Goal: Task Accomplishment & Management: Complete application form

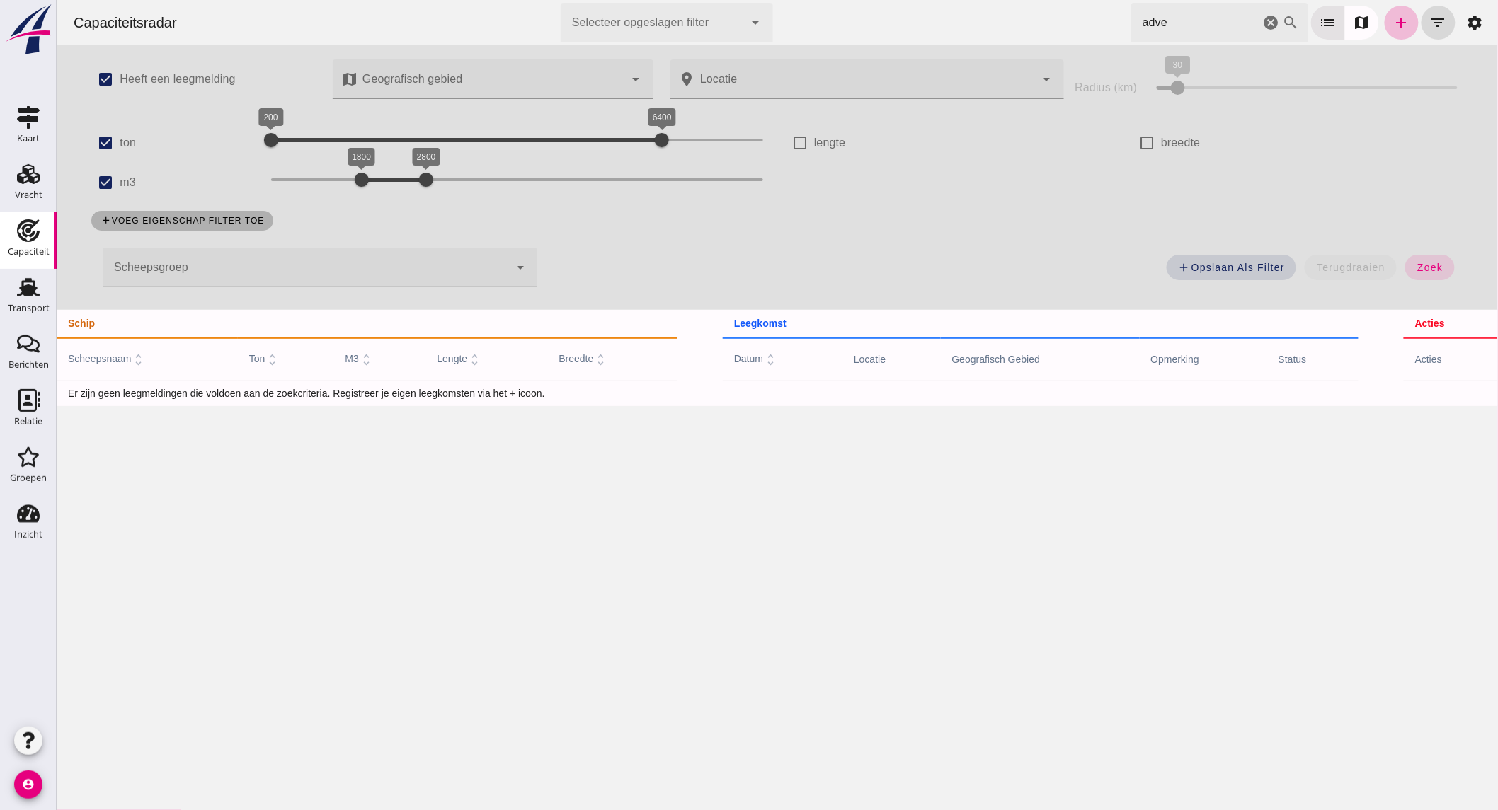
drag, startPoint x: 1255, startPoint y: 23, endPoint x: 59, endPoint y: 256, distance: 1218.6
click icon "cancel"
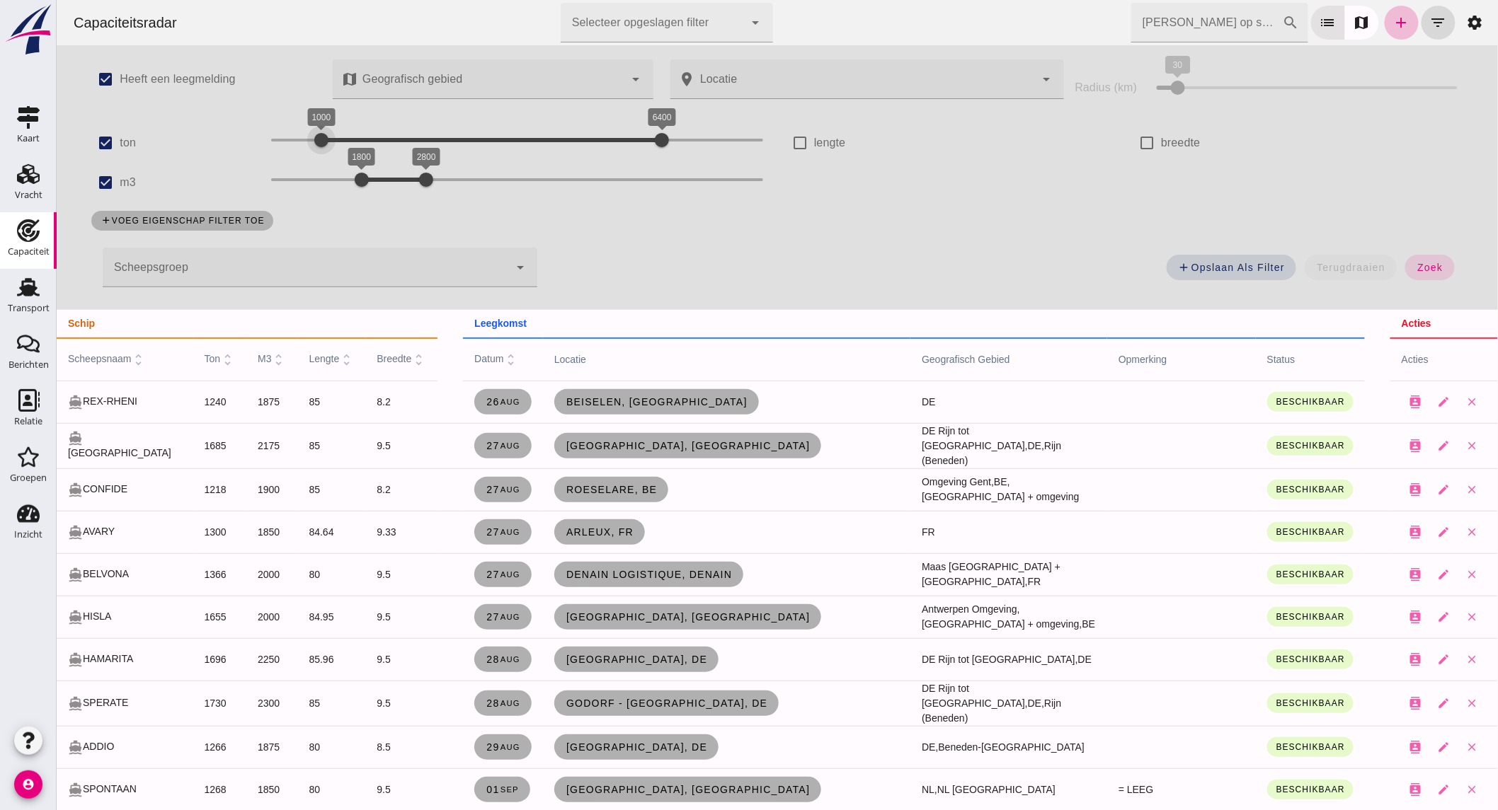
drag, startPoint x: 299, startPoint y: 142, endPoint x: 314, endPoint y: 138, distance: 14.6
click div "1000 6400 1000 6400"
click input "m3"
checkbox input "false"
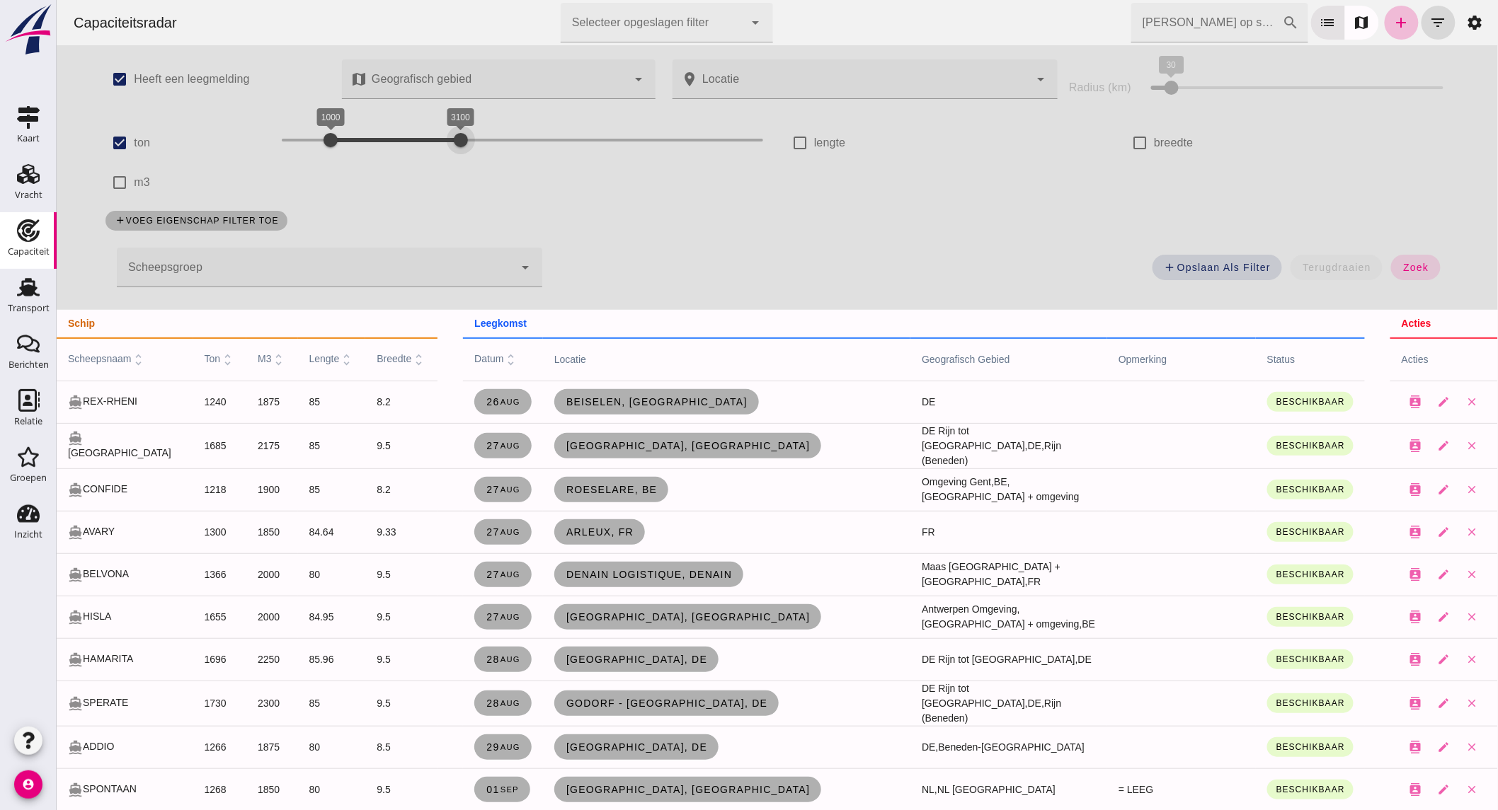
drag, startPoint x: 488, startPoint y: 133, endPoint x: 451, endPoint y: 138, distance: 37.8
click div "1000 3000 1000 3100"
click span "zoek"
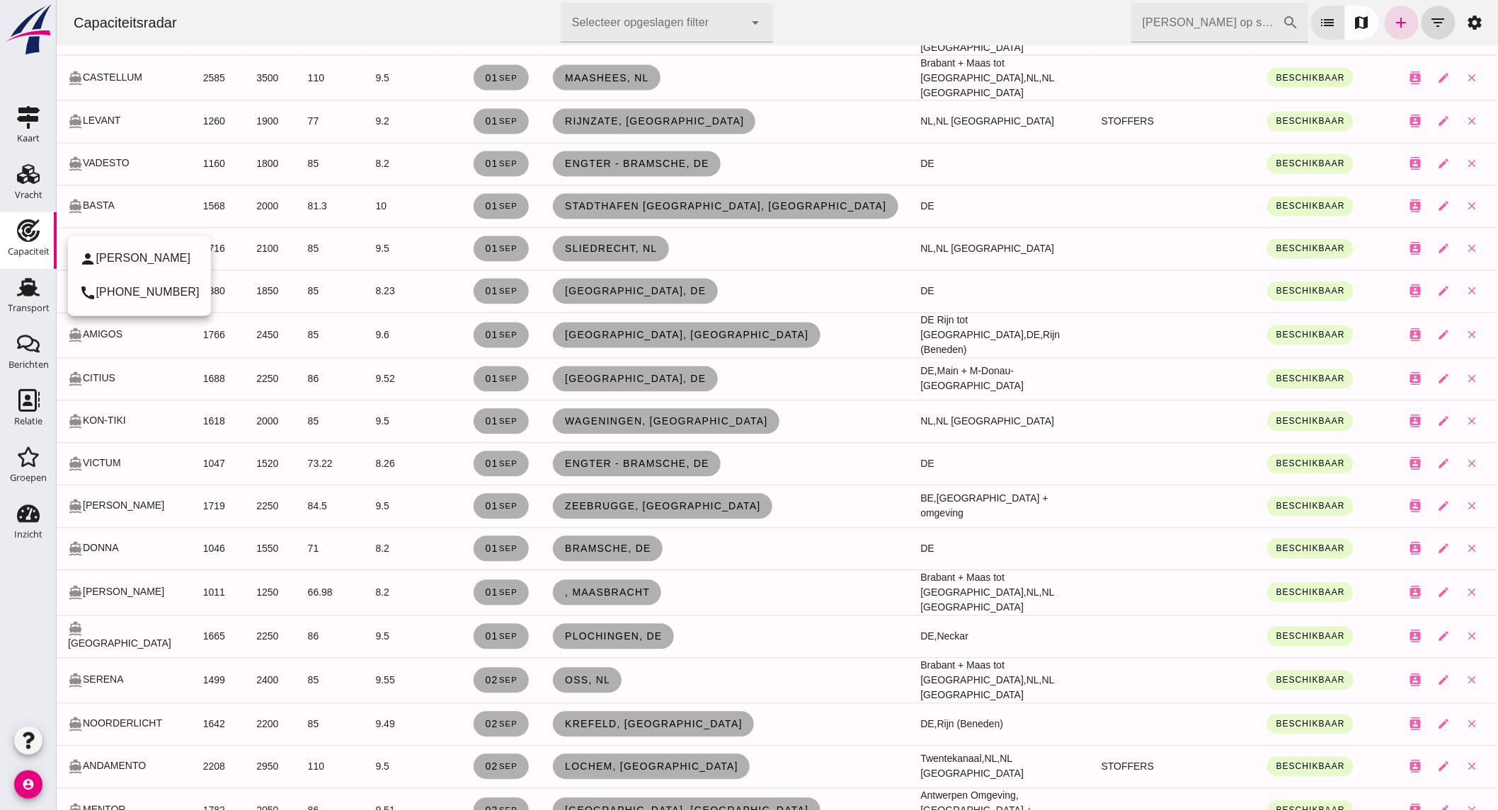
scroll to position [943, 0]
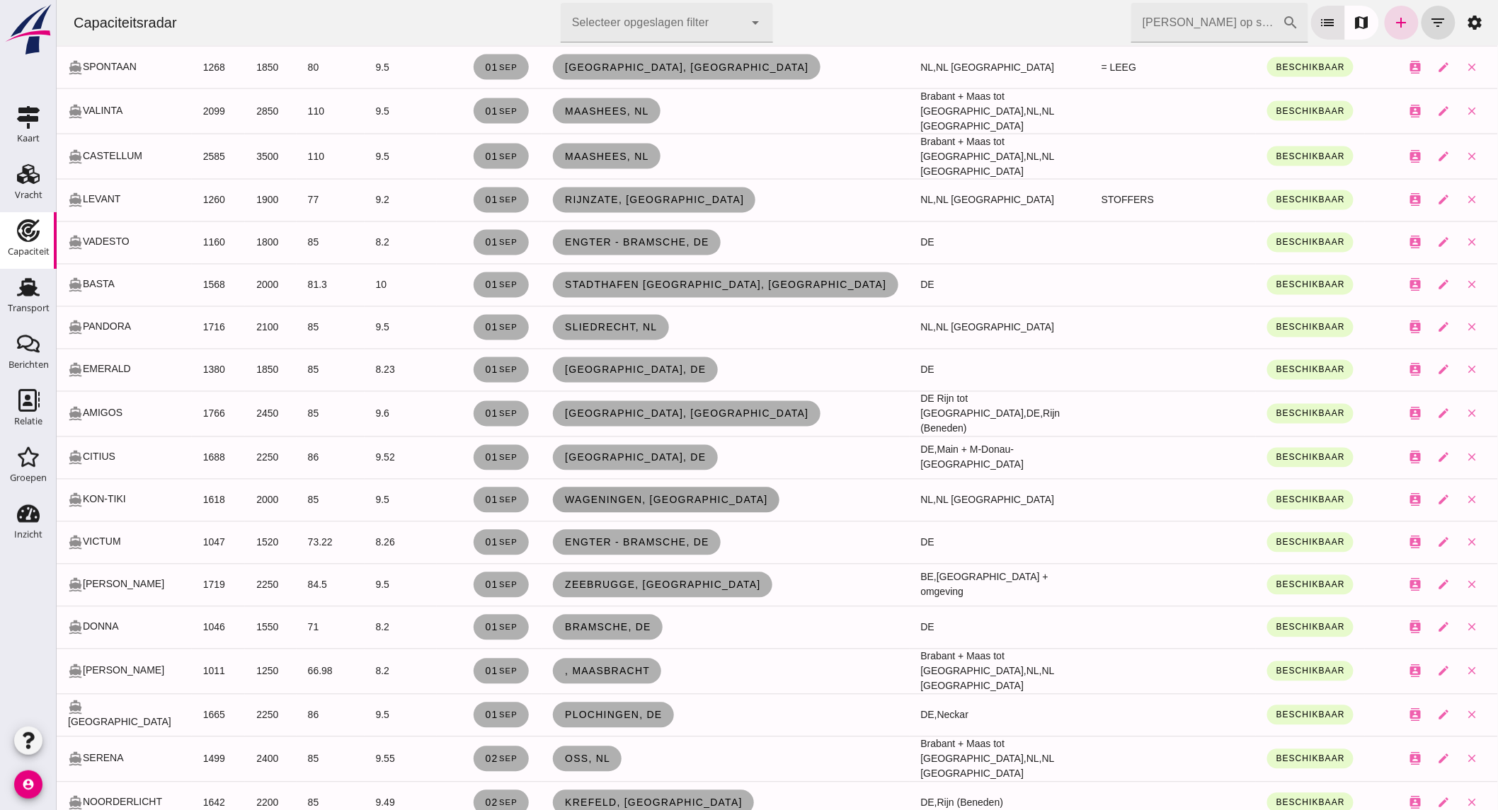
click span "Wageningen, [GEOGRAPHIC_DATA]"
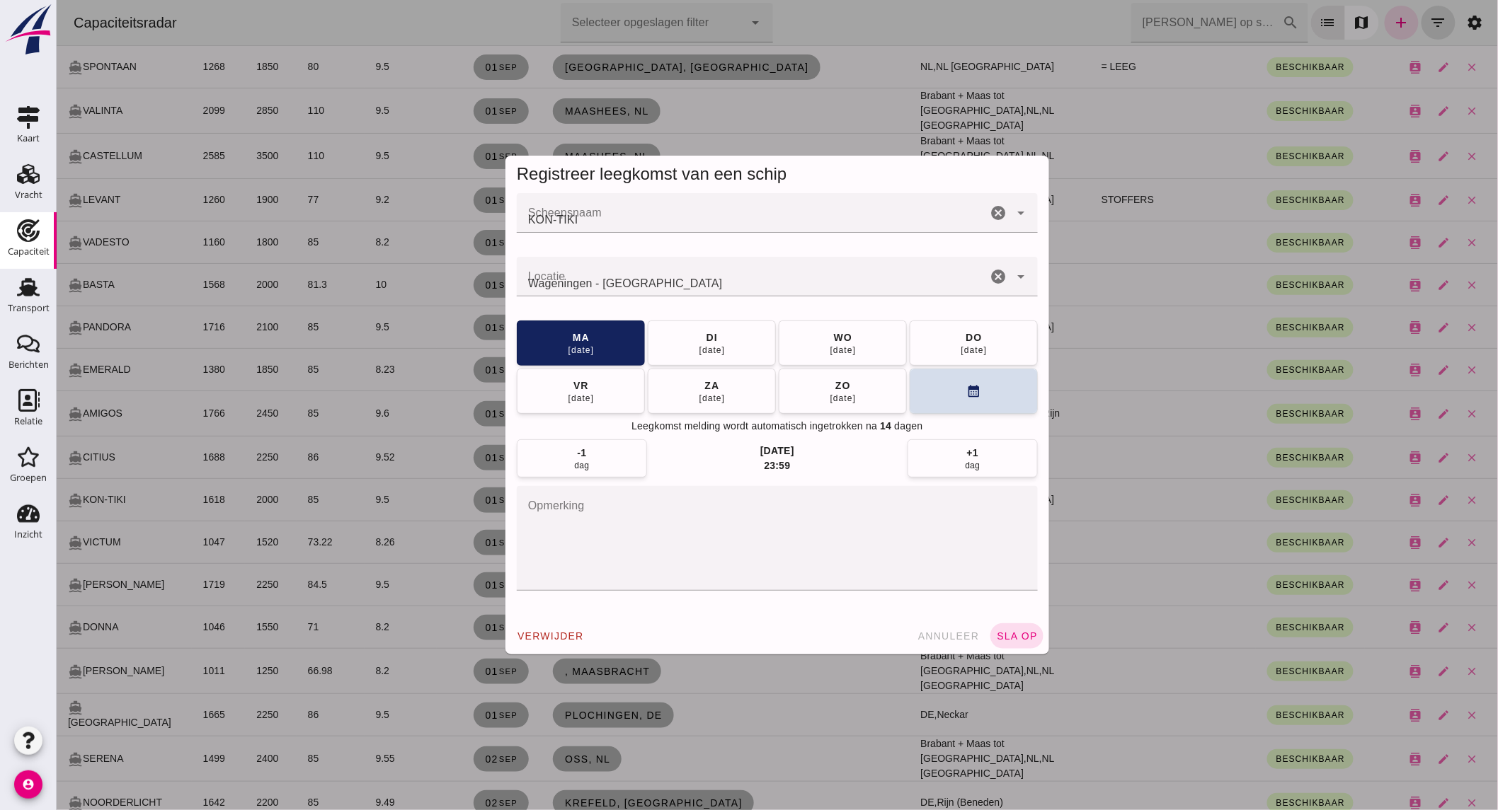
scroll to position [0, 0]
click icon "cancel"
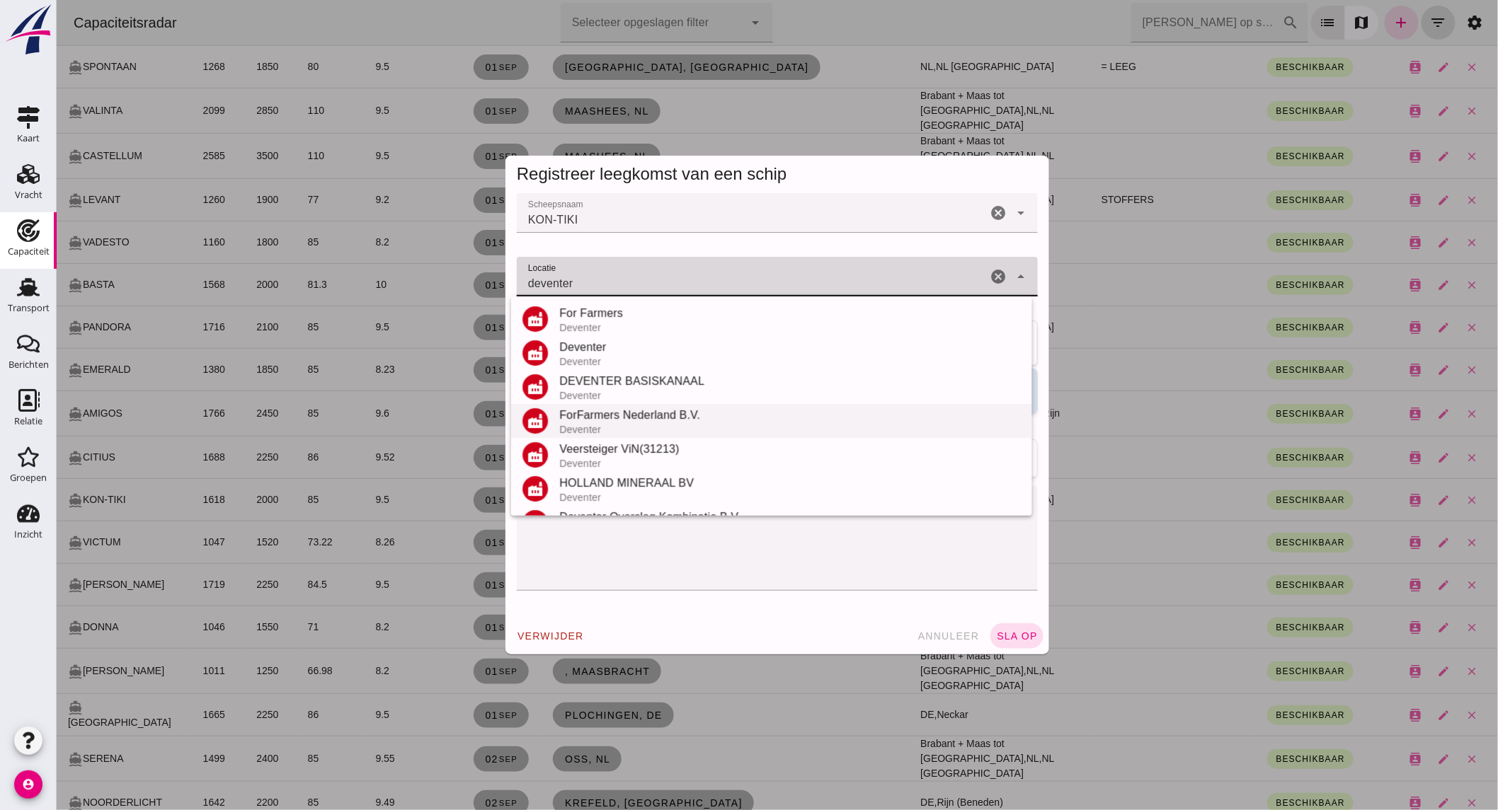
scroll to position [200, 0]
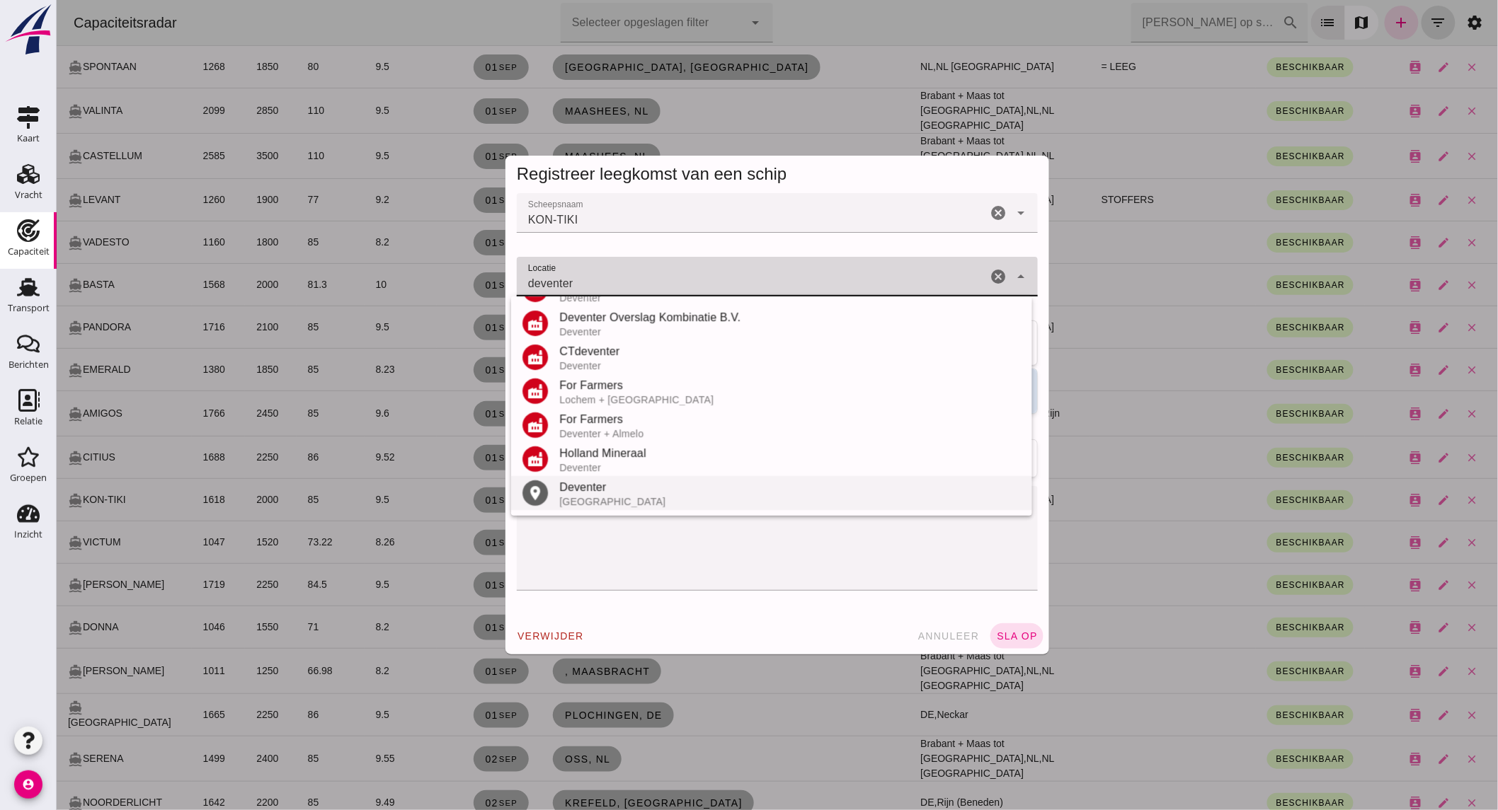
click at [602, 493] on div "Deventer" at bounding box center [788, 487] width 461 height 17
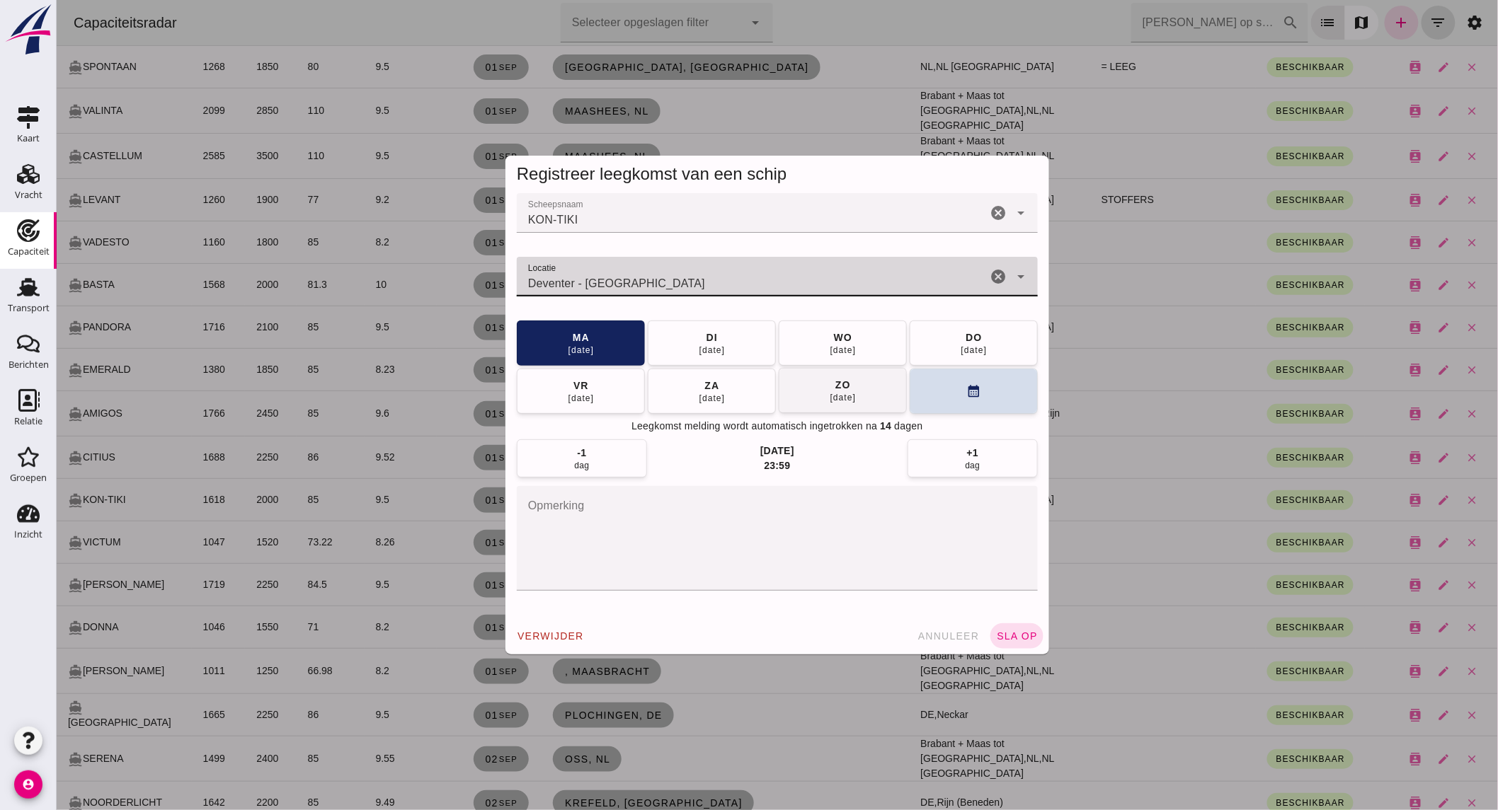
type input "Deventer - Overijssel"
click div "04 sep"
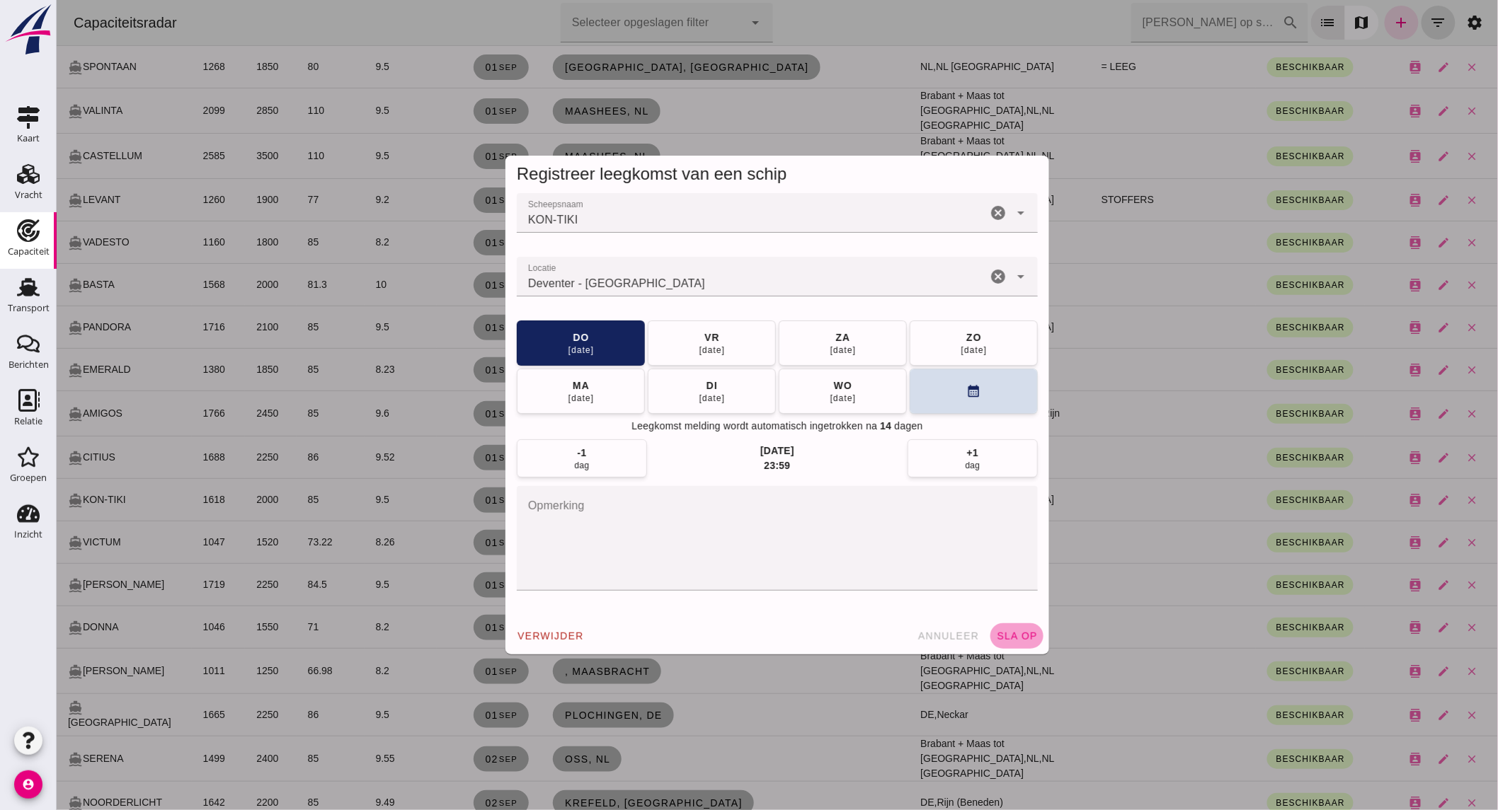
click button "sla op"
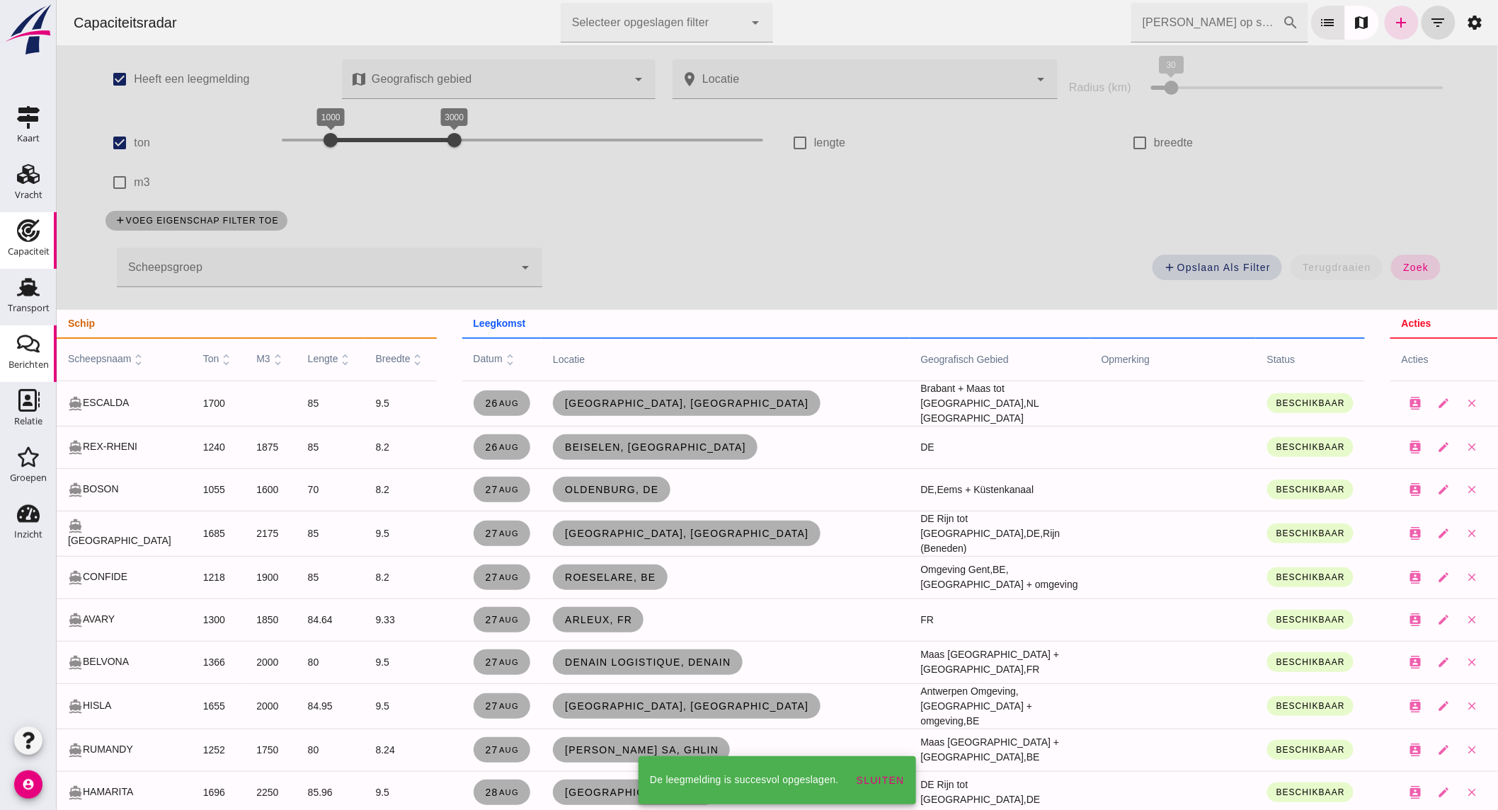
scroll to position [943, 0]
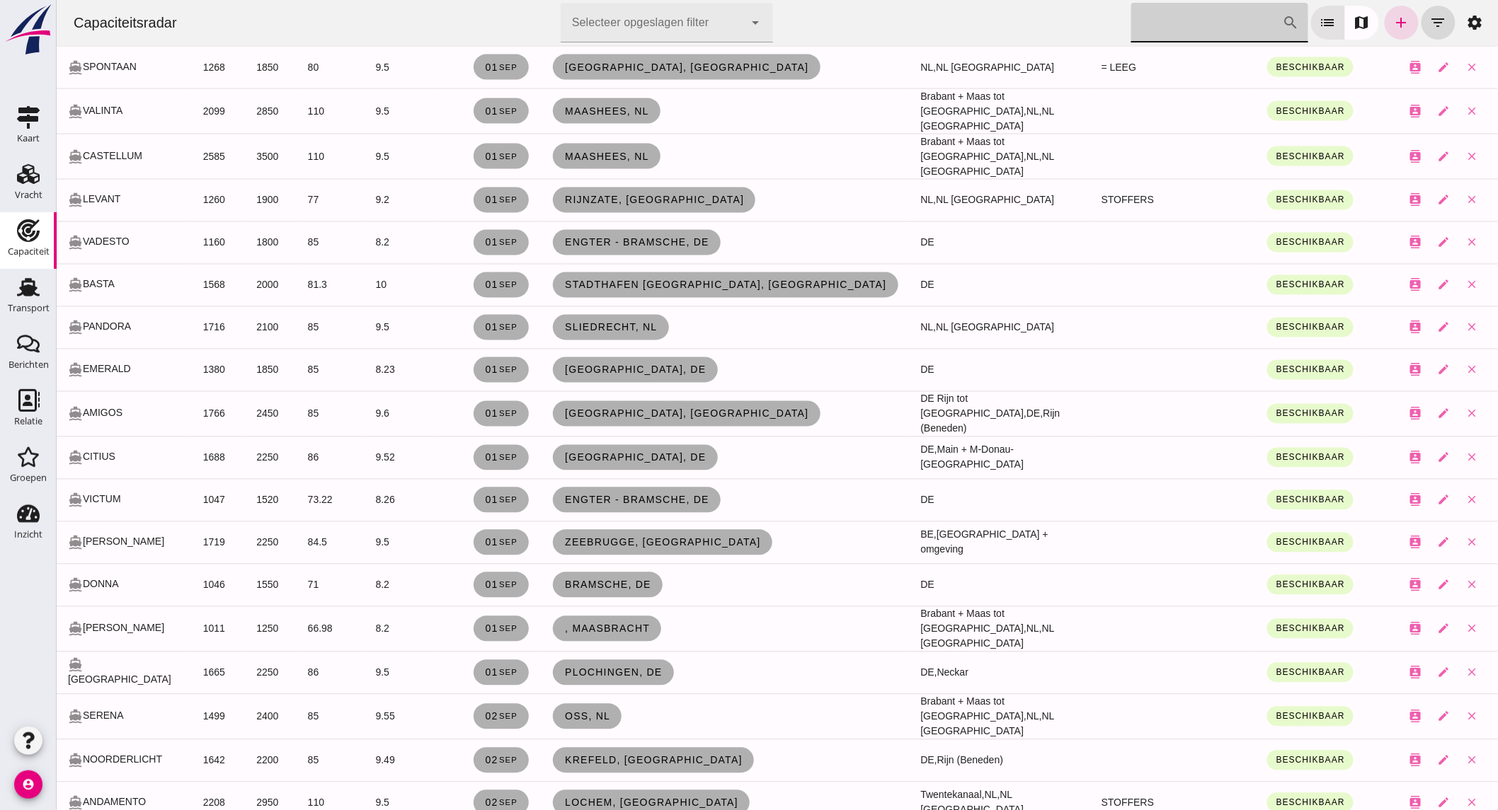
click input "[PERSON_NAME] op scheepsnaam"
type input "guna"
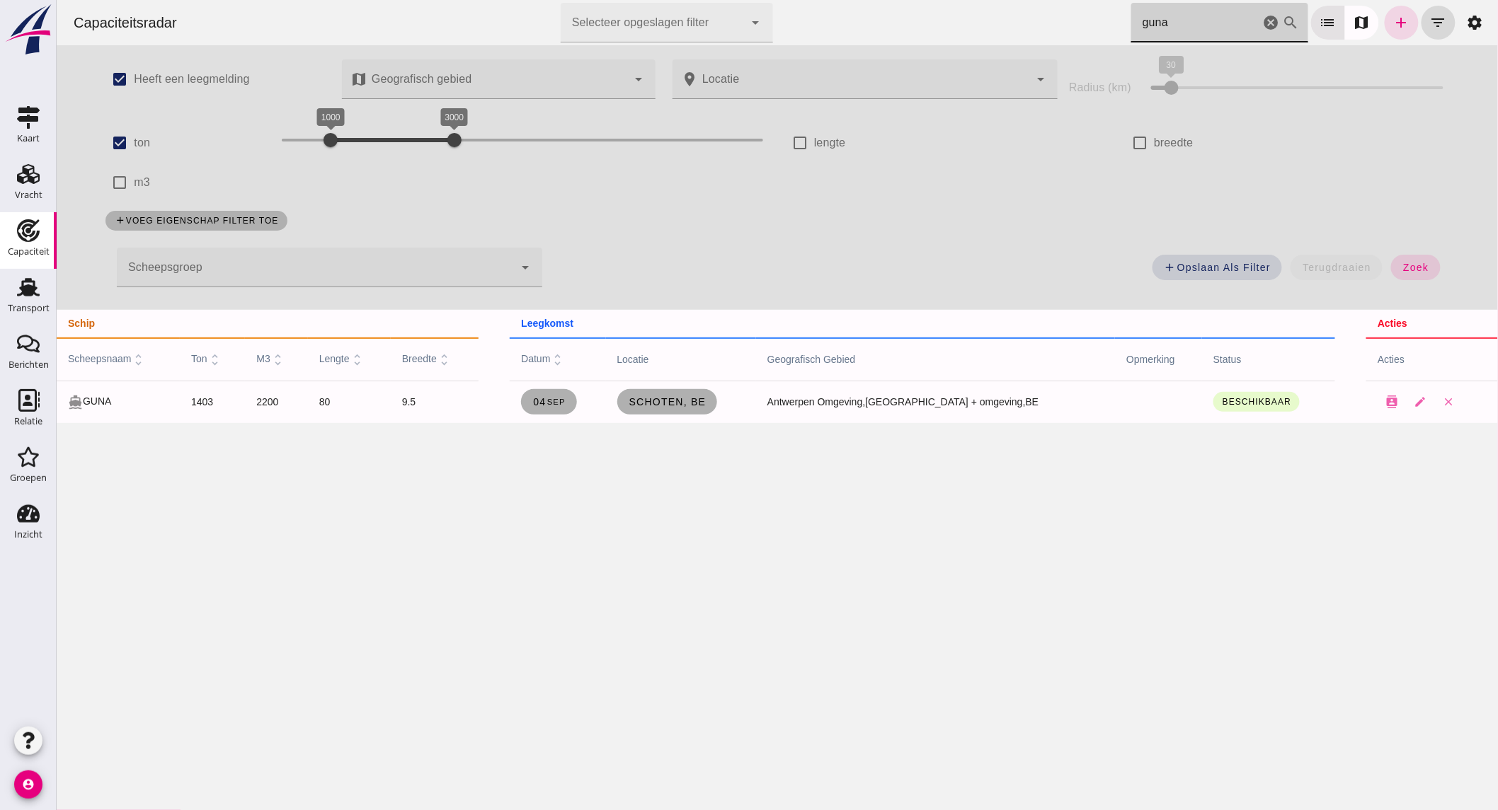
scroll to position [0, 0]
click icon "cancel"
click span "zoek"
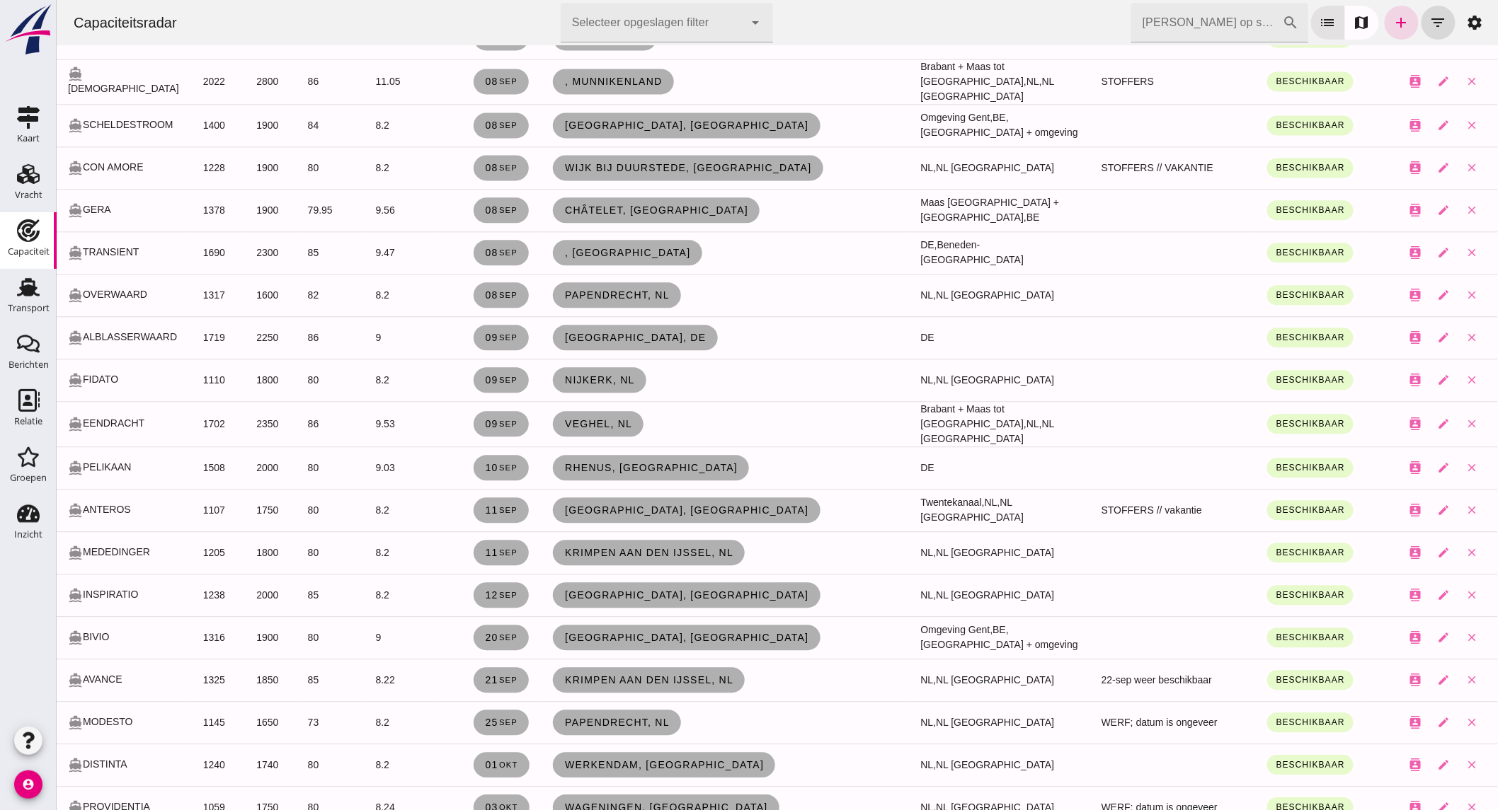
scroll to position [3519, 0]
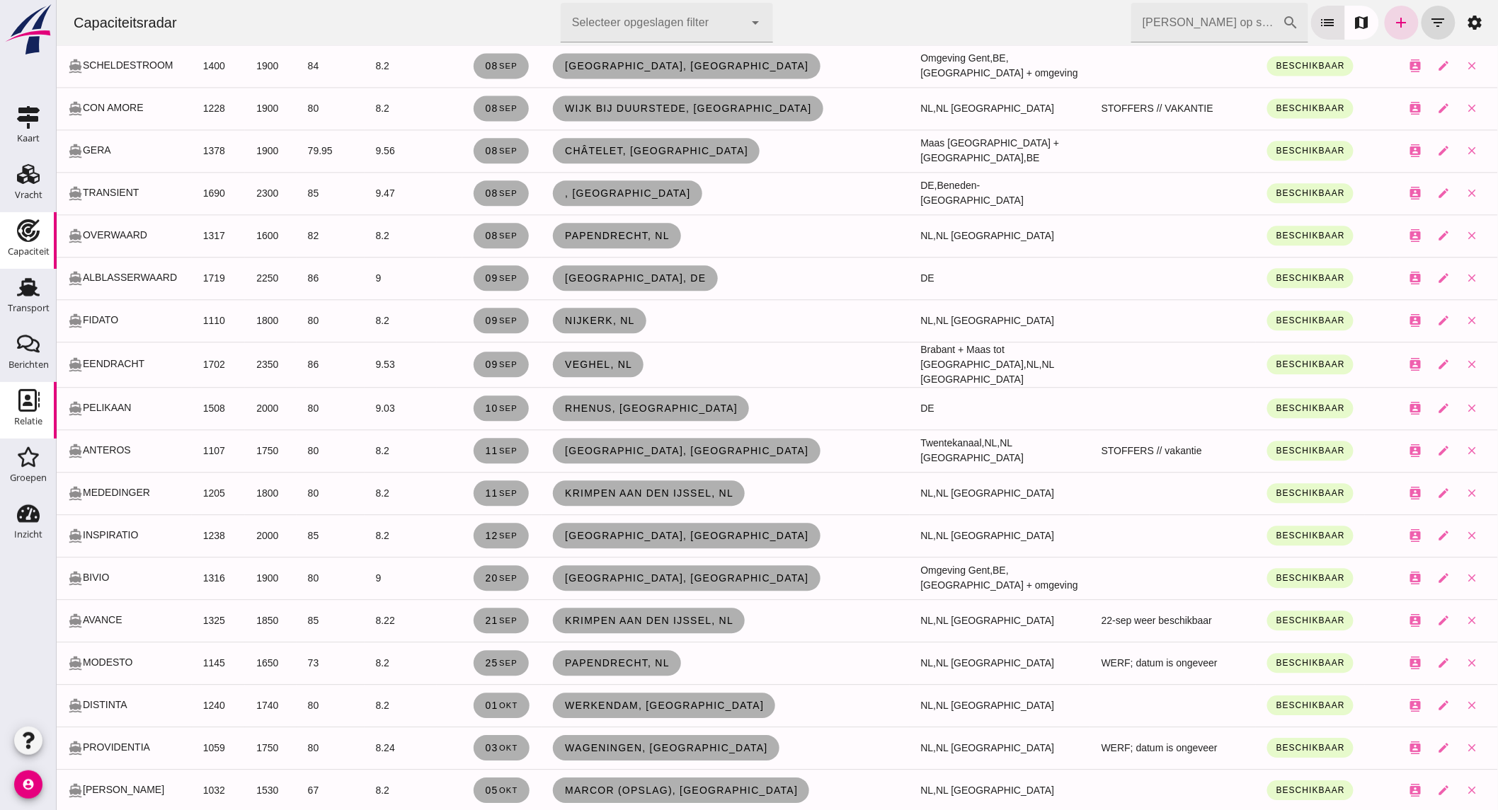
click at [30, 396] on icon "Relatie" at bounding box center [28, 400] width 23 height 23
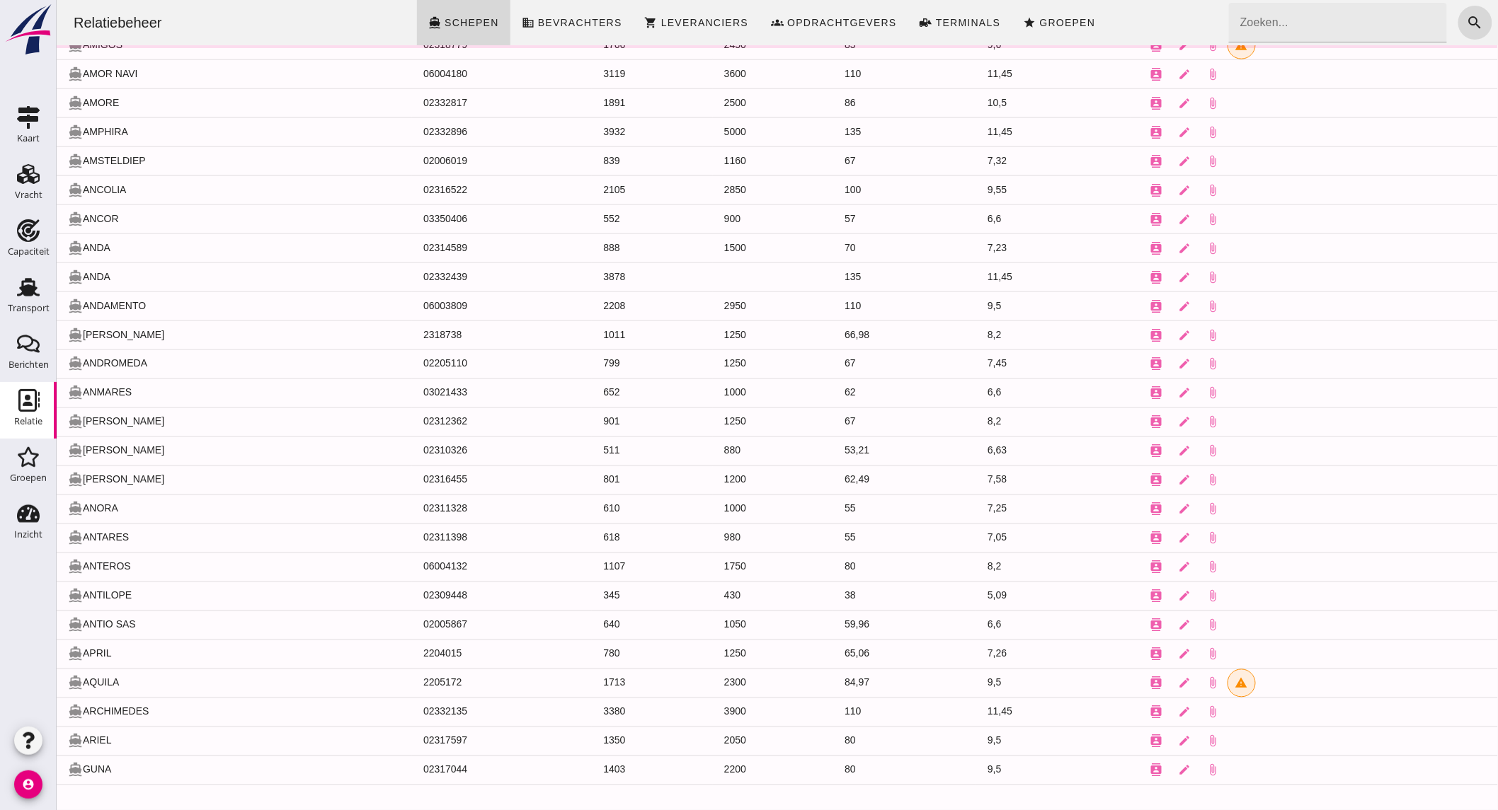
scroll to position [772, 0]
click input "Zoeken..."
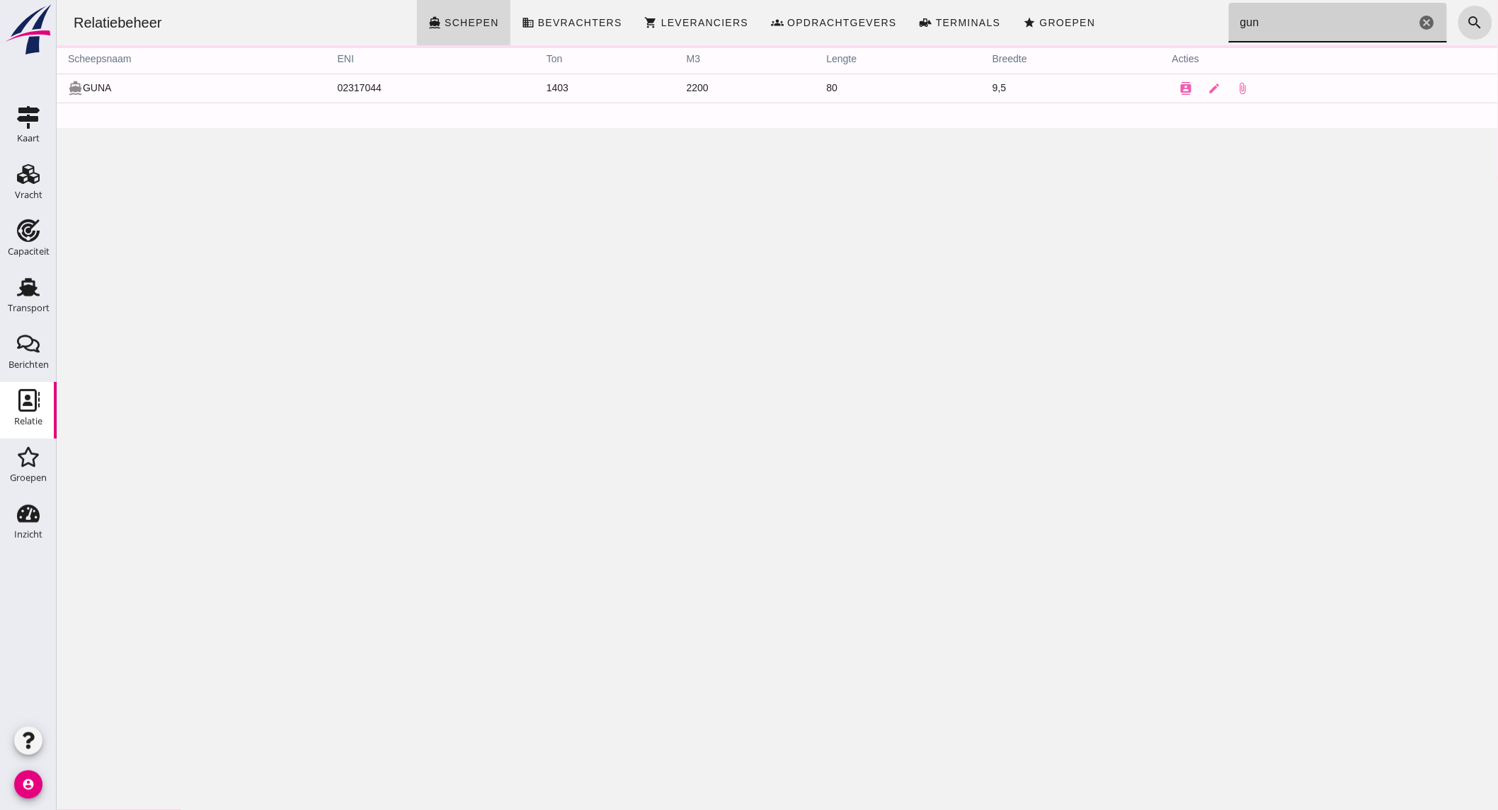
scroll to position [0, 0]
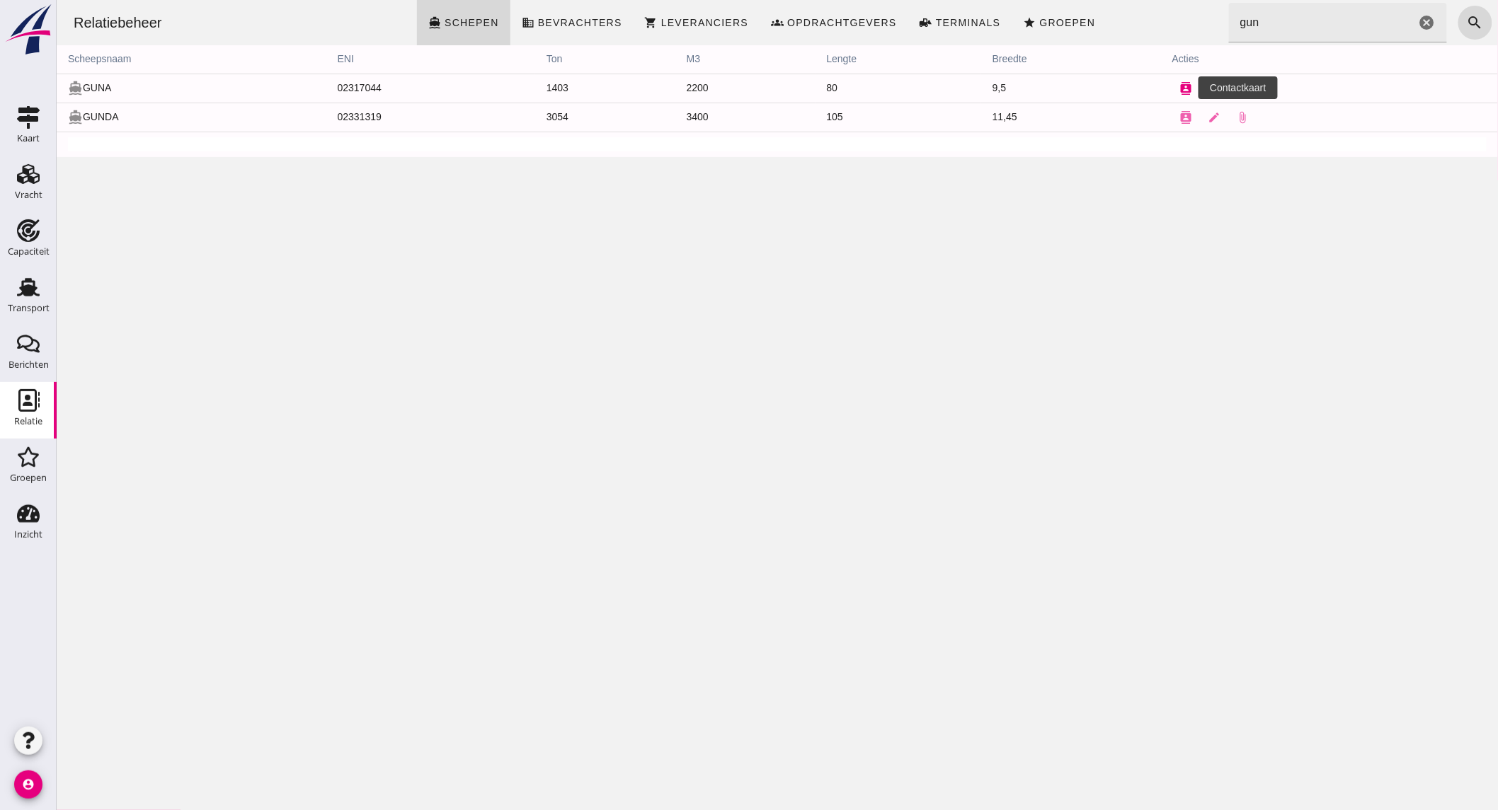
click at [1179, 84] on icon "contacts" at bounding box center [1185, 88] width 13 height 13
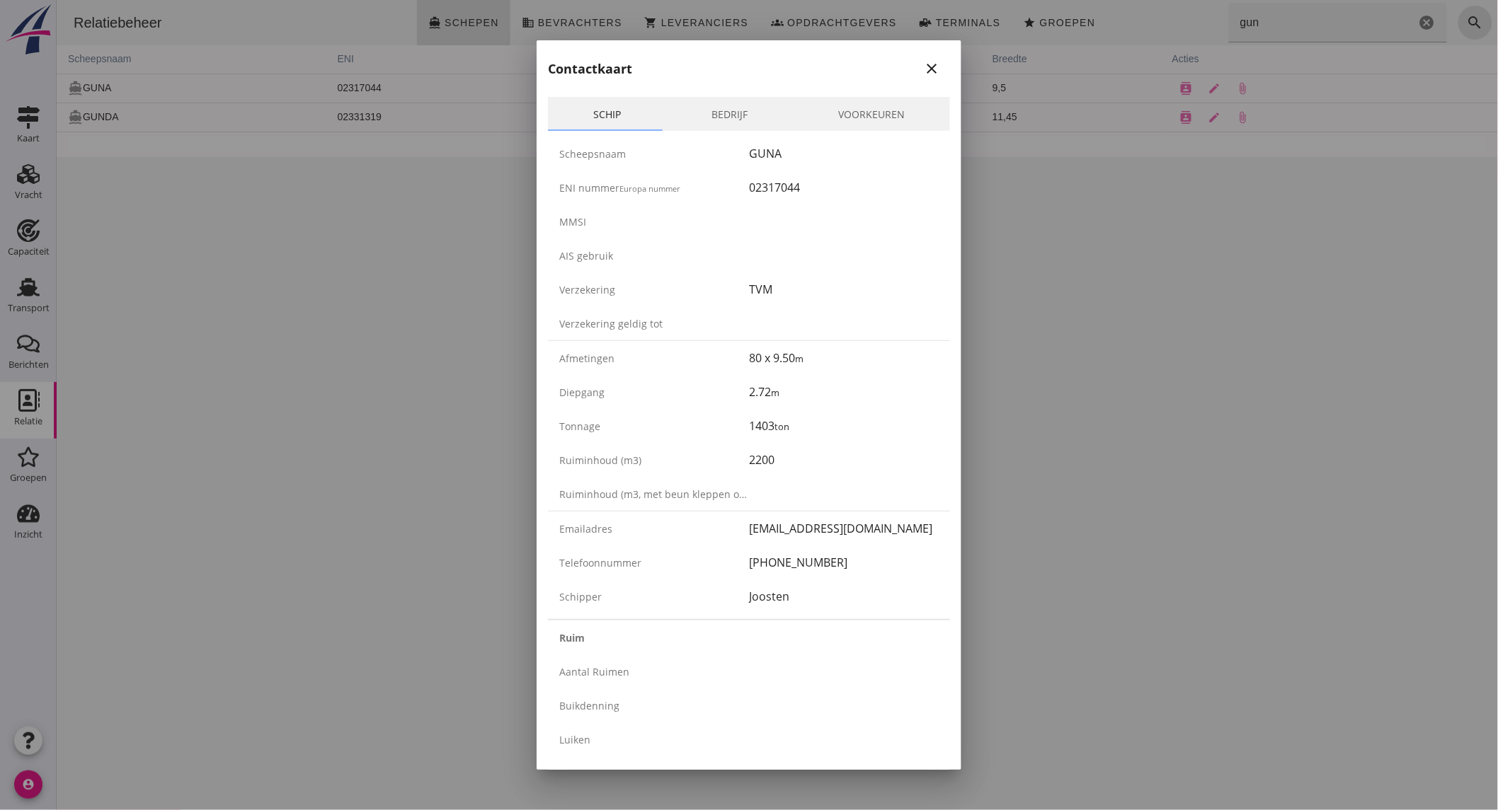
click at [923, 71] on icon "close" at bounding box center [931, 68] width 17 height 17
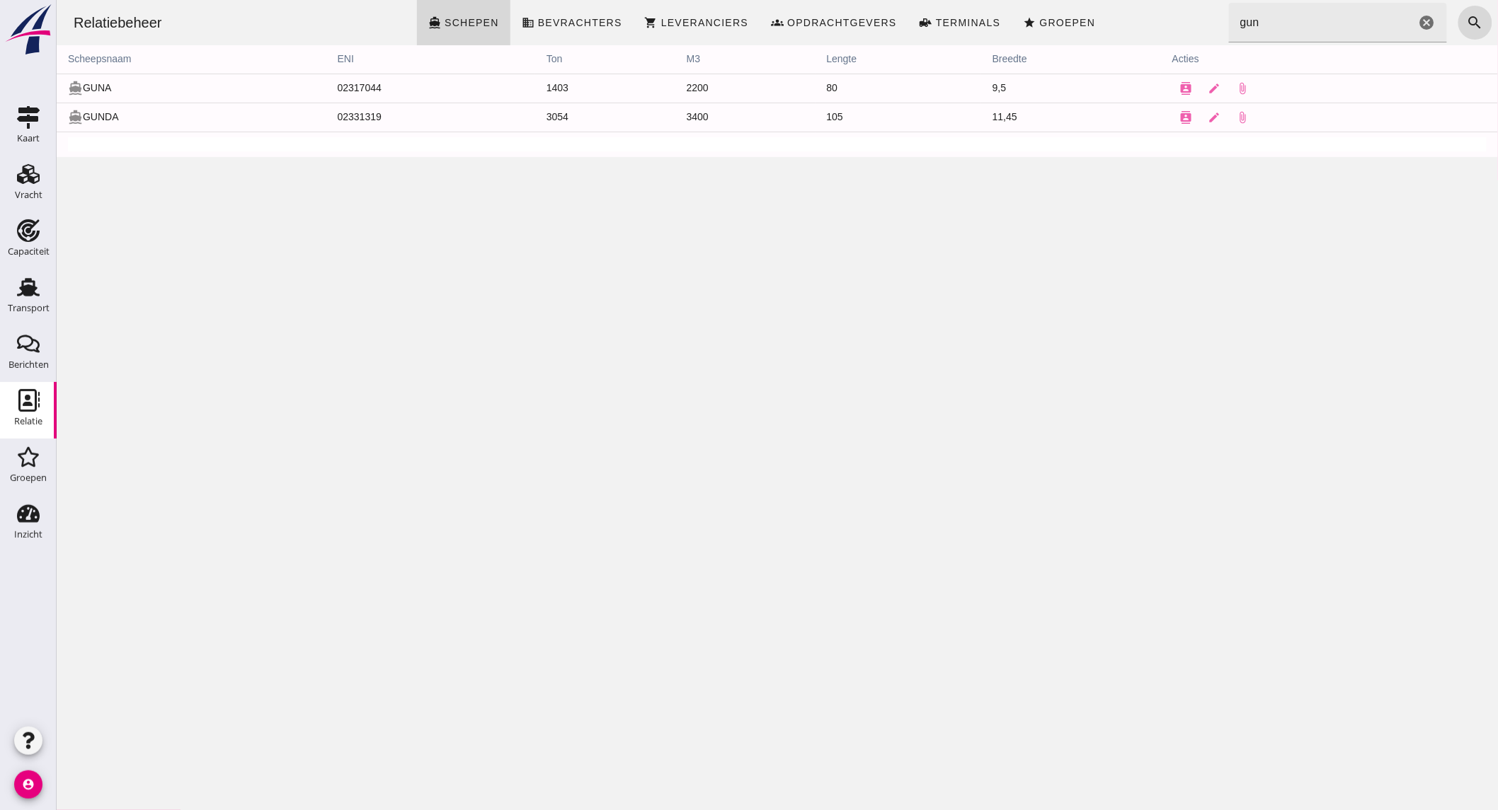
click input "gun"
click input "wijk"
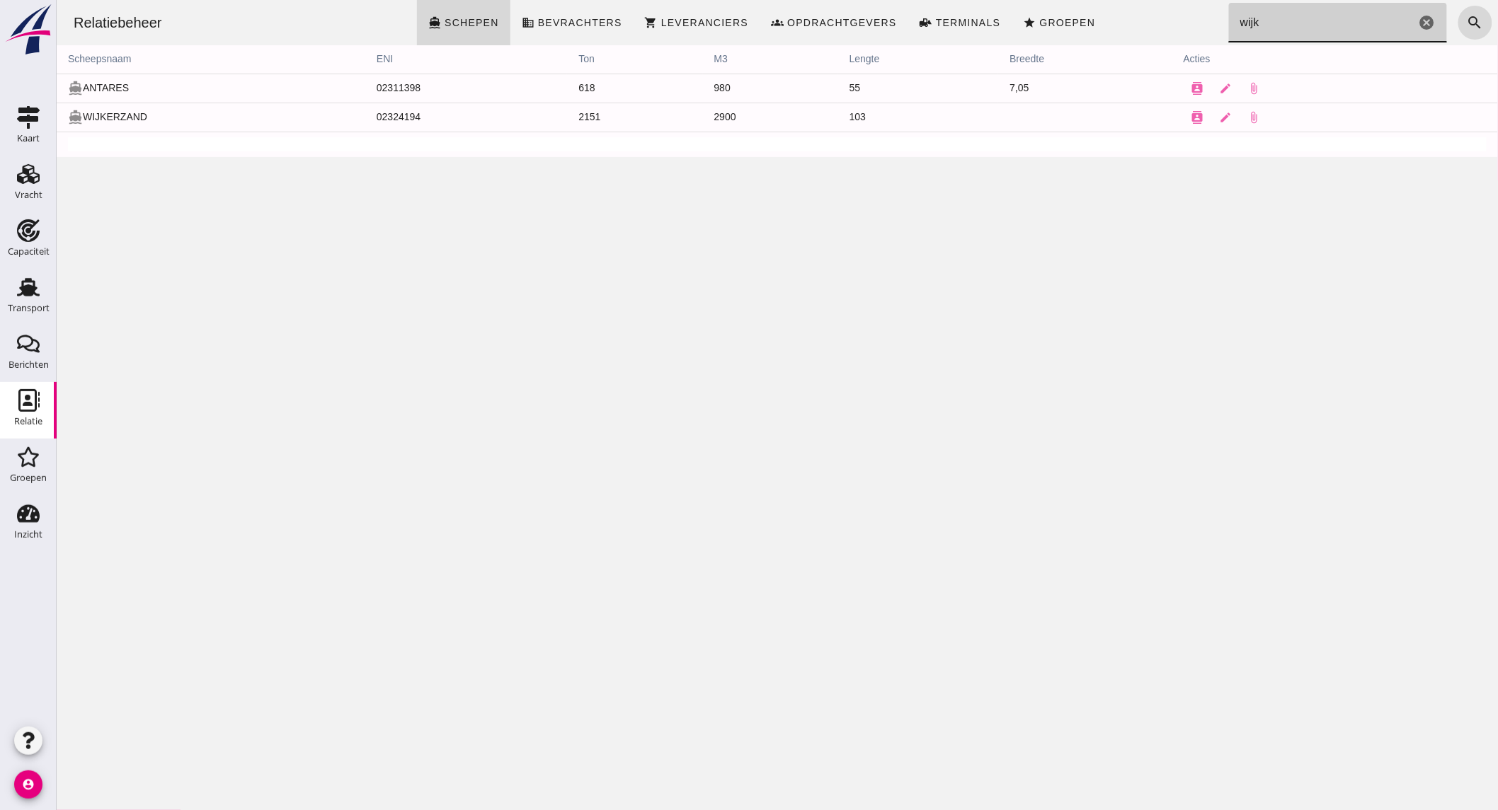
click input "wijk"
type input "advena"
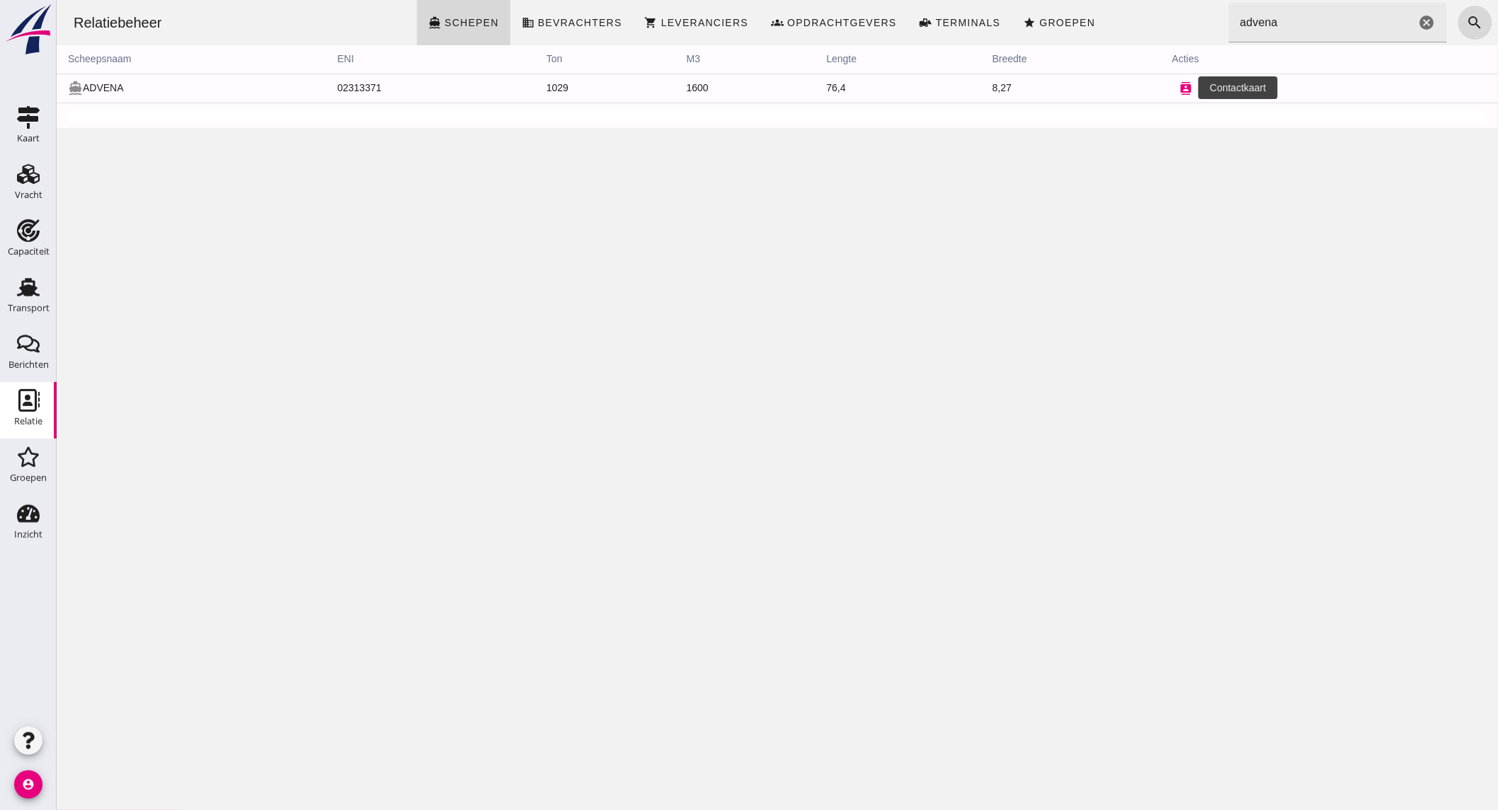
click button "contacts"
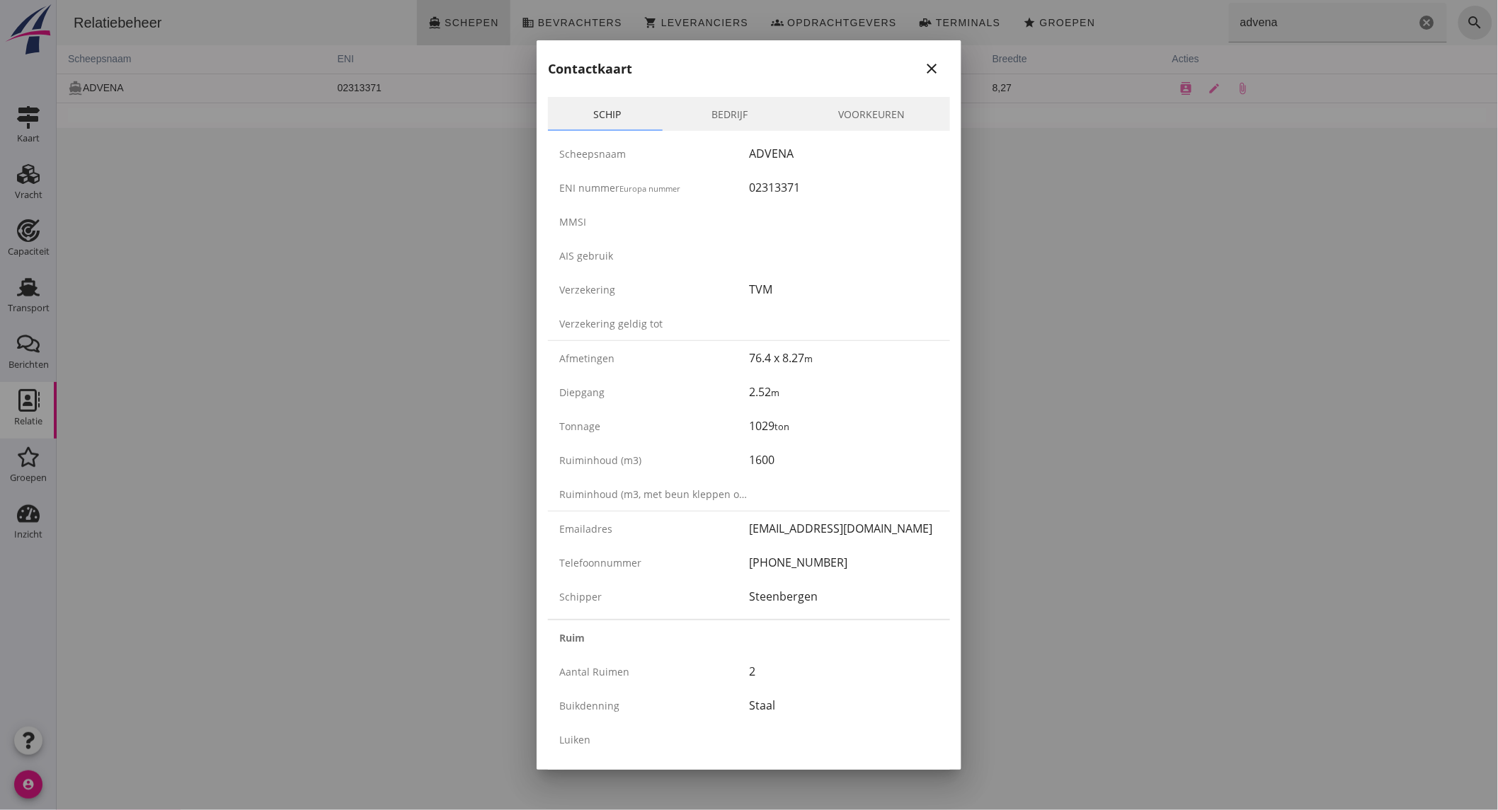
click at [16, 187] on div at bounding box center [749, 405] width 1498 height 810
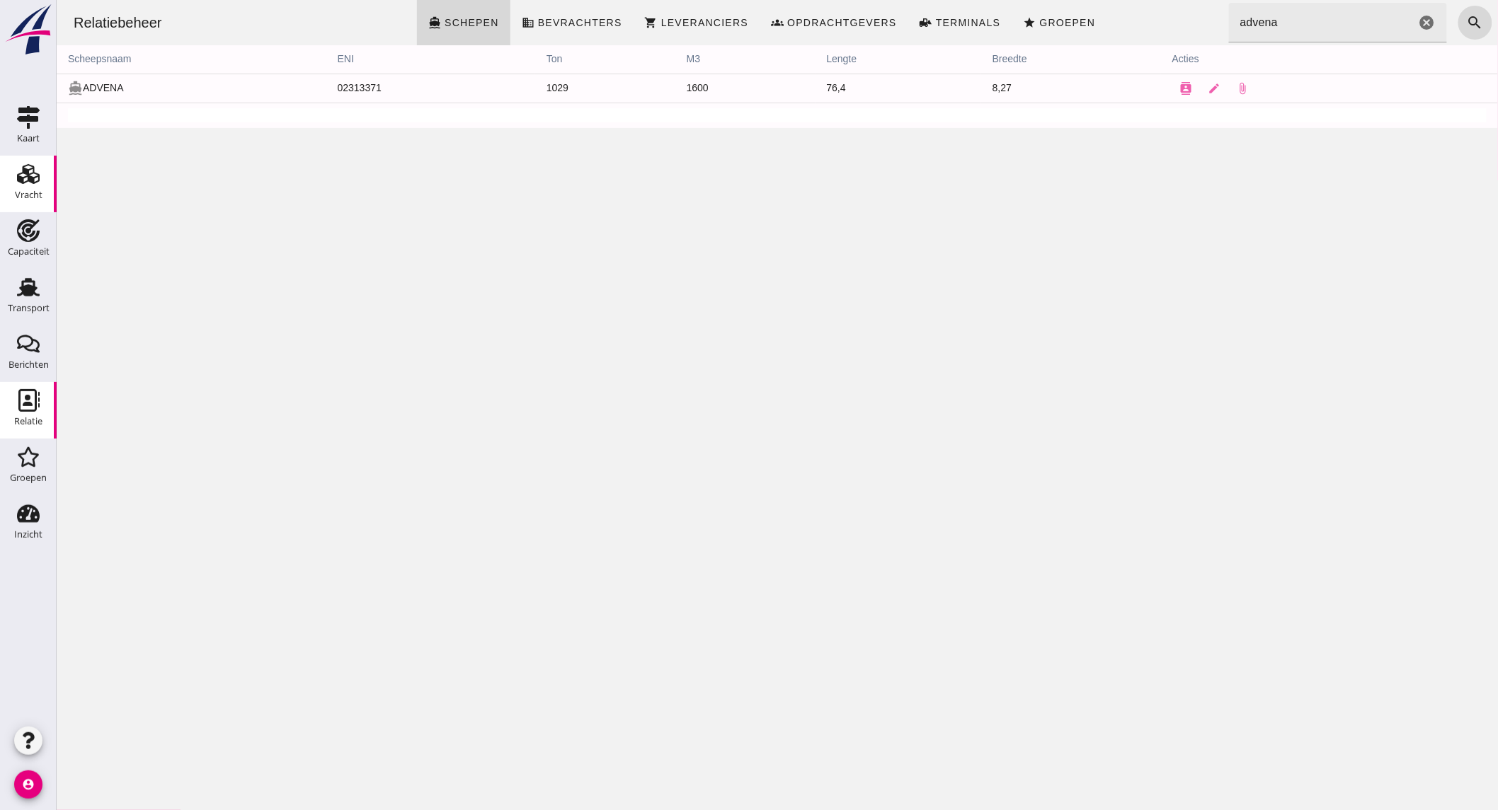
click at [28, 195] on div "Vracht" at bounding box center [29, 194] width 28 height 9
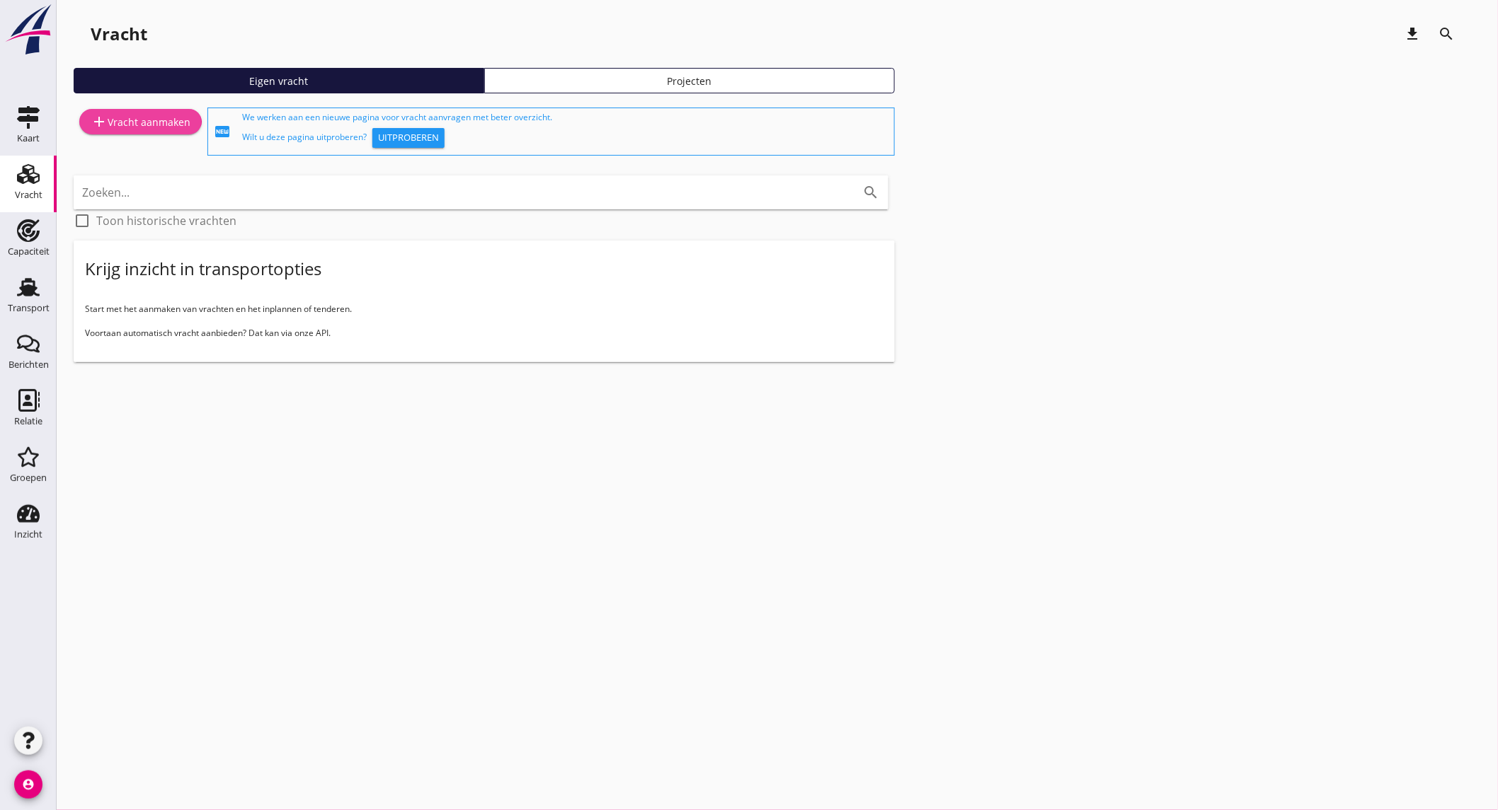
click at [121, 129] on div "add Vracht aanmaken" at bounding box center [141, 121] width 100 height 17
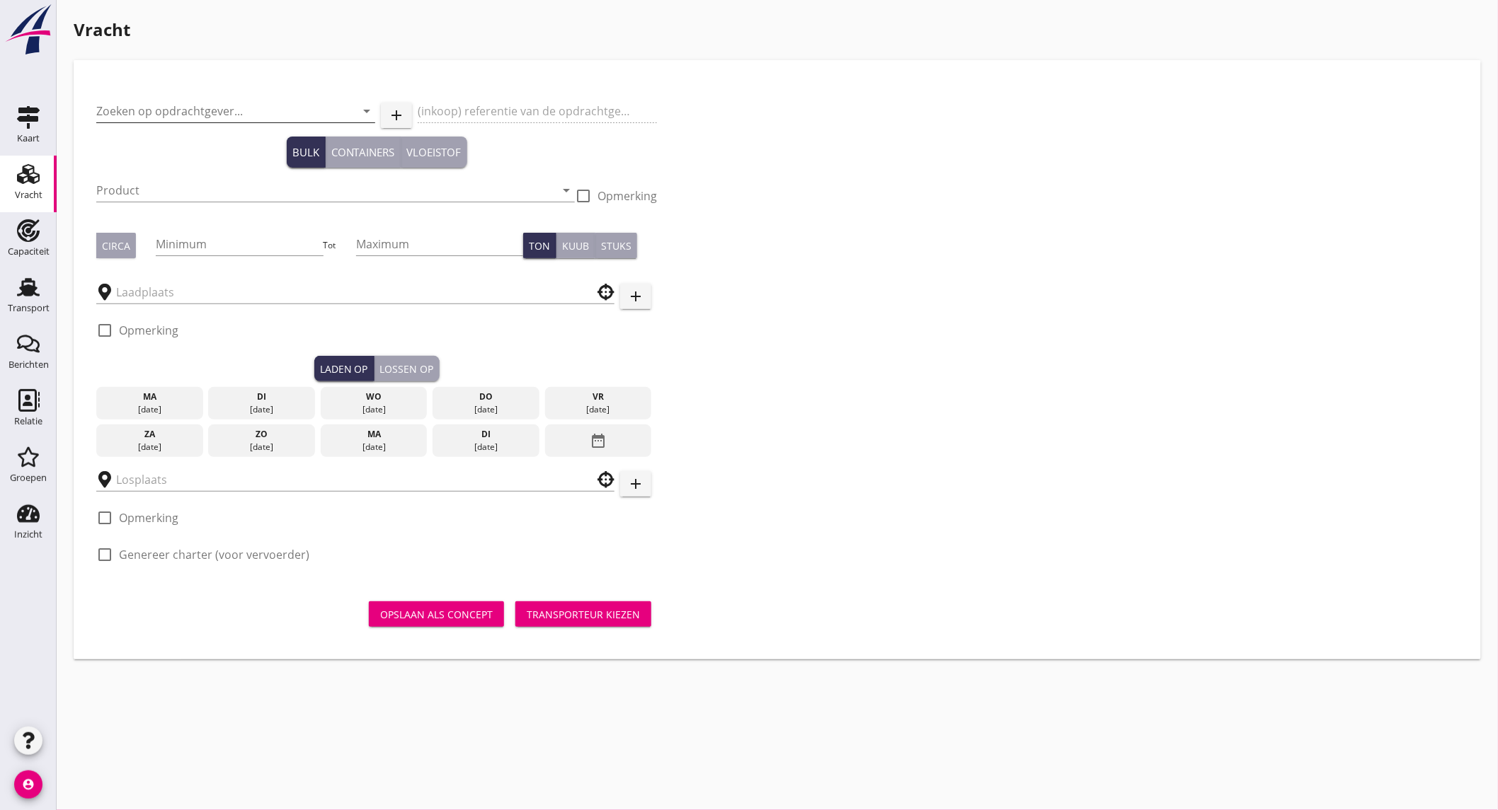
click at [193, 118] on input "Zoeken op opdrachtgever..." at bounding box center [215, 111] width 239 height 23
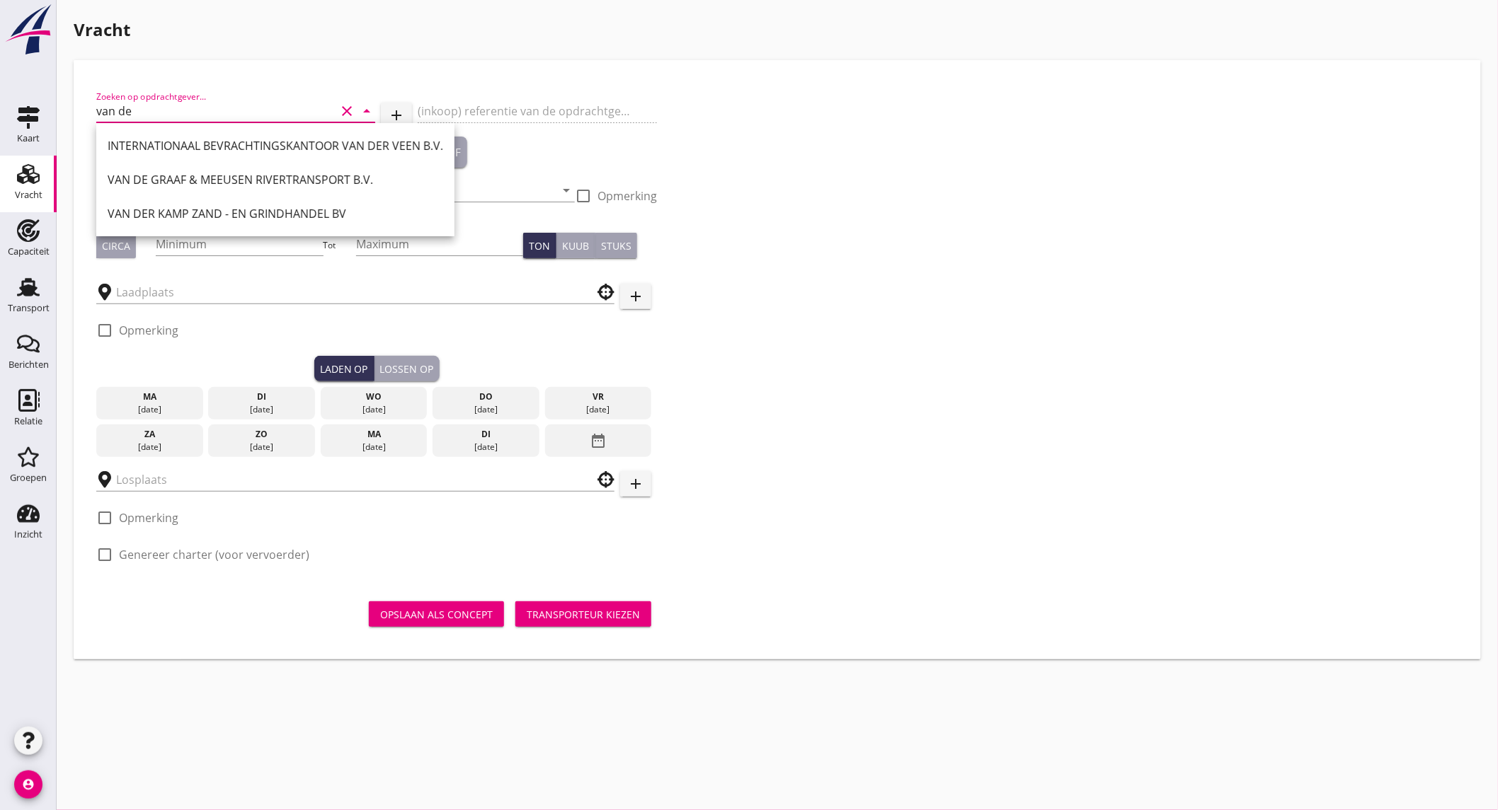
click at [207, 105] on input "van de" at bounding box center [215, 111] width 239 height 23
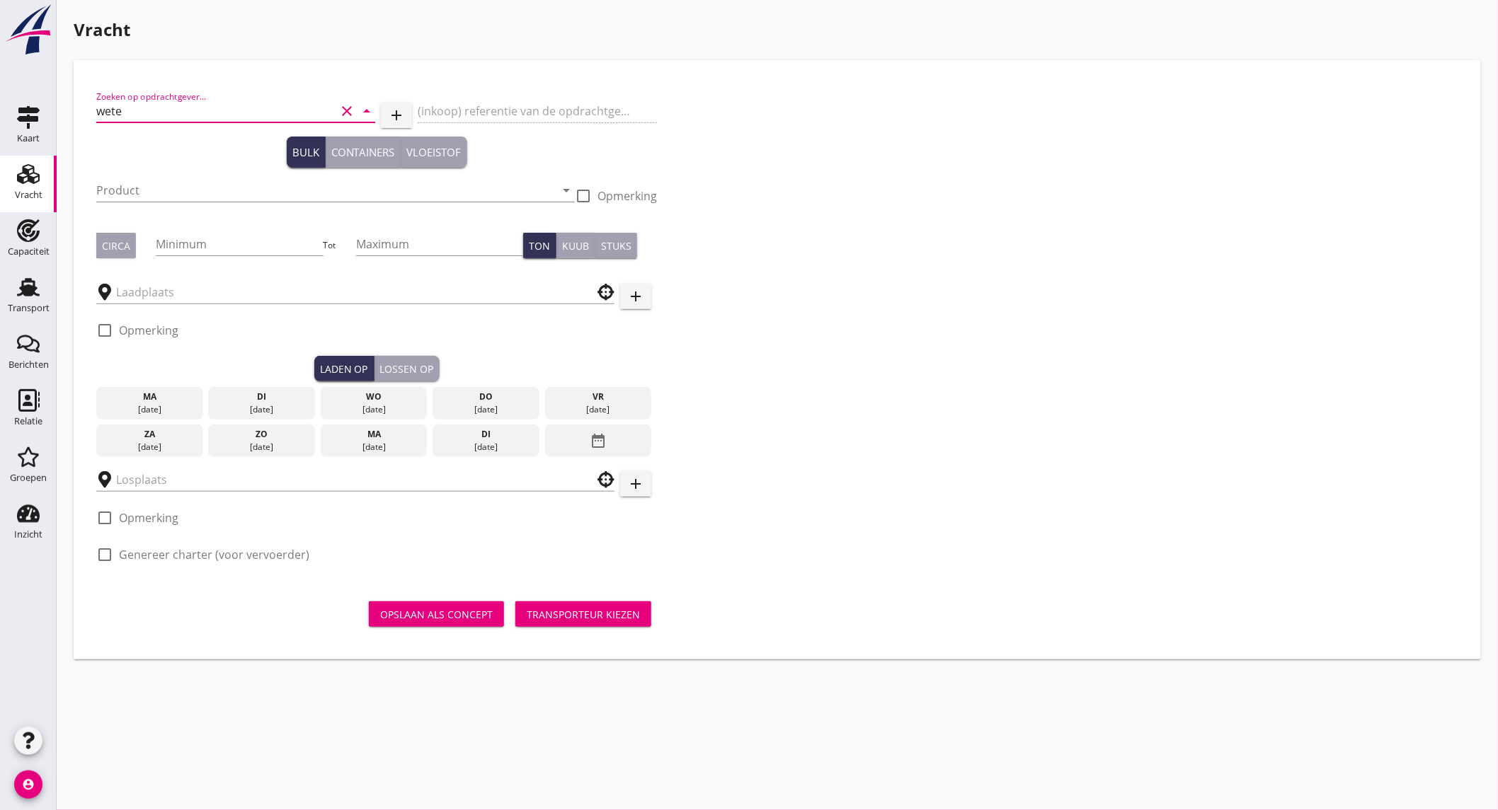
click at [190, 108] on input "wete" at bounding box center [215, 111] width 239 height 23
type input "w"
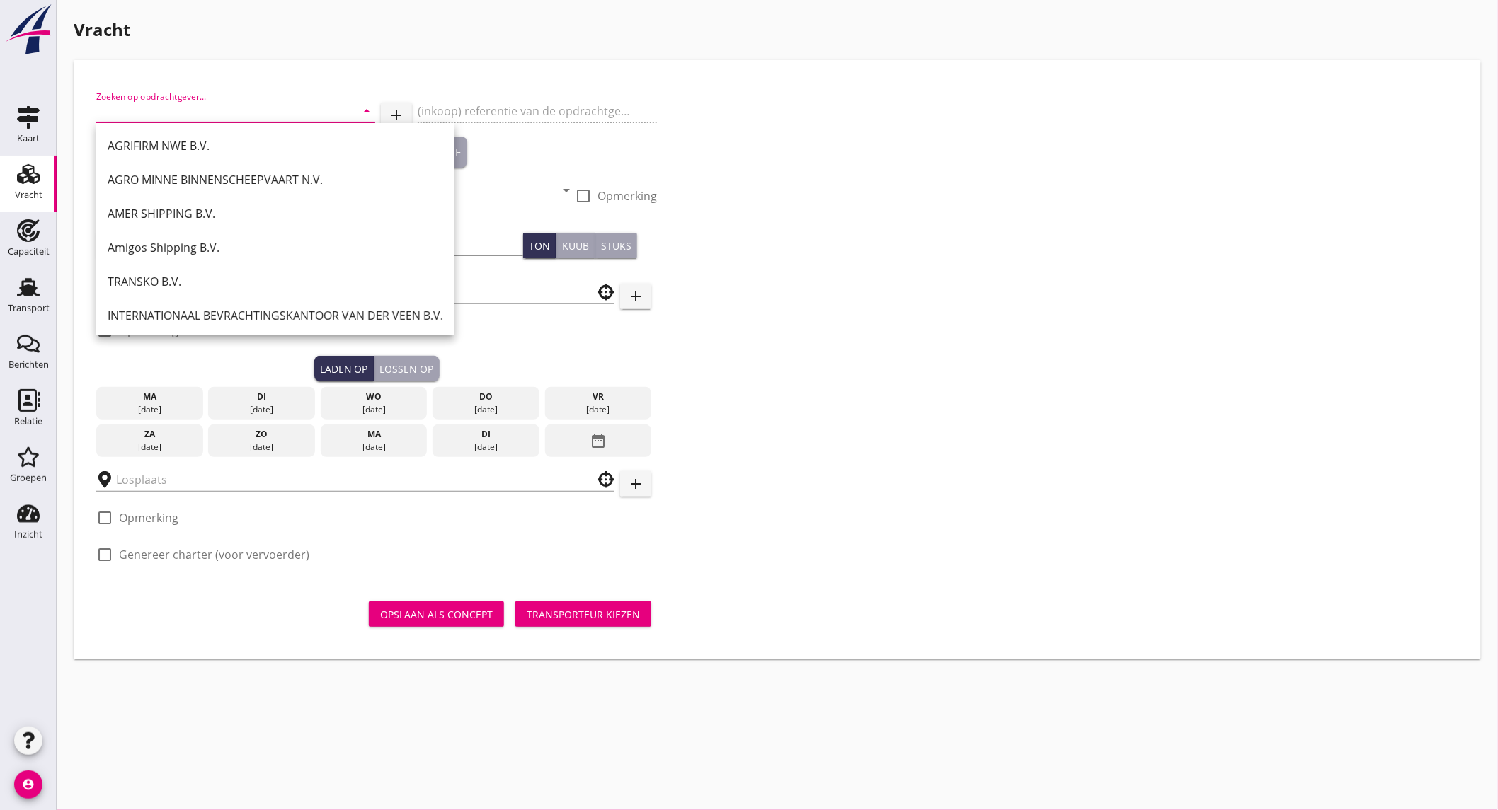
click at [386, 108] on button "add" at bounding box center [396, 115] width 31 height 25
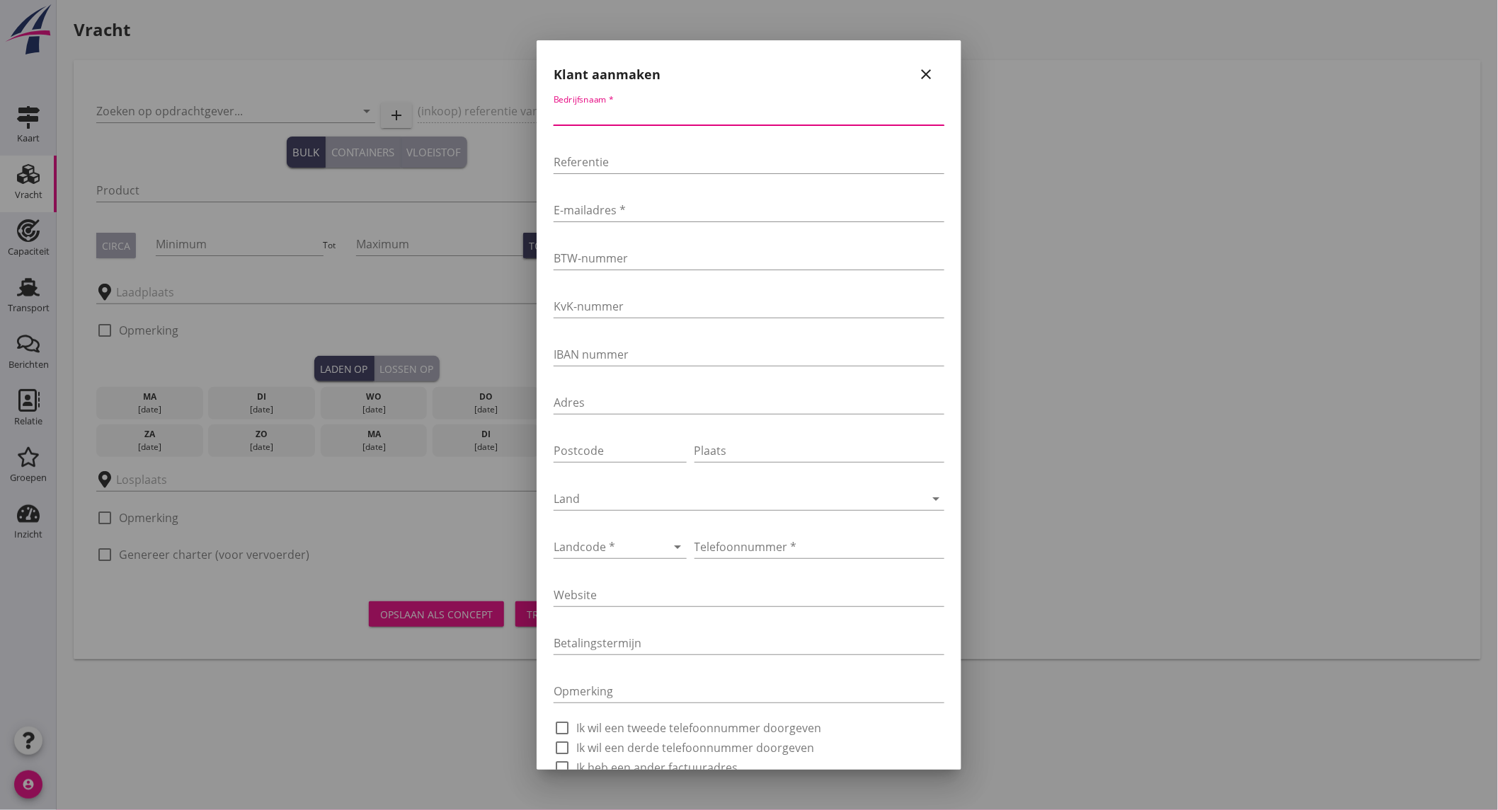
click at [638, 110] on input "Bedrijfsnaam *" at bounding box center [748, 114] width 391 height 23
type input "a"
click at [633, 116] on input "VAN" at bounding box center [748, 114] width 391 height 23
type input "VAN DE WETERING"
click at [675, 163] on input "Referentie" at bounding box center [748, 162] width 391 height 23
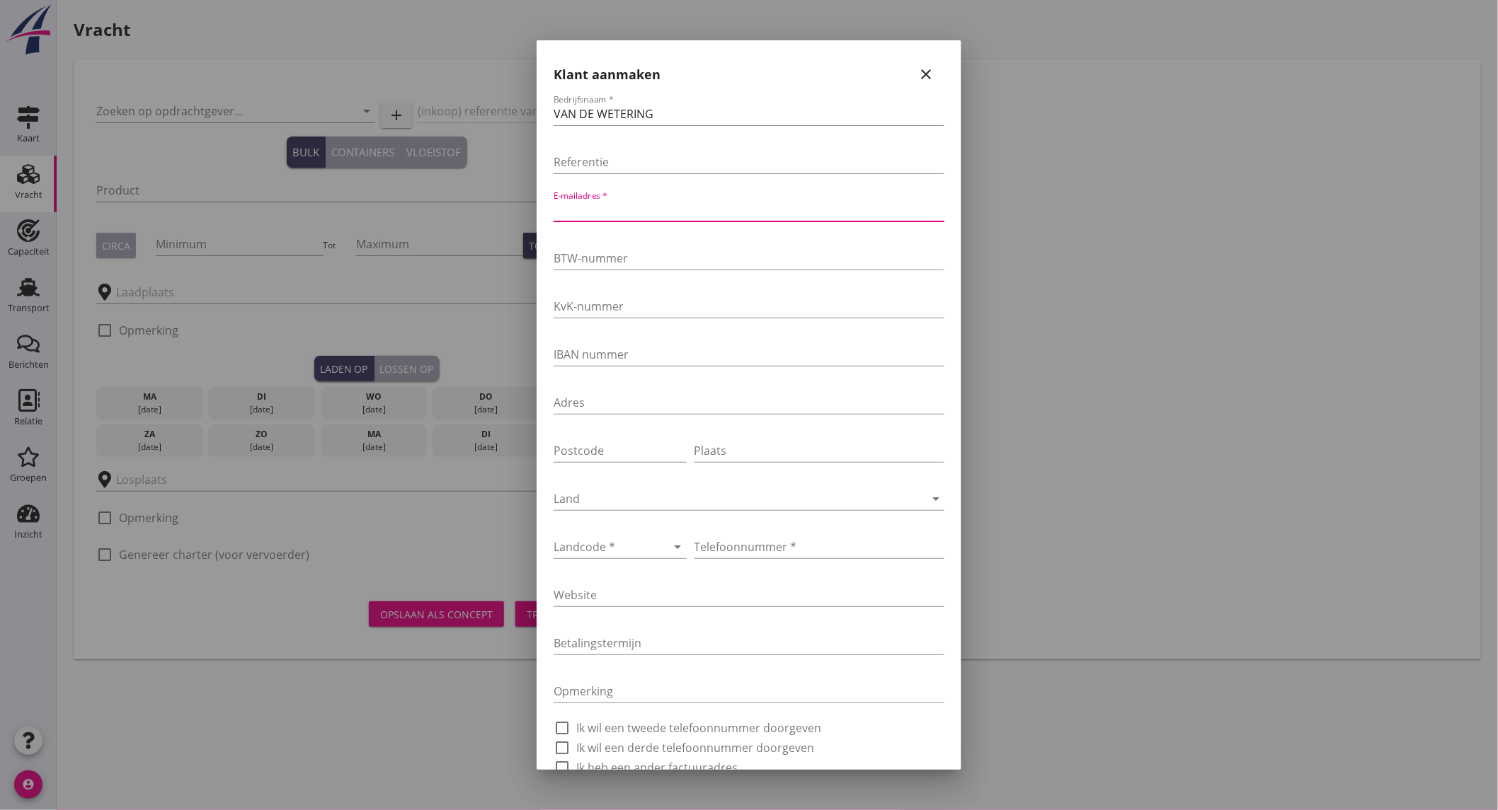
click at [643, 207] on input "E-mailadres *" at bounding box center [748, 210] width 391 height 23
type input "W"
type input "wilbert@vandewetering.nl"
click at [597, 550] on div at bounding box center [599, 547] width 93 height 23
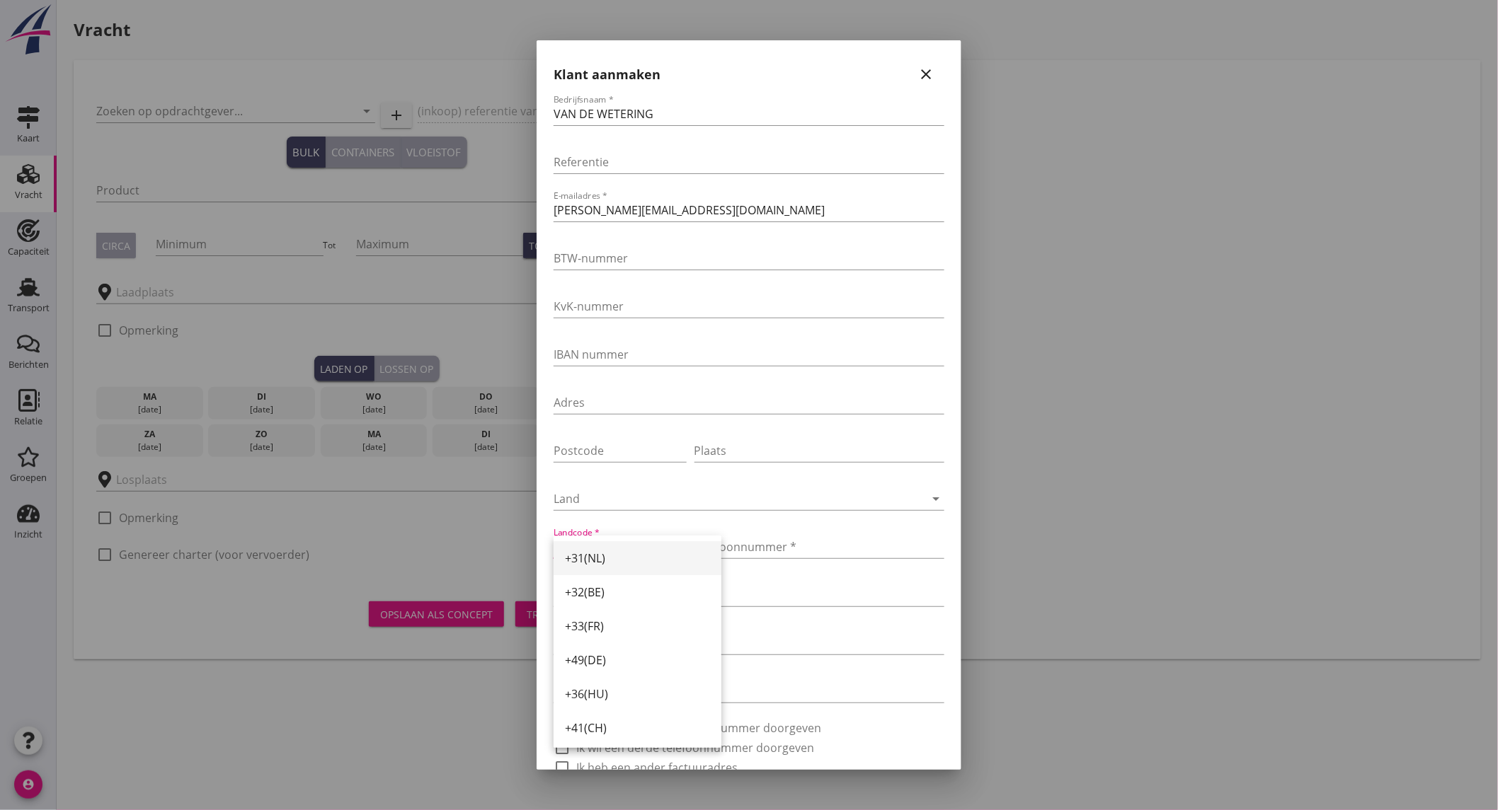
drag, startPoint x: 611, startPoint y: 563, endPoint x: 671, endPoint y: 551, distance: 61.4
click at [611, 562] on div "+31(NL)" at bounding box center [637, 558] width 145 height 17
click at [731, 549] on input "Telefoonnummer *" at bounding box center [819, 547] width 250 height 23
drag, startPoint x: 762, startPoint y: 554, endPoint x: 35, endPoint y: 525, distance: 726.8
click at [762, 554] on input "Telefoonnummer *" at bounding box center [819, 547] width 250 height 23
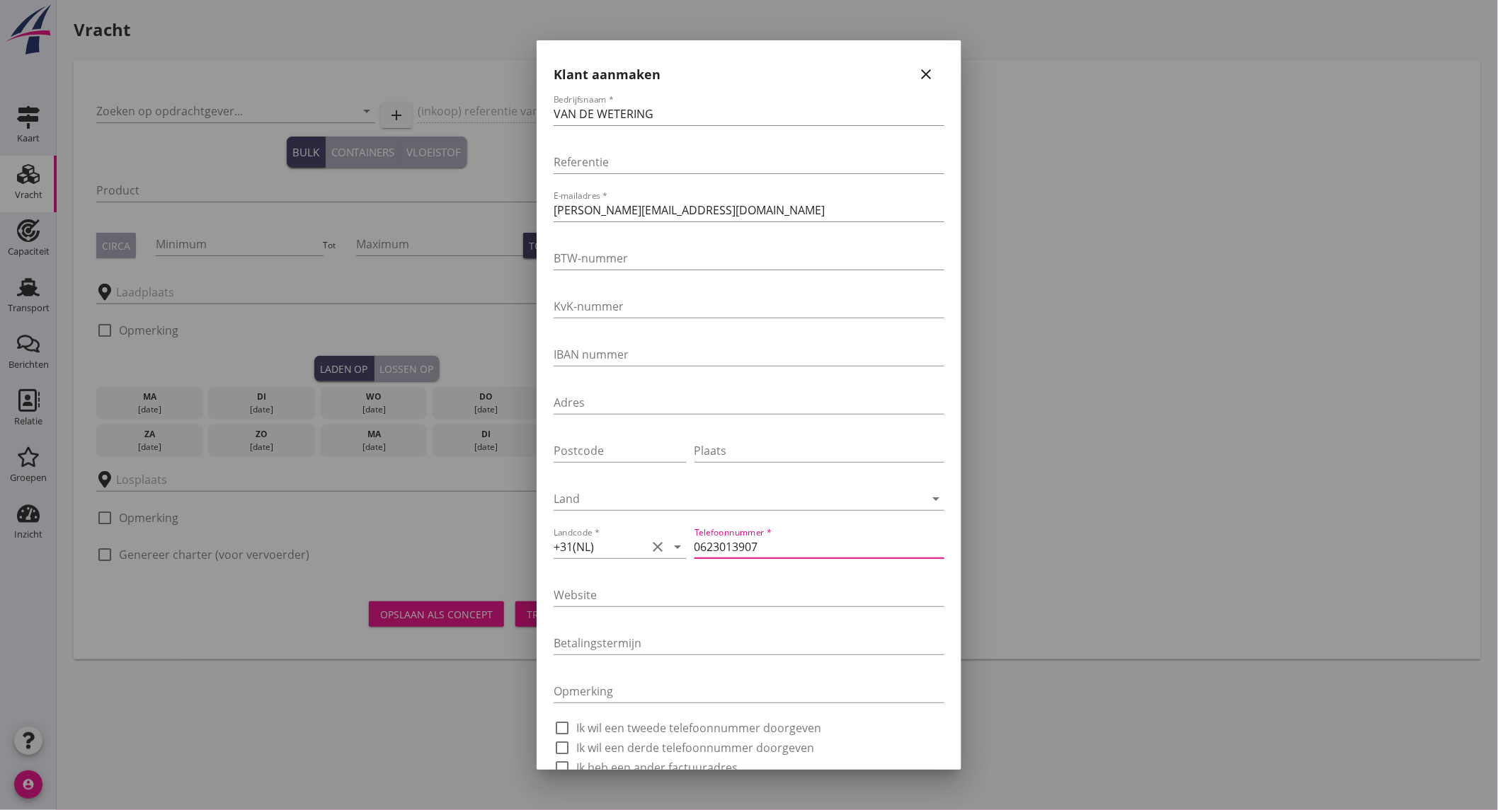
scroll to position [75, 0]
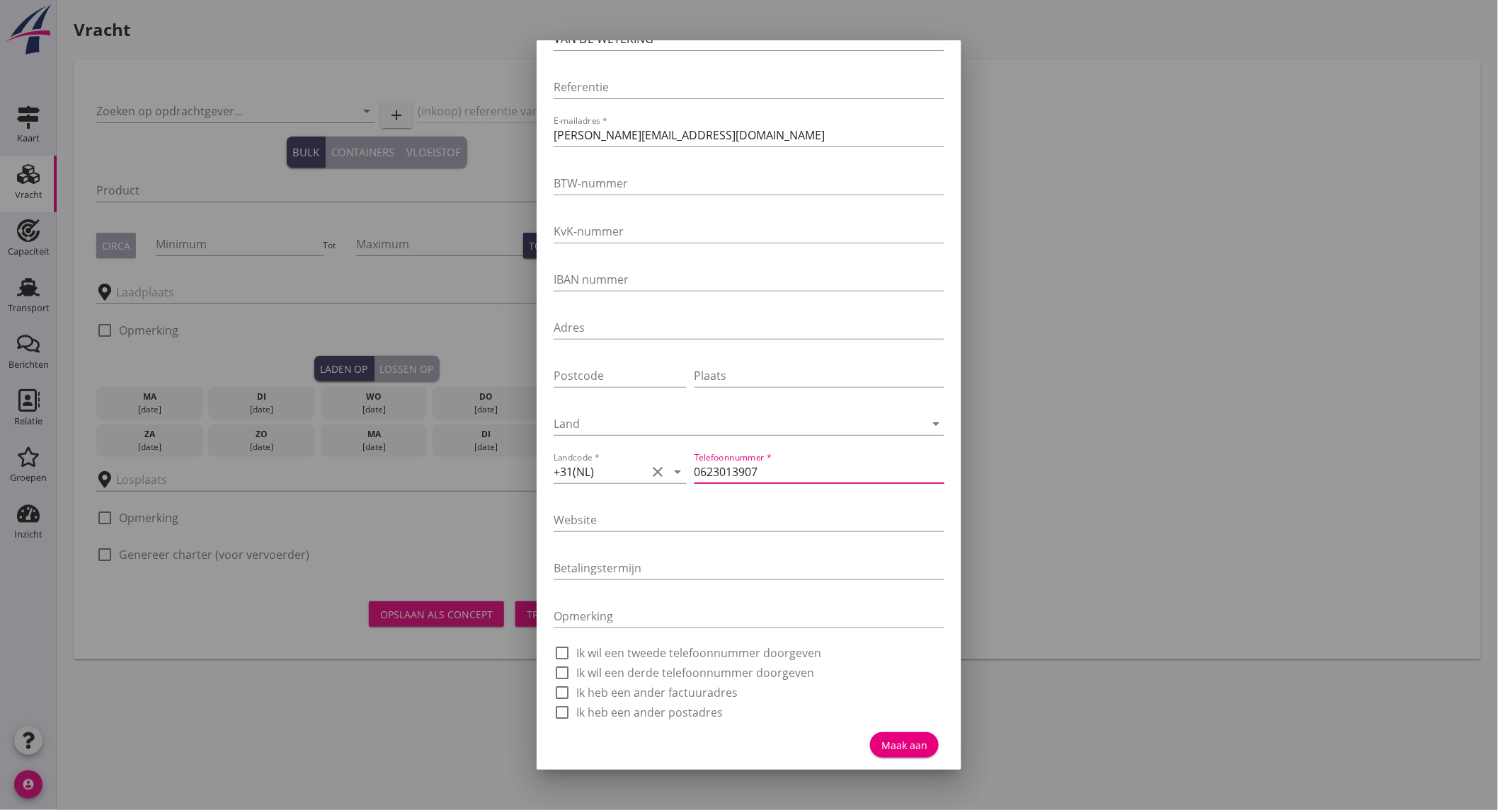
type input "0623013907"
click at [902, 746] on div "Maak aan" at bounding box center [904, 745] width 46 height 15
type input "VAN DE WETERING"
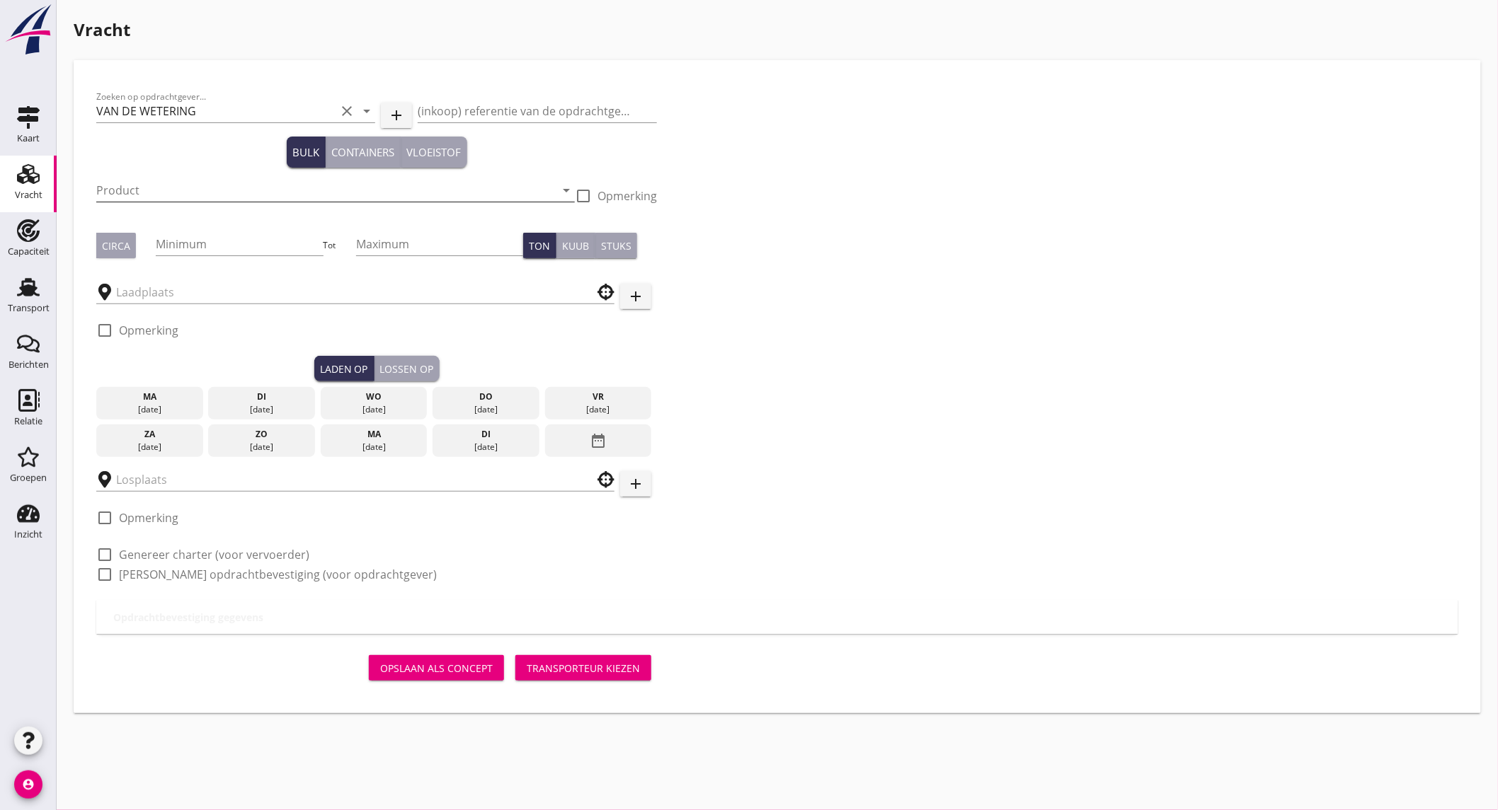
click at [171, 195] on input "Product" at bounding box center [325, 190] width 459 height 23
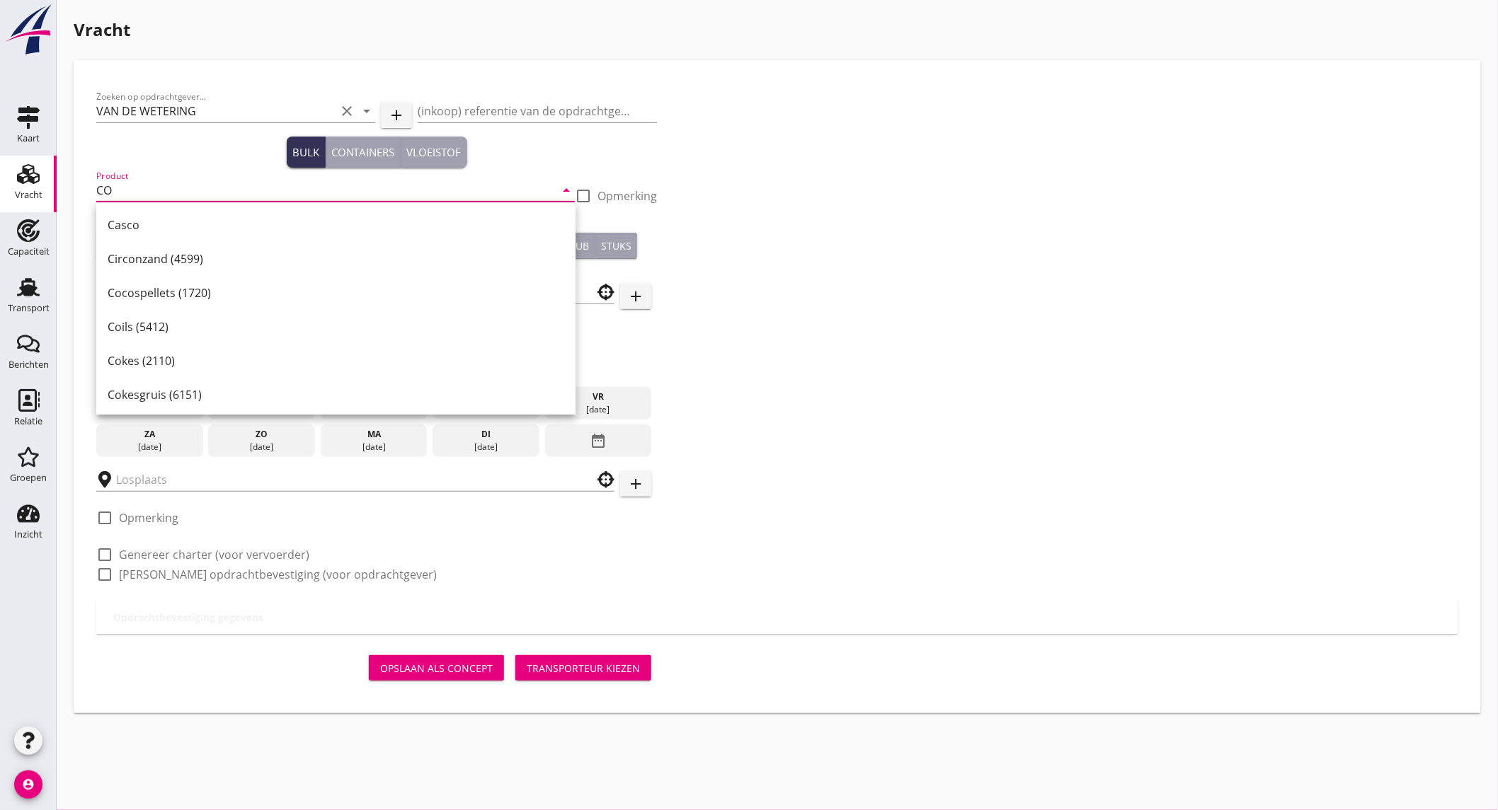
click at [154, 191] on input "CO" at bounding box center [325, 190] width 459 height 23
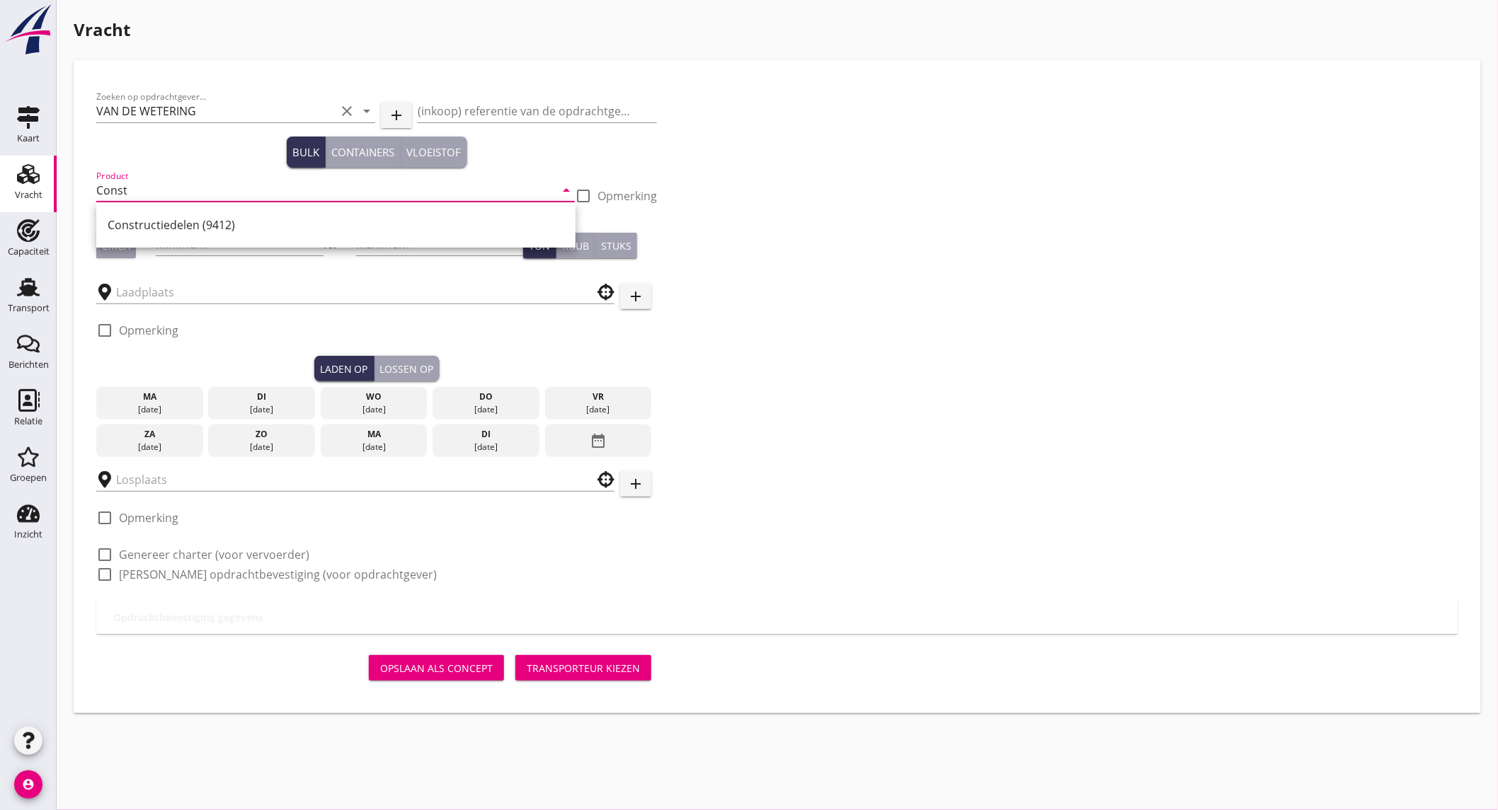
click at [189, 217] on div "Constructiedelen (9412)" at bounding box center [336, 225] width 457 height 17
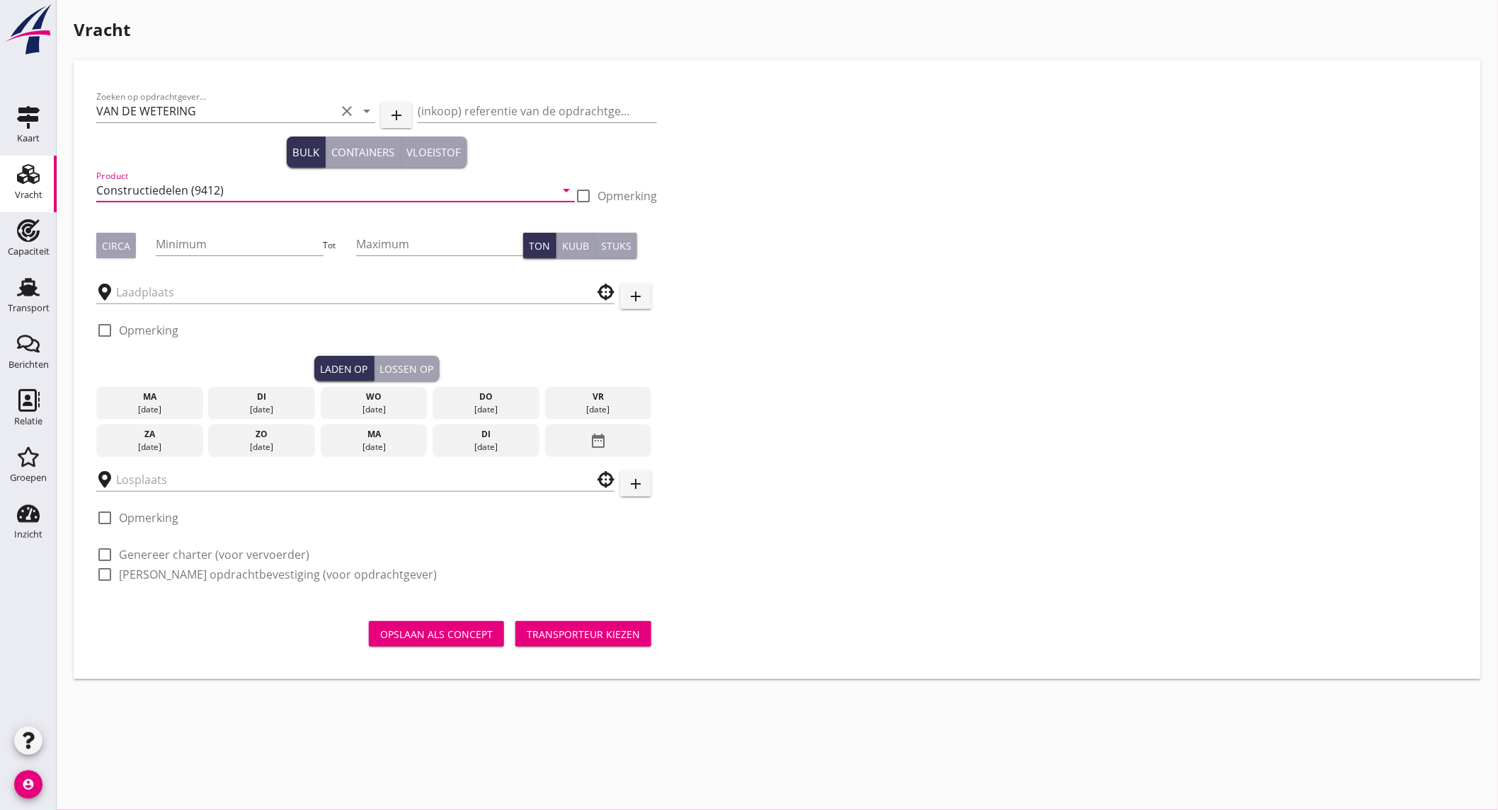
type input "Constructiedelen (9412)"
click at [597, 196] on div "check_box_outline_blank Opmerking" at bounding box center [616, 196] width 82 height 17
click at [590, 193] on div at bounding box center [583, 196] width 24 height 24
checkbox input "true"
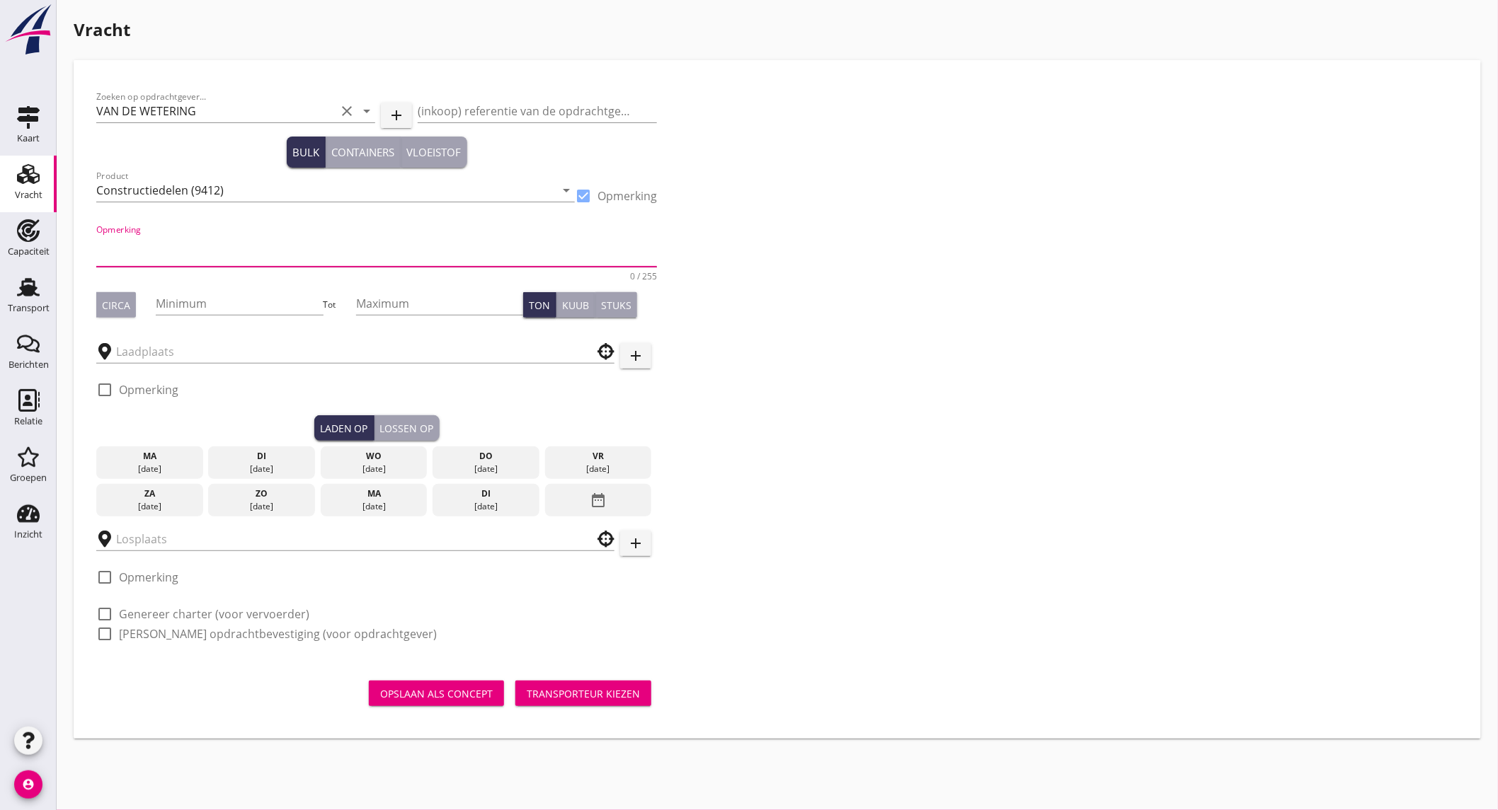
click at [207, 243] on textarea "Opmerking" at bounding box center [376, 250] width 561 height 34
paste textarea "20,43x5,34x5,34m LxBxH"
click at [263, 249] on textarea "20,43x5,34x5,34m LxBxH 2x" at bounding box center [376, 250] width 561 height 34
type textarea "20,43x5,34x5,34m LxBxH 2 maal"
click at [123, 313] on button "Circa" at bounding box center [116, 304] width 40 height 25
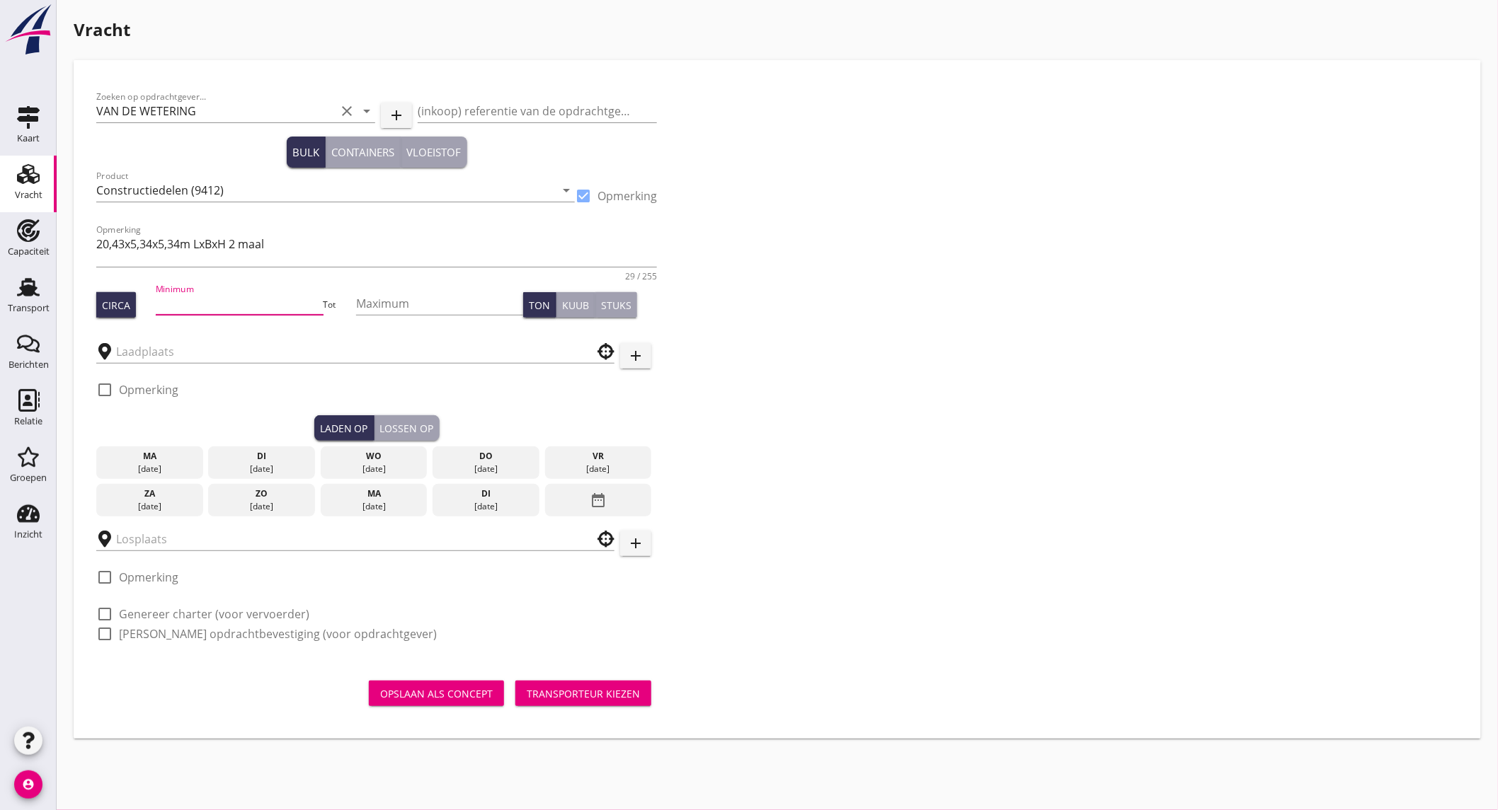
click at [178, 306] on input "Minimum" at bounding box center [239, 303] width 167 height 23
type input "60"
click at [379, 464] on div "[DATE]" at bounding box center [374, 469] width 100 height 13
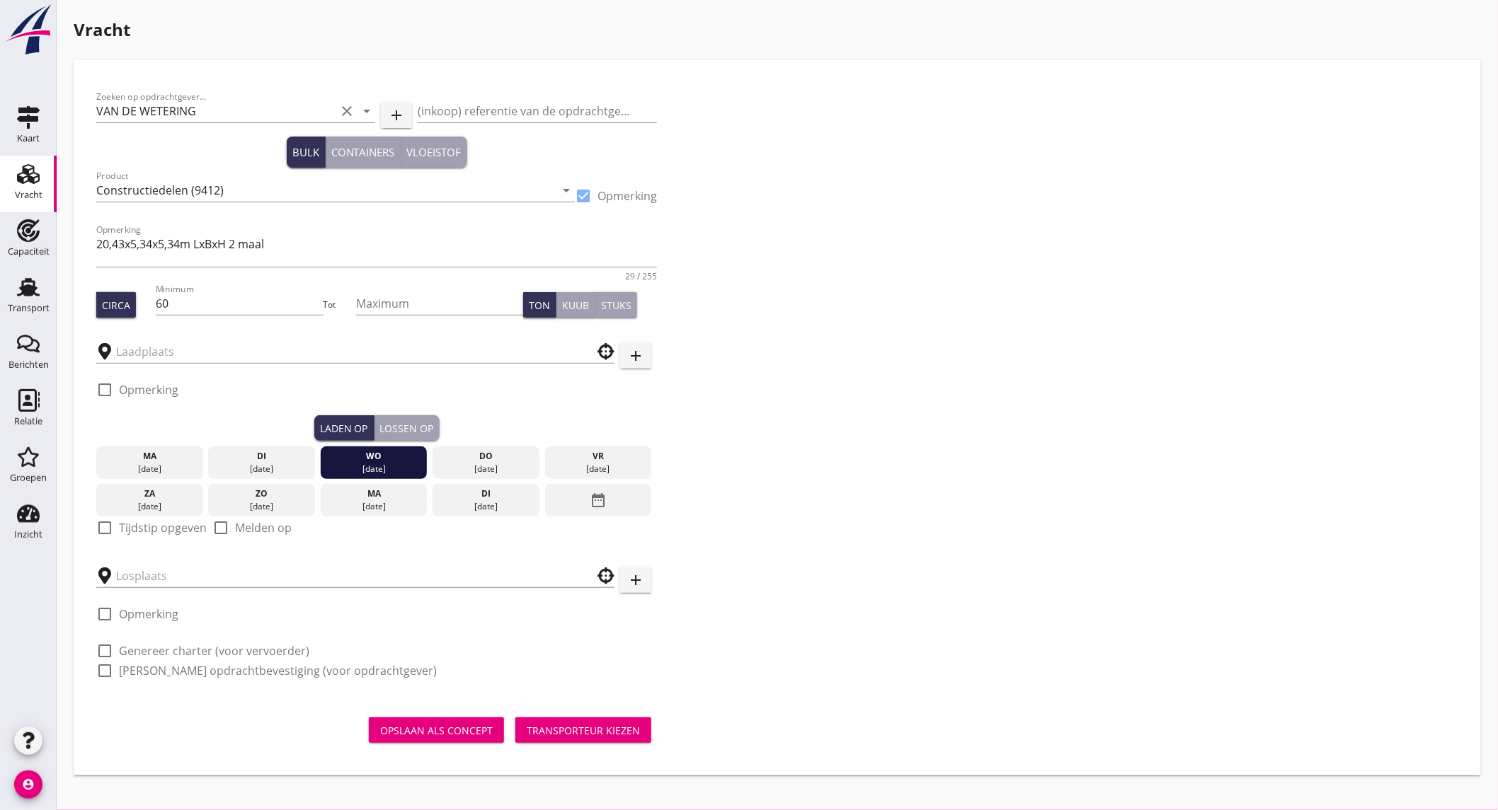
click at [178, 528] on label "Tijdstip opgeven" at bounding box center [163, 528] width 88 height 14
checkbox input "true"
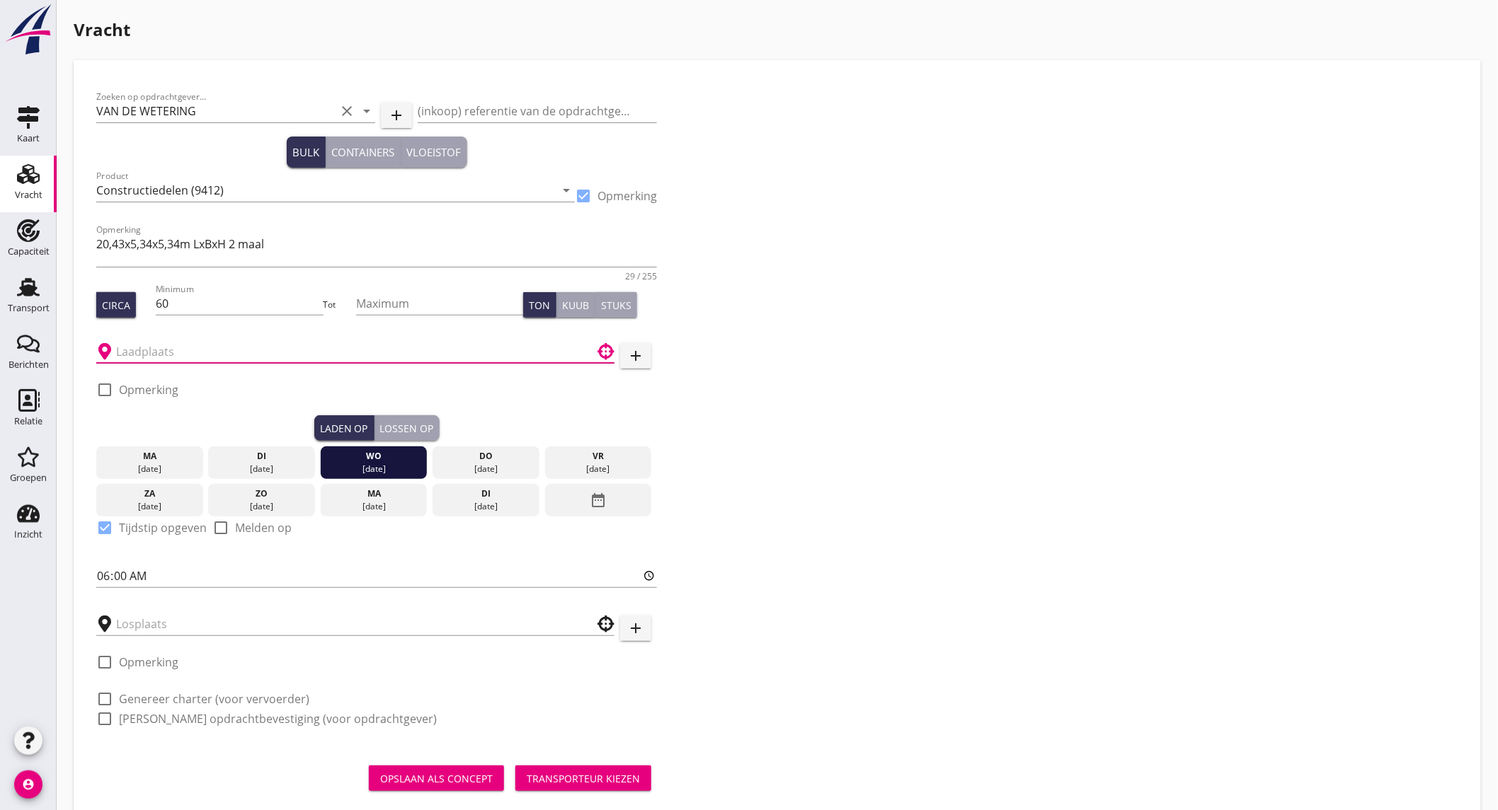
click at [257, 341] on input "text" at bounding box center [345, 351] width 459 height 23
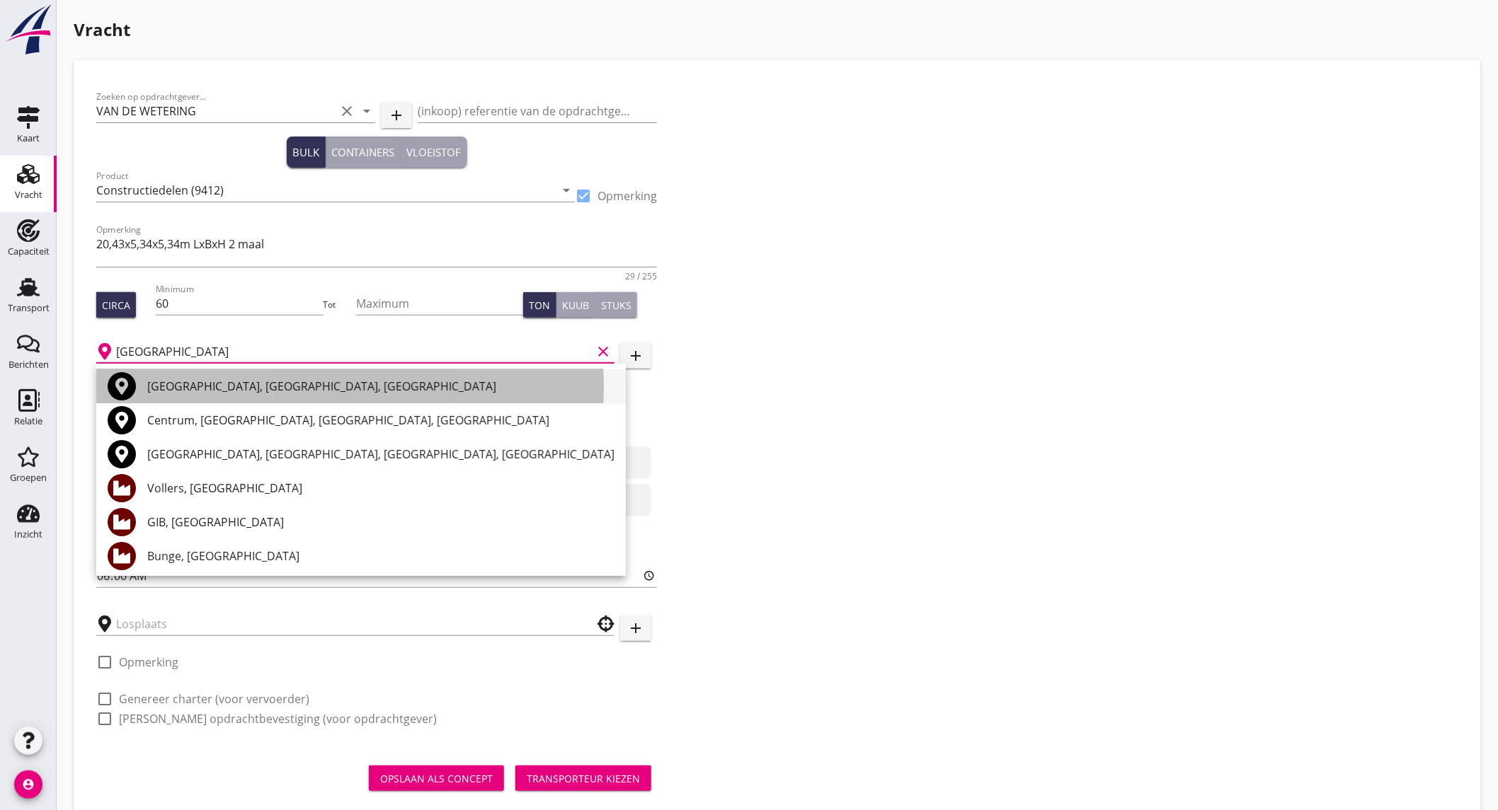
click at [246, 387] on div "Amsterdam, North Holland, Netherlands" at bounding box center [380, 386] width 467 height 17
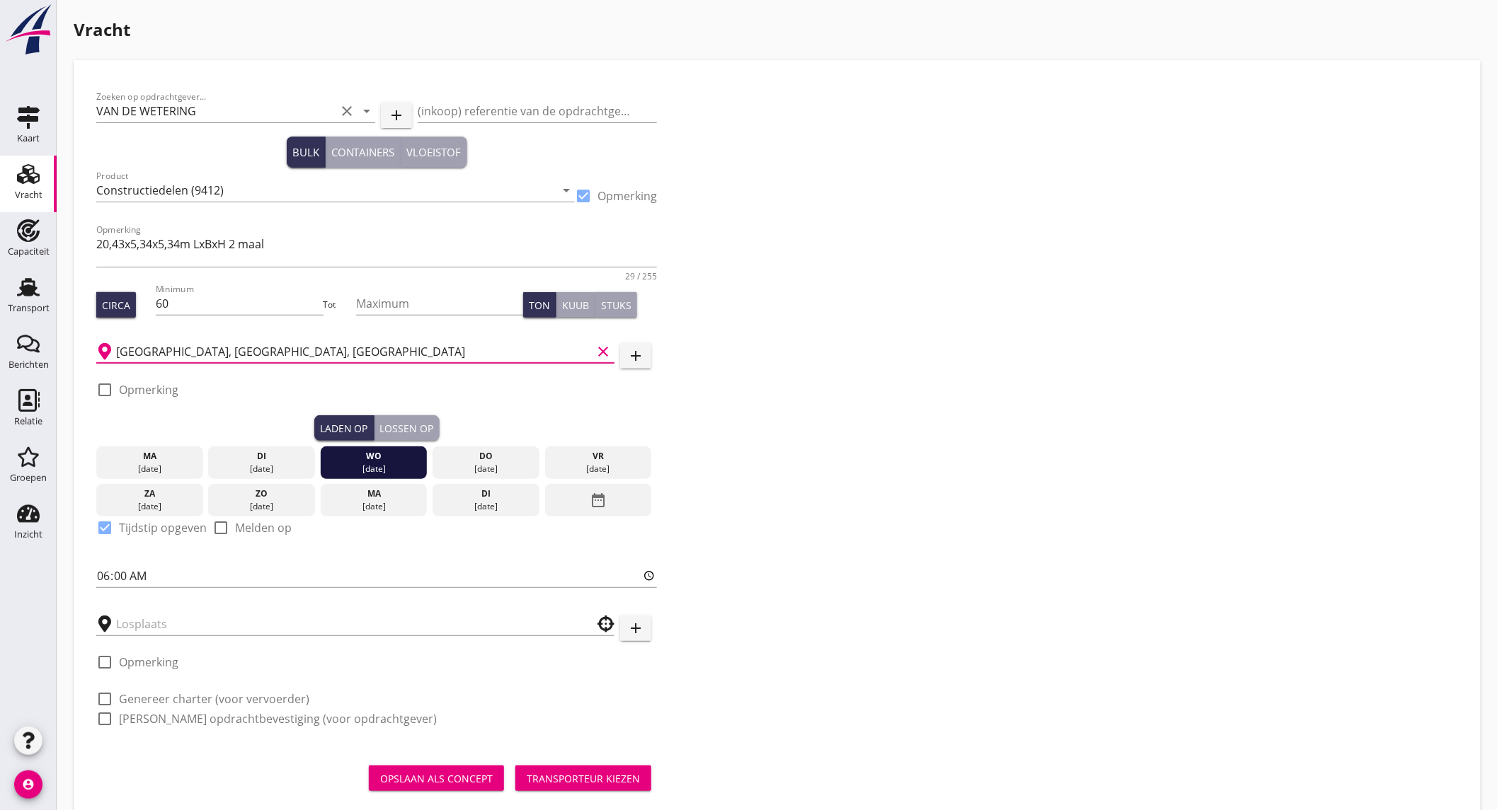
type input "Amsterdam, North Holland, Netherlands"
click at [150, 388] on label "Opmerking" at bounding box center [148, 390] width 59 height 14
checkbox input "true"
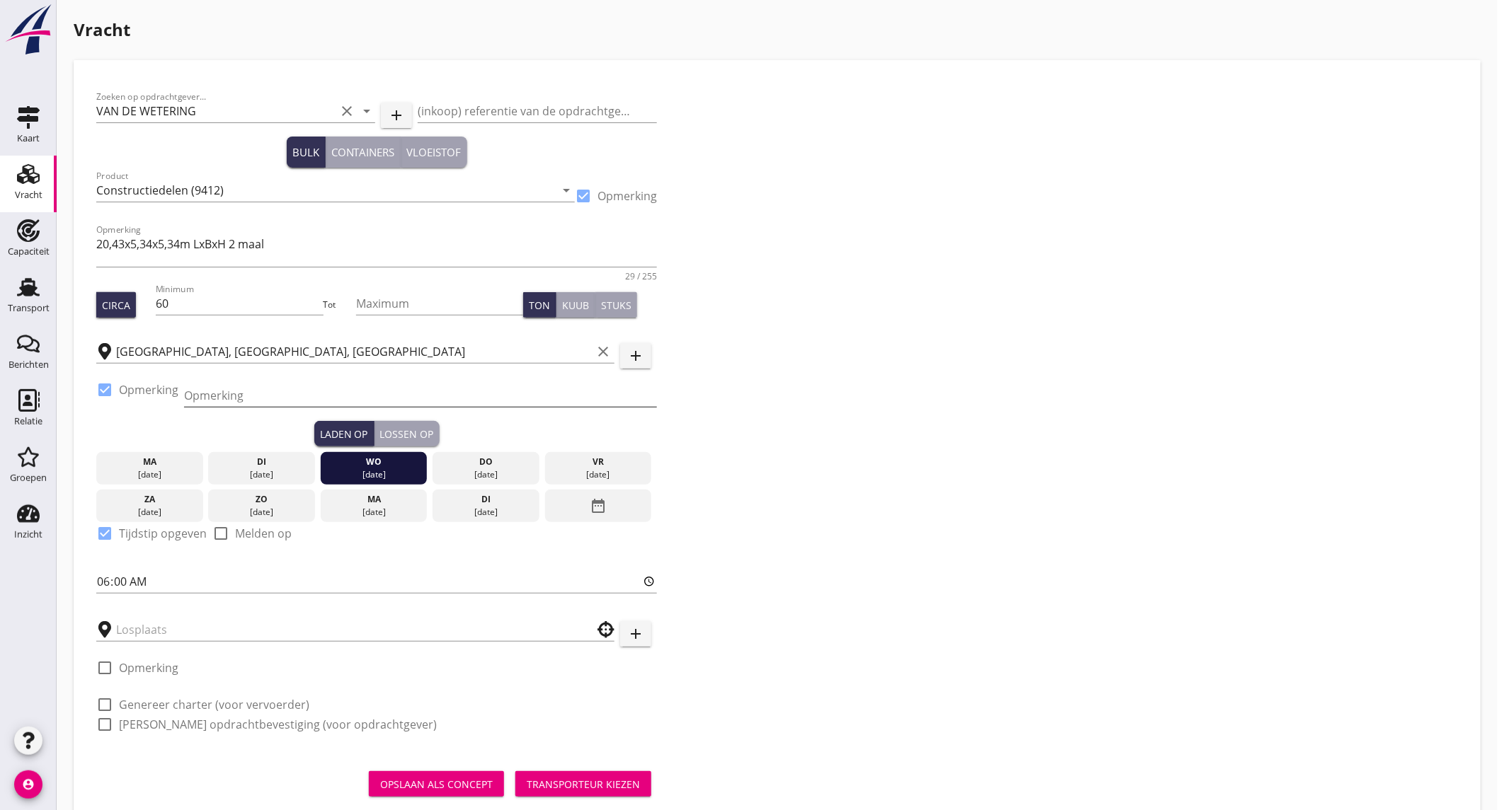
click at [245, 391] on input "Opmerking" at bounding box center [420, 395] width 473 height 23
type input "Tel nummer volgt"
click at [234, 626] on input "text" at bounding box center [345, 630] width 459 height 23
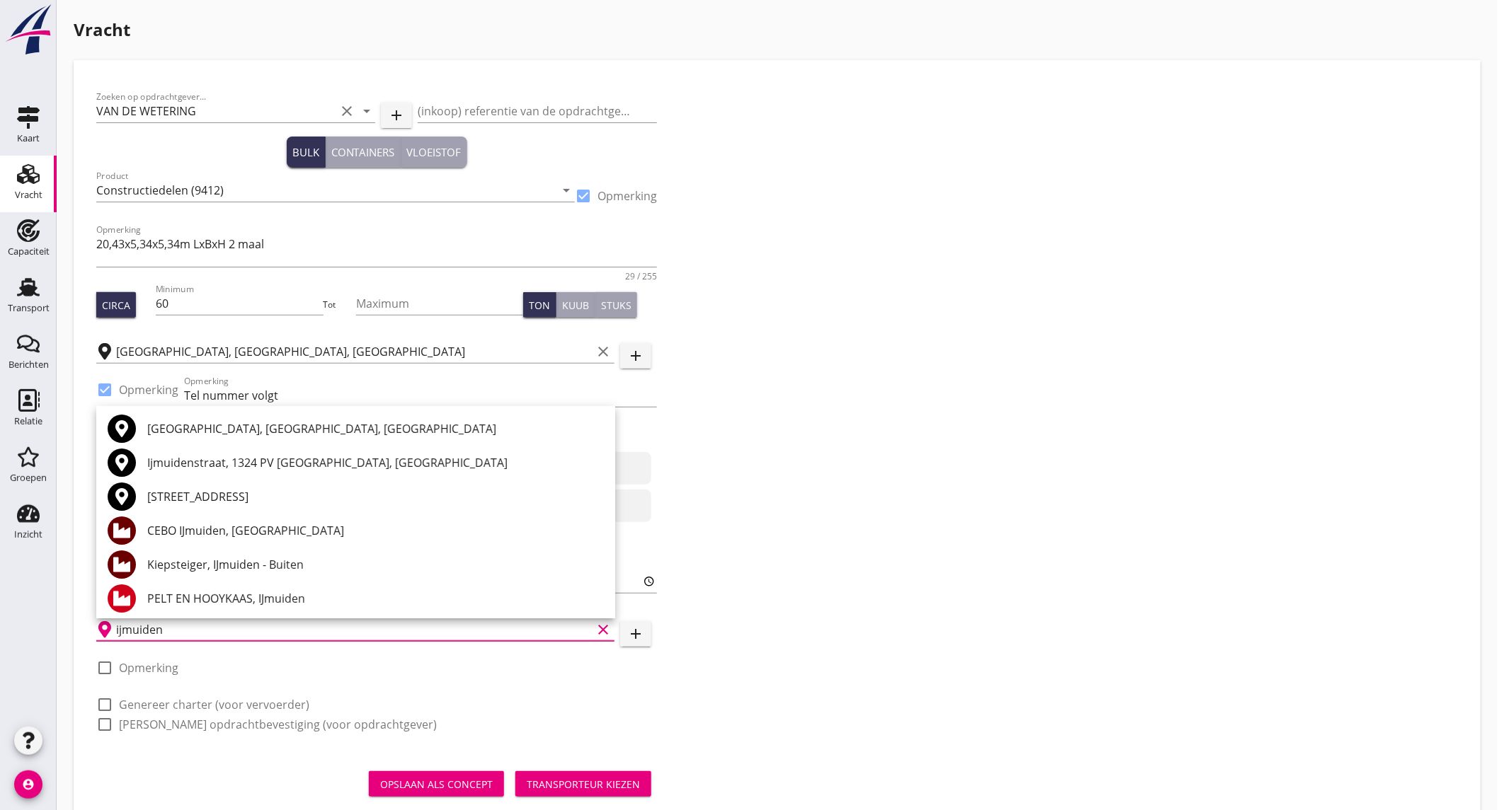
click at [246, 426] on div "IJmuiden, North Holland, Netherlands" at bounding box center [375, 428] width 457 height 17
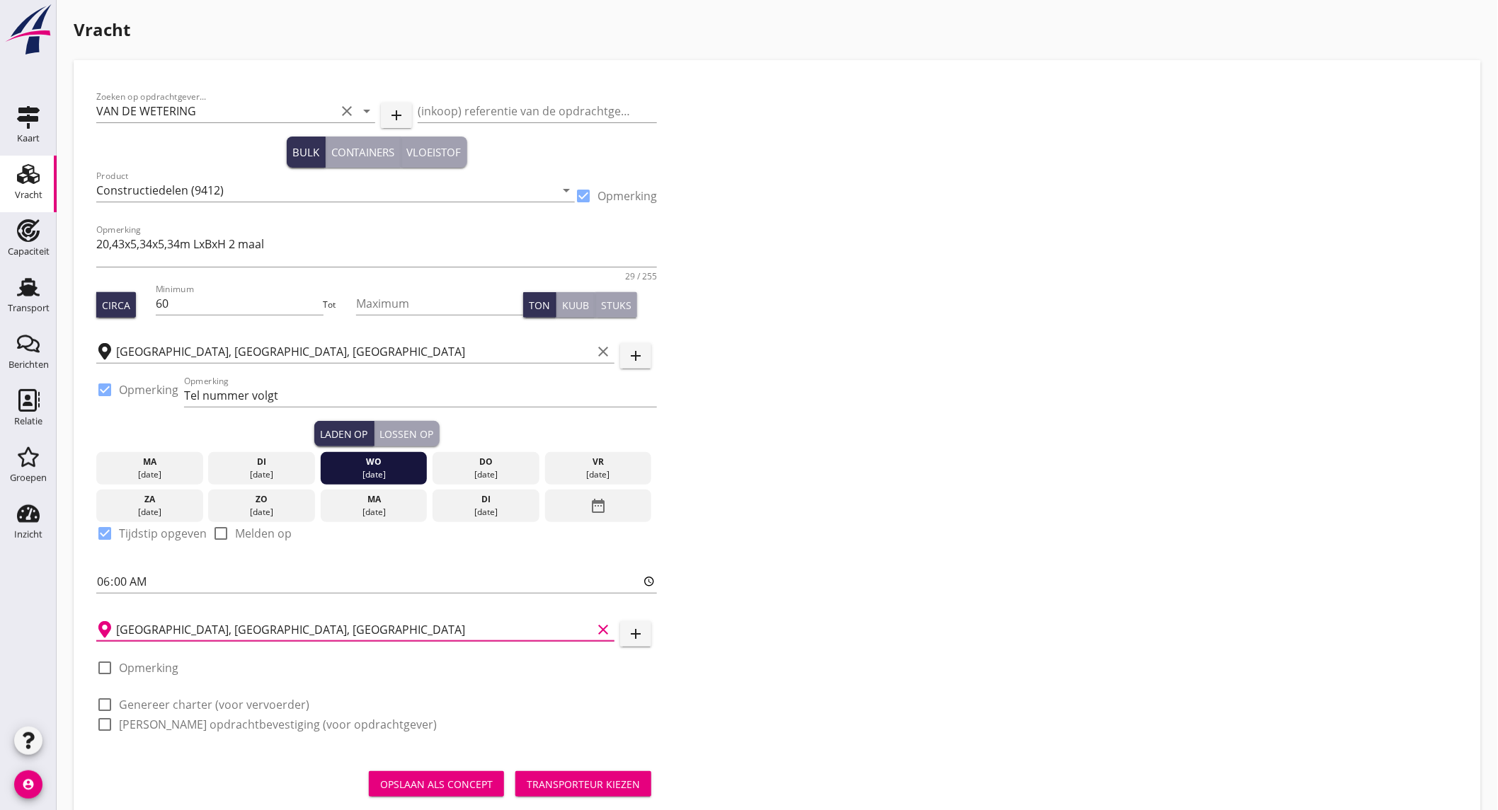
type input "IJmuiden, North Holland, Netherlands"
click at [144, 665] on label "Opmerking" at bounding box center [148, 668] width 59 height 14
checkbox input "true"
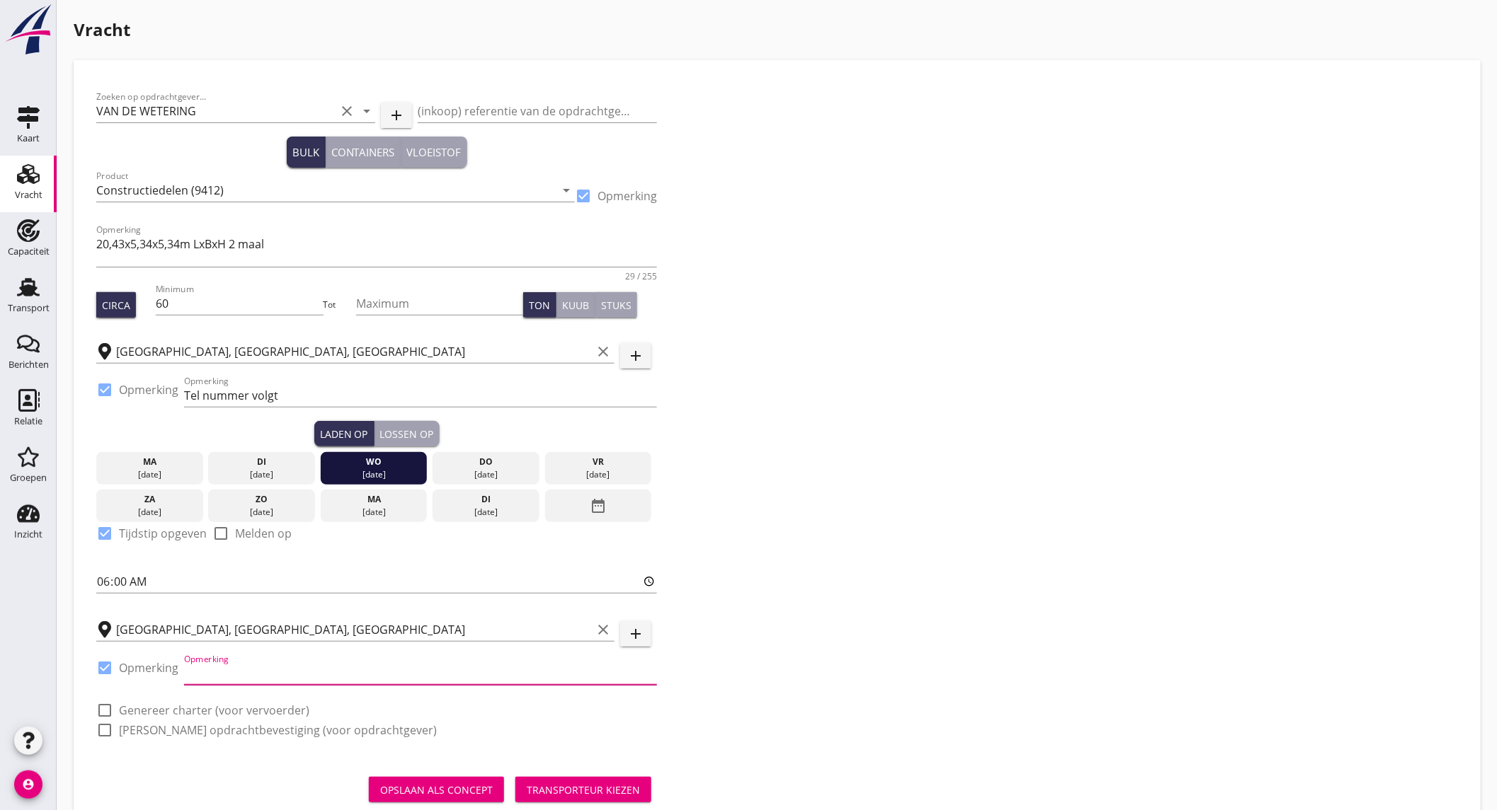
click at [222, 671] on input "Opmerking" at bounding box center [420, 673] width 473 height 23
type input "Tel nummer volgt."
click at [393, 423] on button "Lossen op" at bounding box center [406, 433] width 65 height 25
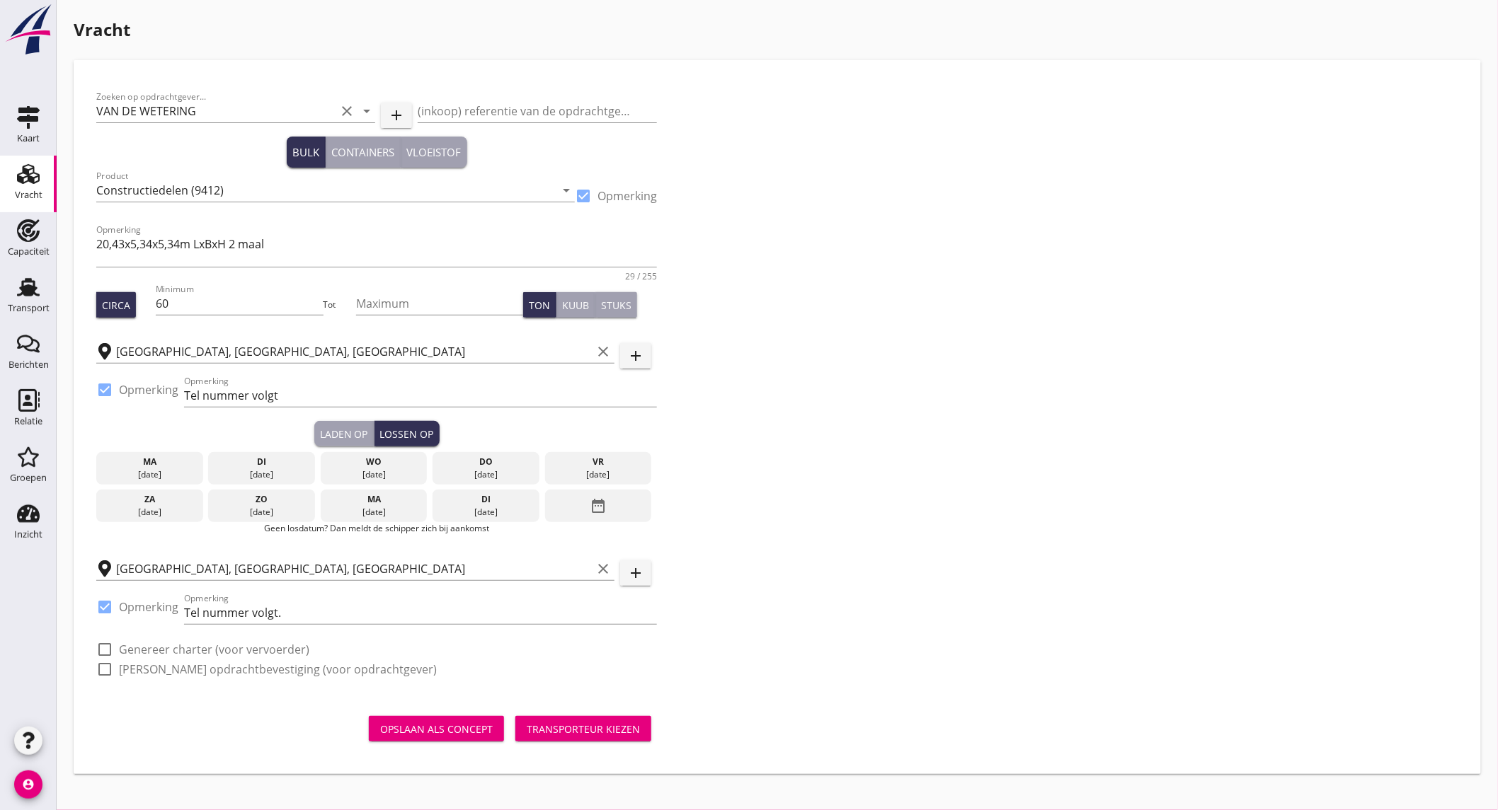
click at [472, 458] on div "do" at bounding box center [486, 462] width 100 height 13
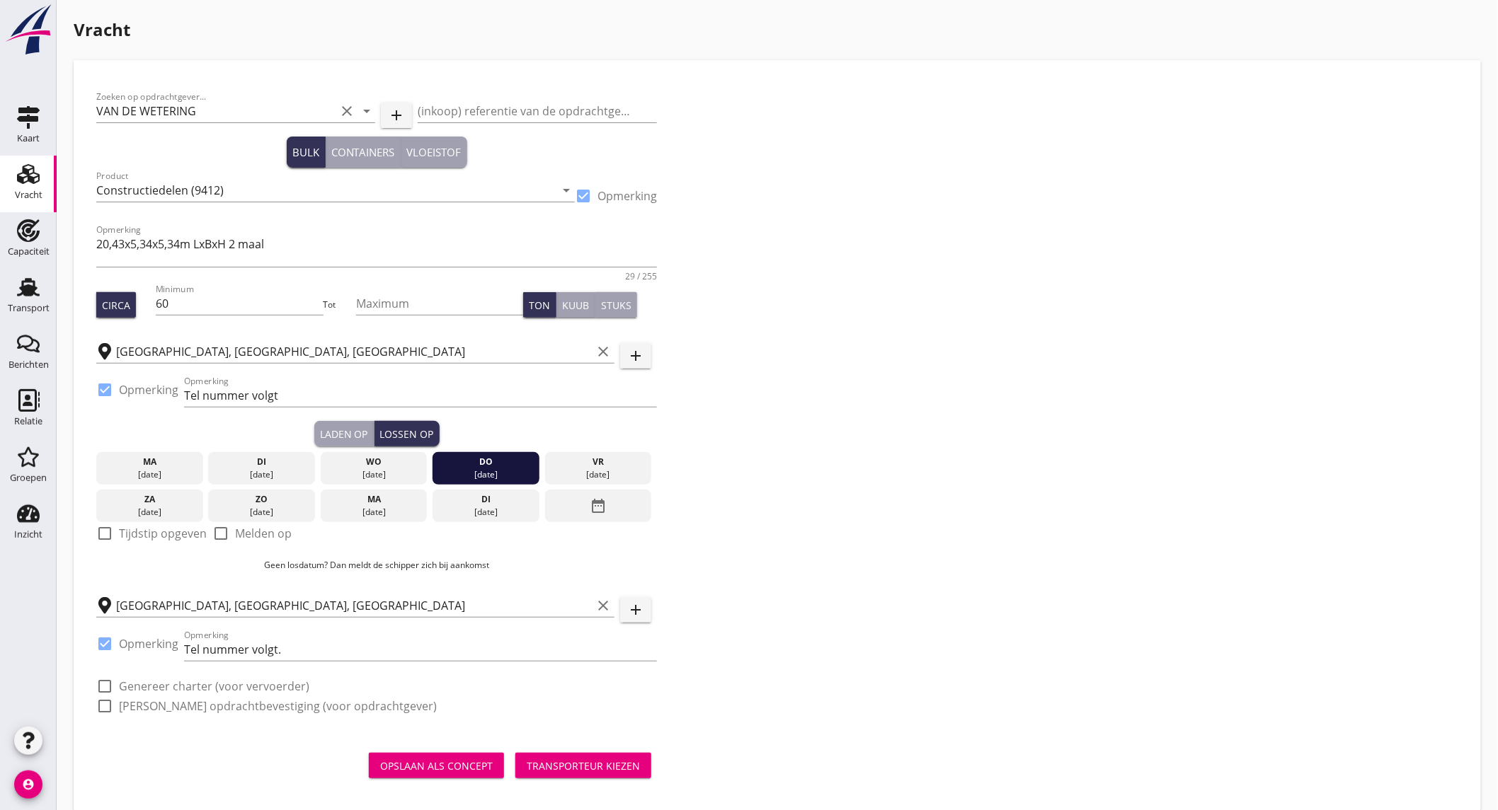
click at [137, 529] on label "Tijdstip opgeven" at bounding box center [163, 534] width 88 height 14
checkbox input "true"
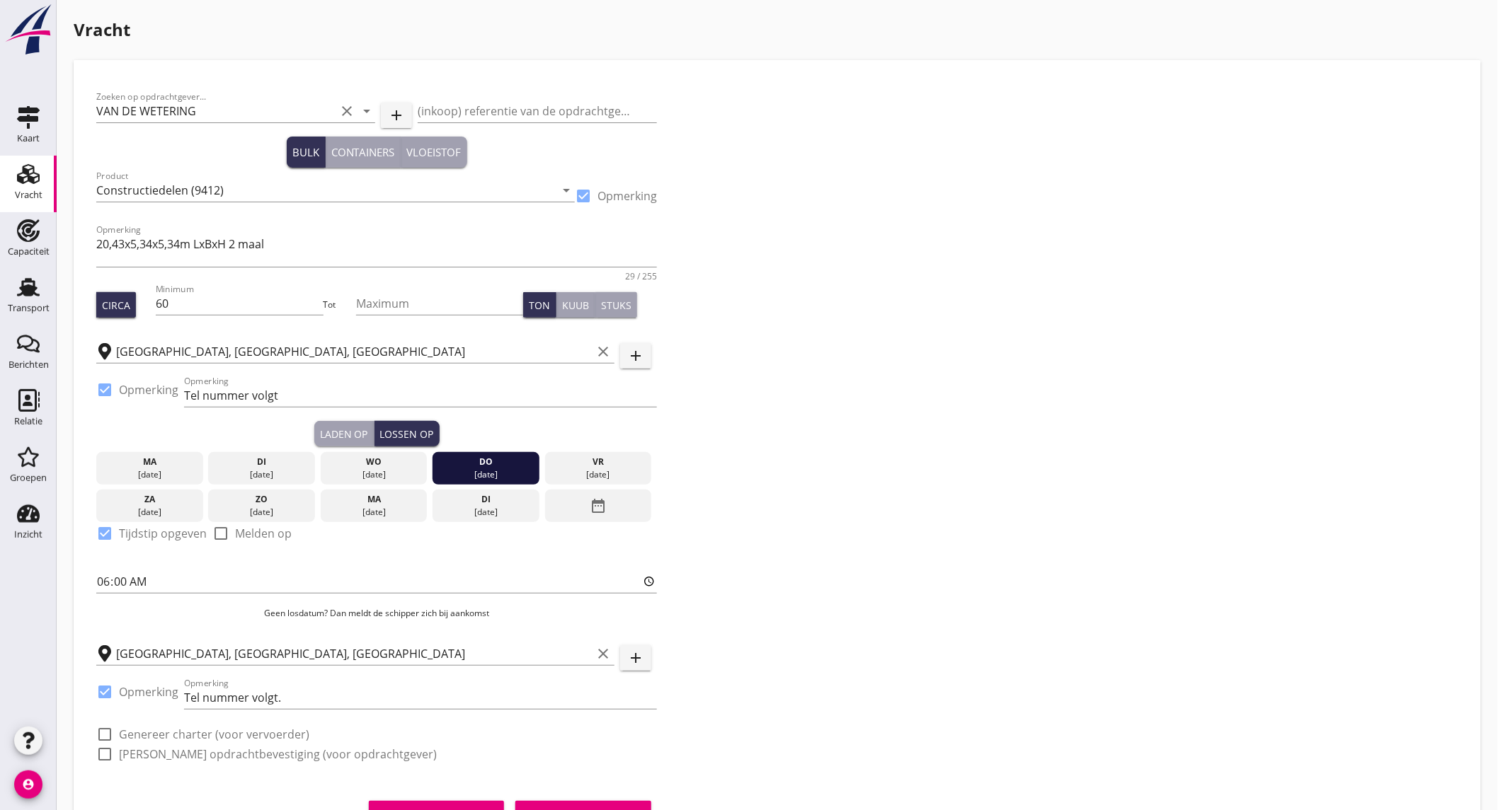
click at [127, 737] on label "Genereer charter (voor vervoerder)" at bounding box center [214, 735] width 190 height 14
checkbox input "true"
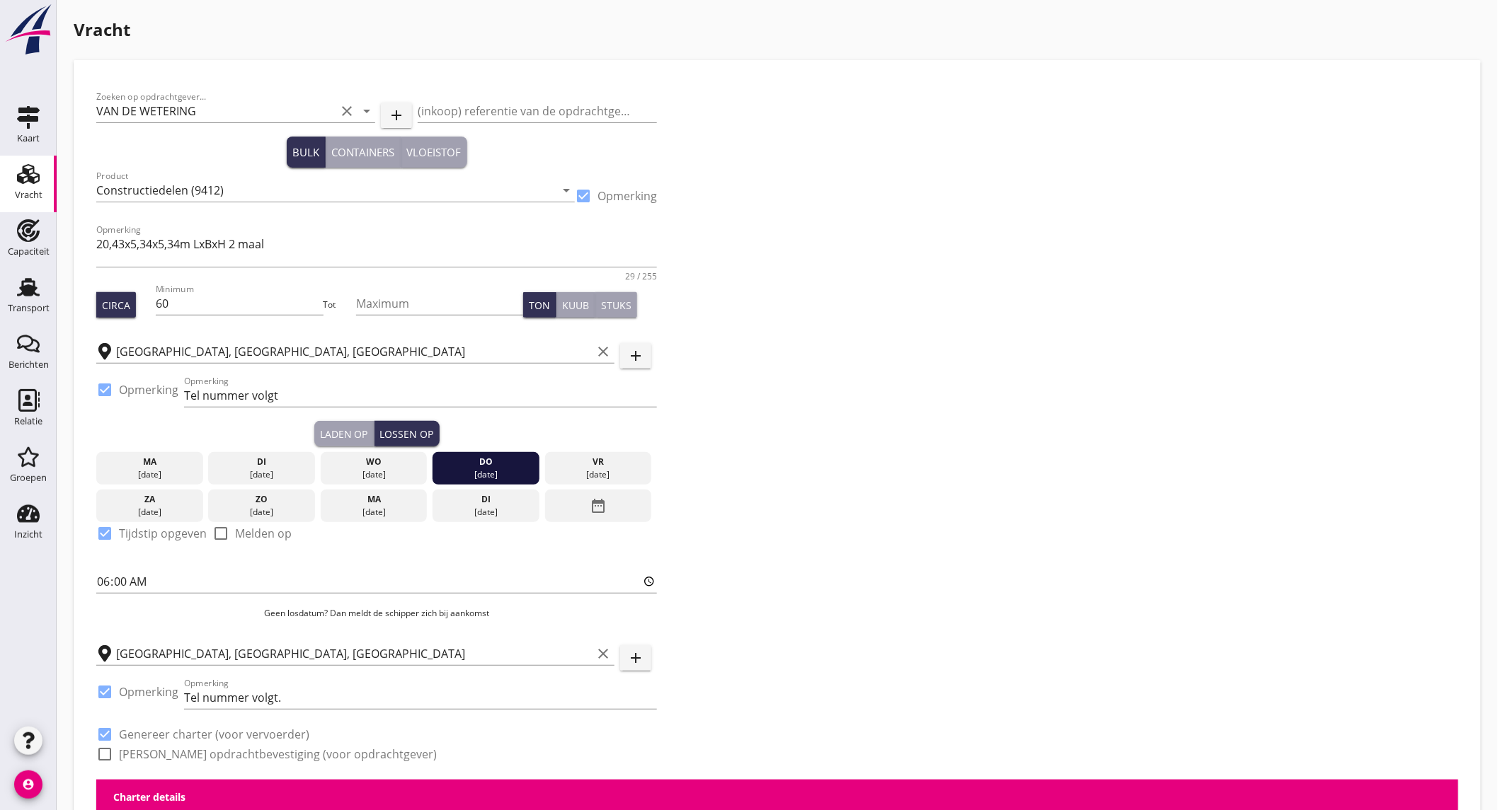
click at [126, 750] on label "Genereer opdrachtbevestiging (voor opdrachtgever)" at bounding box center [278, 754] width 318 height 14
checkbox input "true"
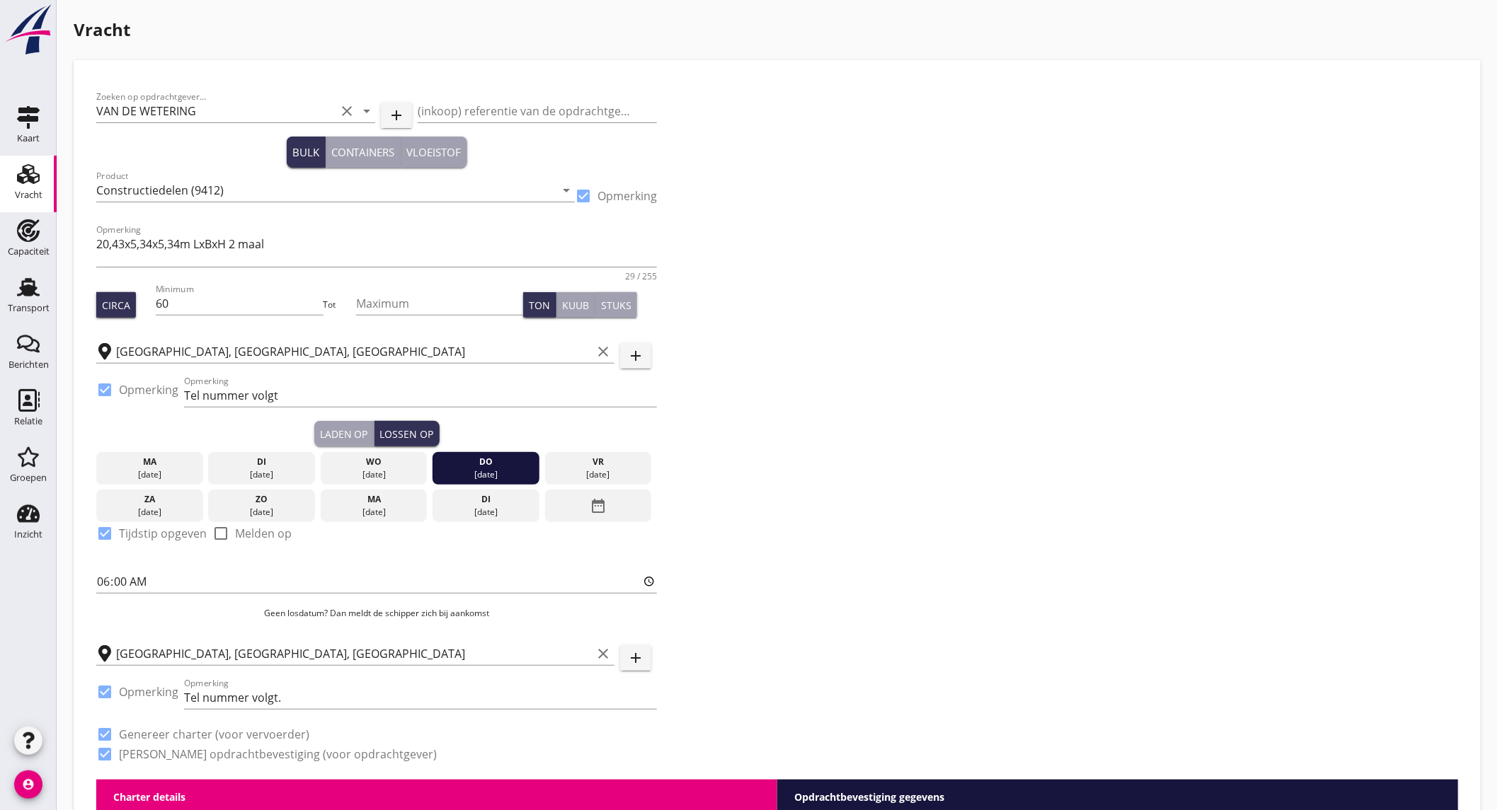
scroll to position [393, 0]
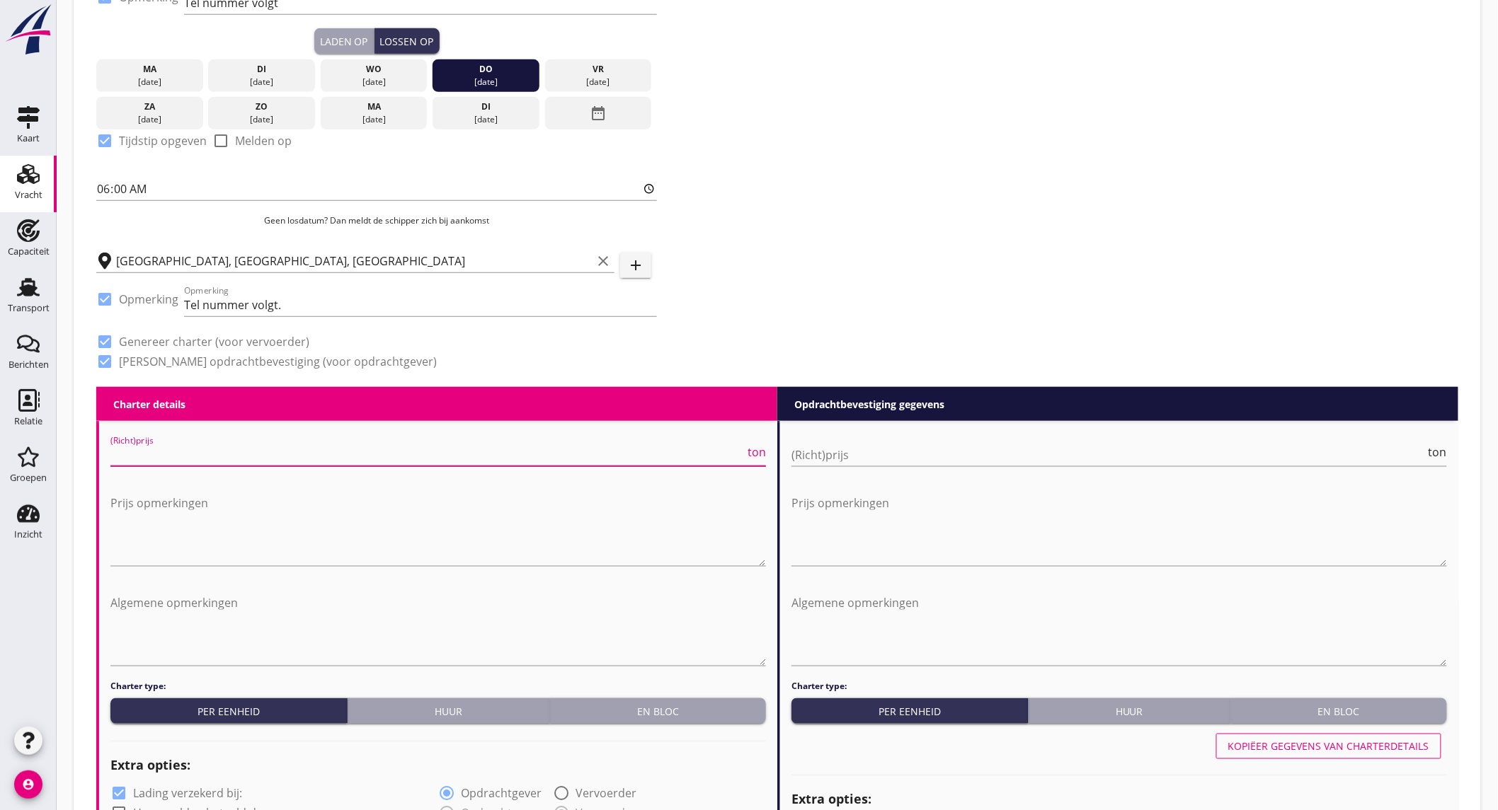
click at [156, 448] on input "(Richt)prijs" at bounding box center [427, 455] width 634 height 23
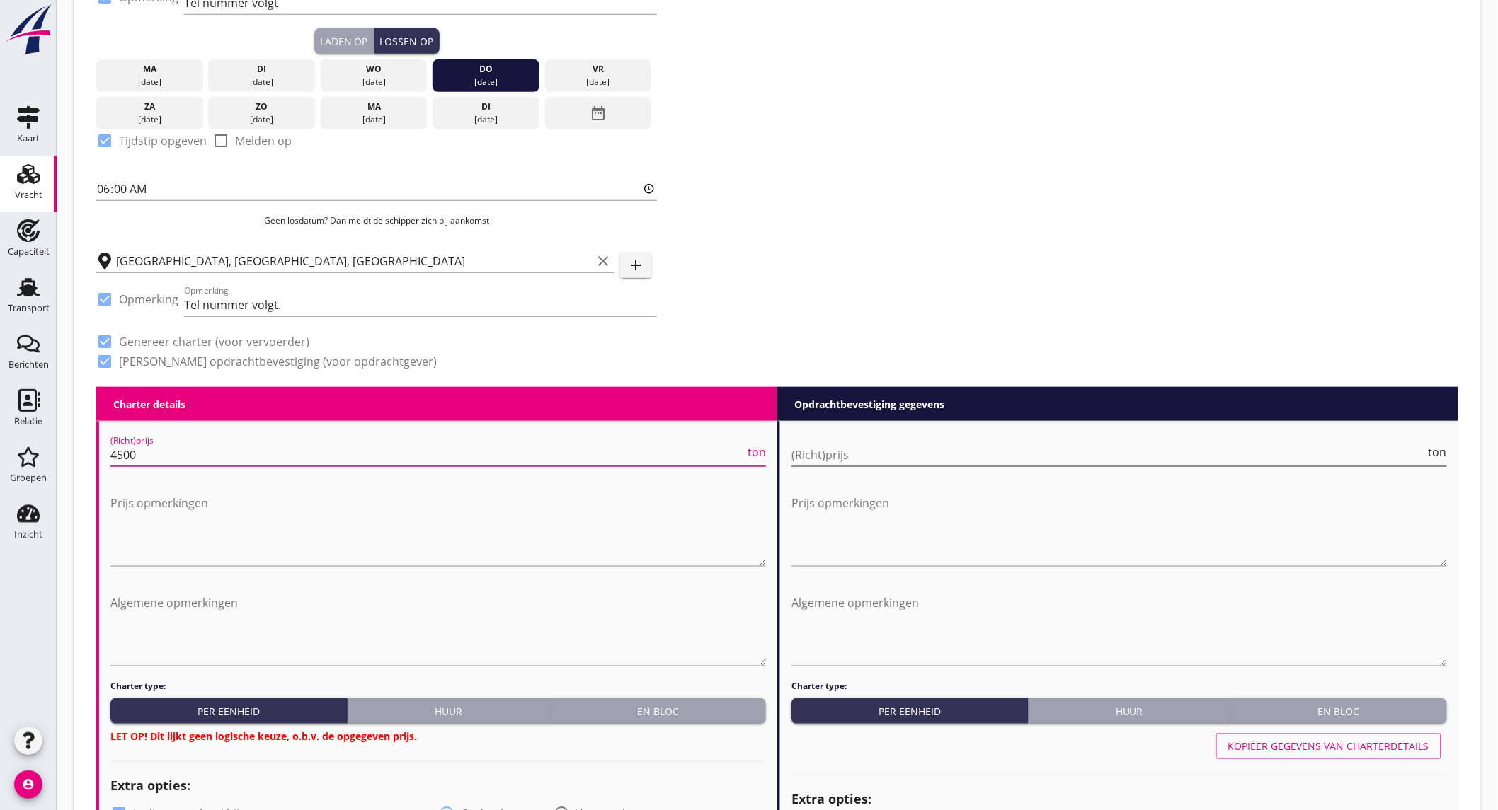
type input "4500"
click at [974, 447] on input "(Richt)prijs" at bounding box center [1108, 455] width 634 height 23
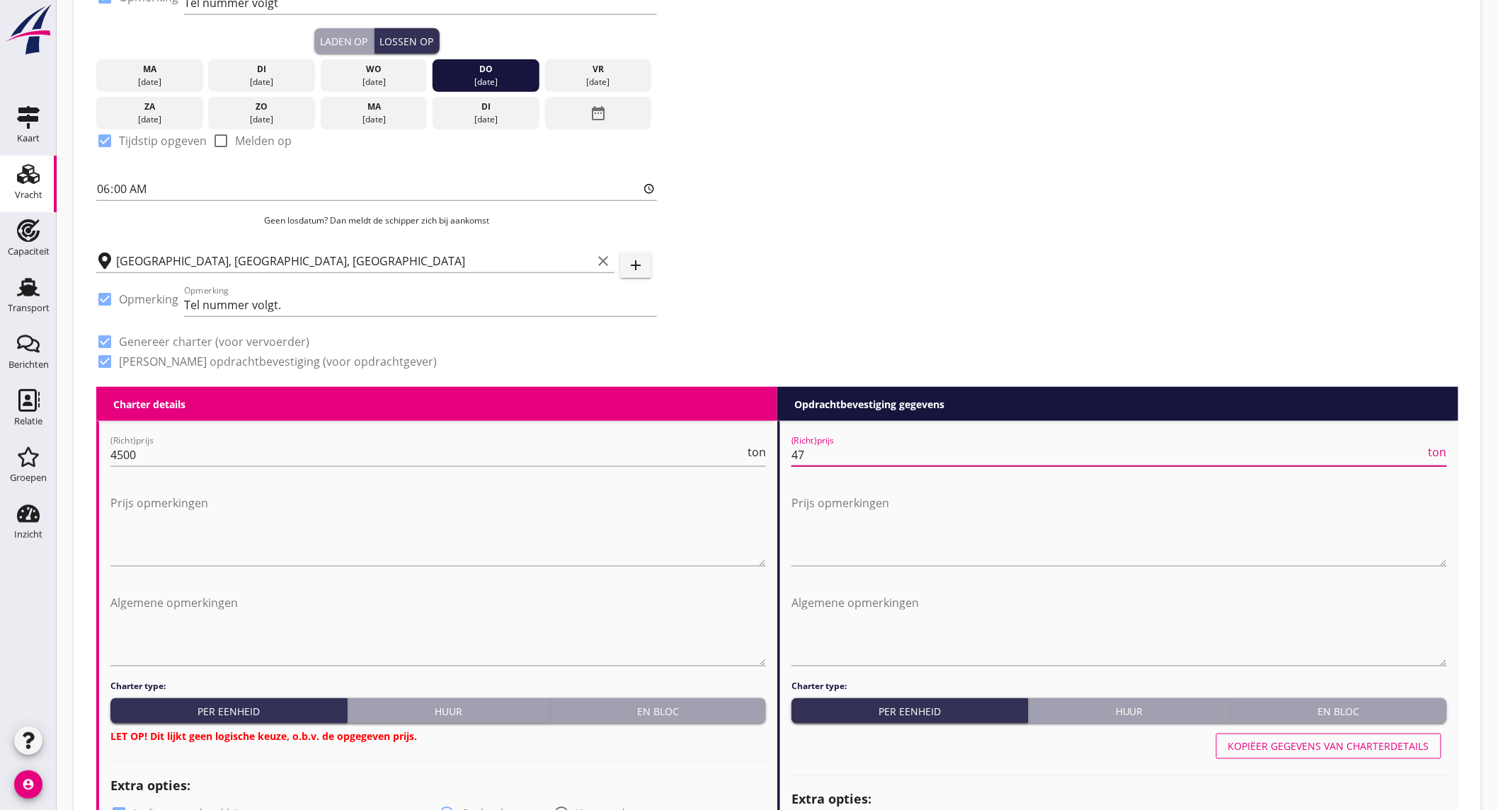
type input "4"
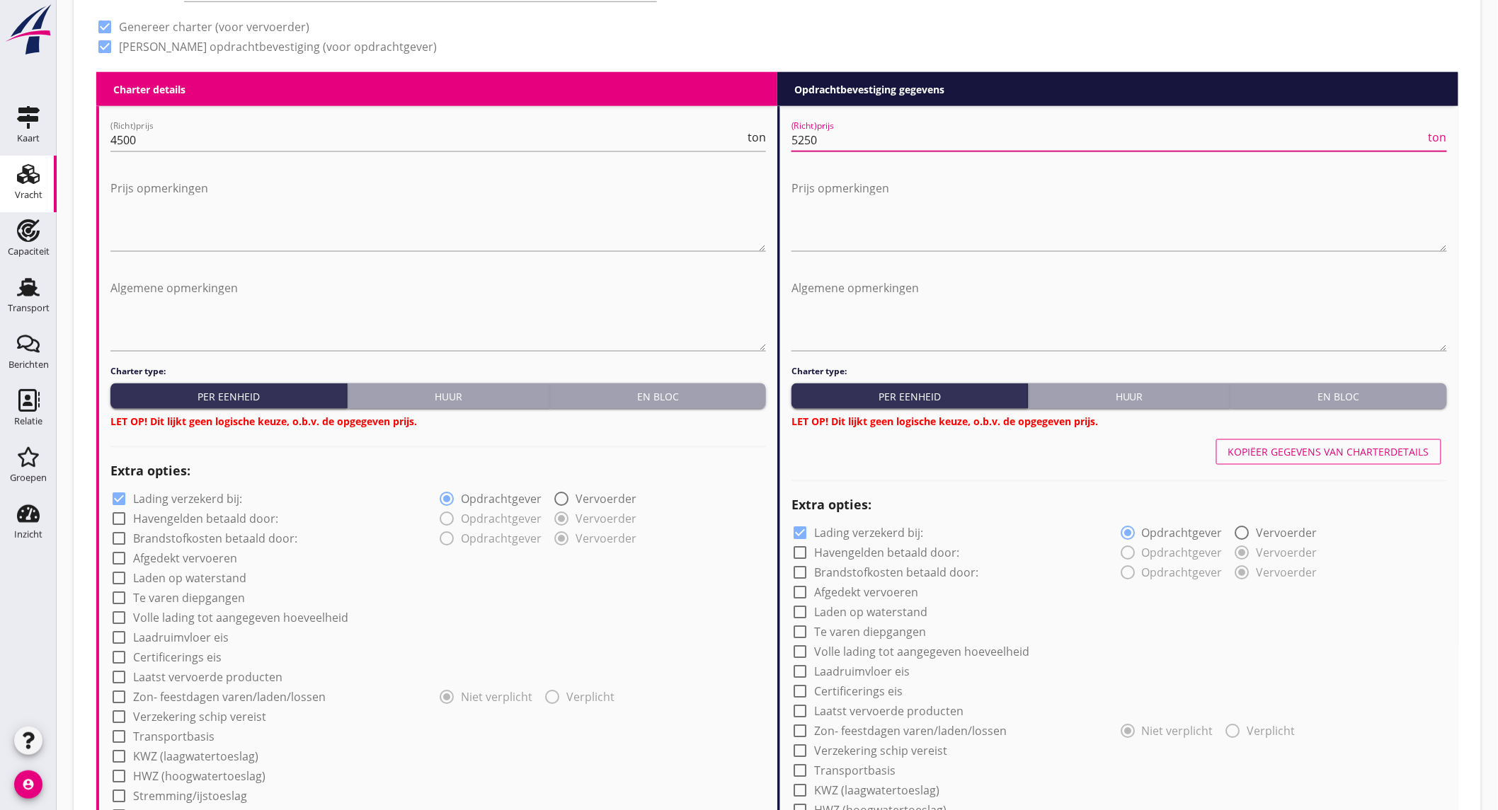
scroll to position [865, 0]
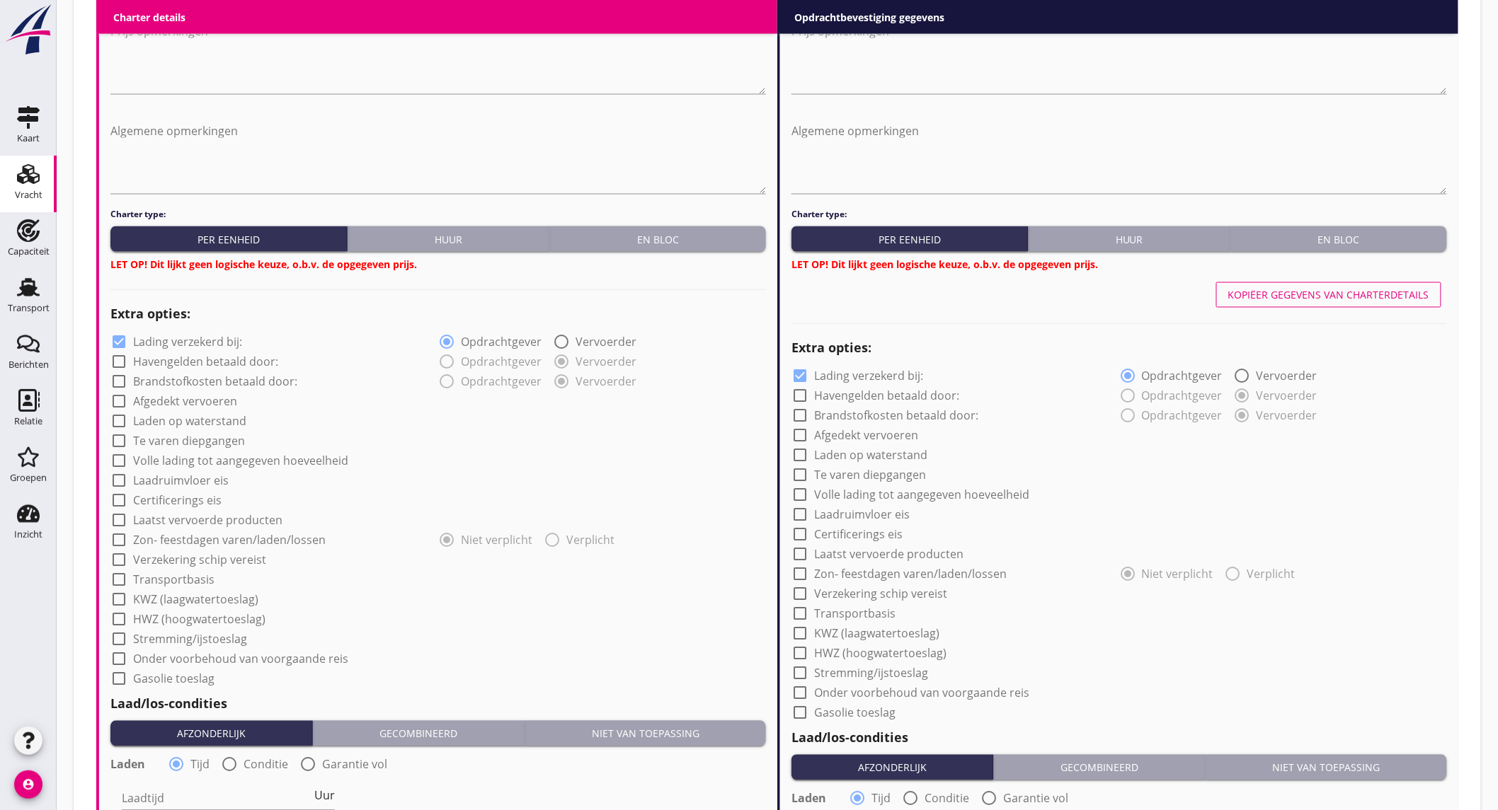
type input "5250"
click at [207, 340] on label "Lading verzekerd bij:" at bounding box center [187, 342] width 109 height 14
checkbox input "false"
click at [708, 235] on div "En bloc" at bounding box center [658, 239] width 205 height 15
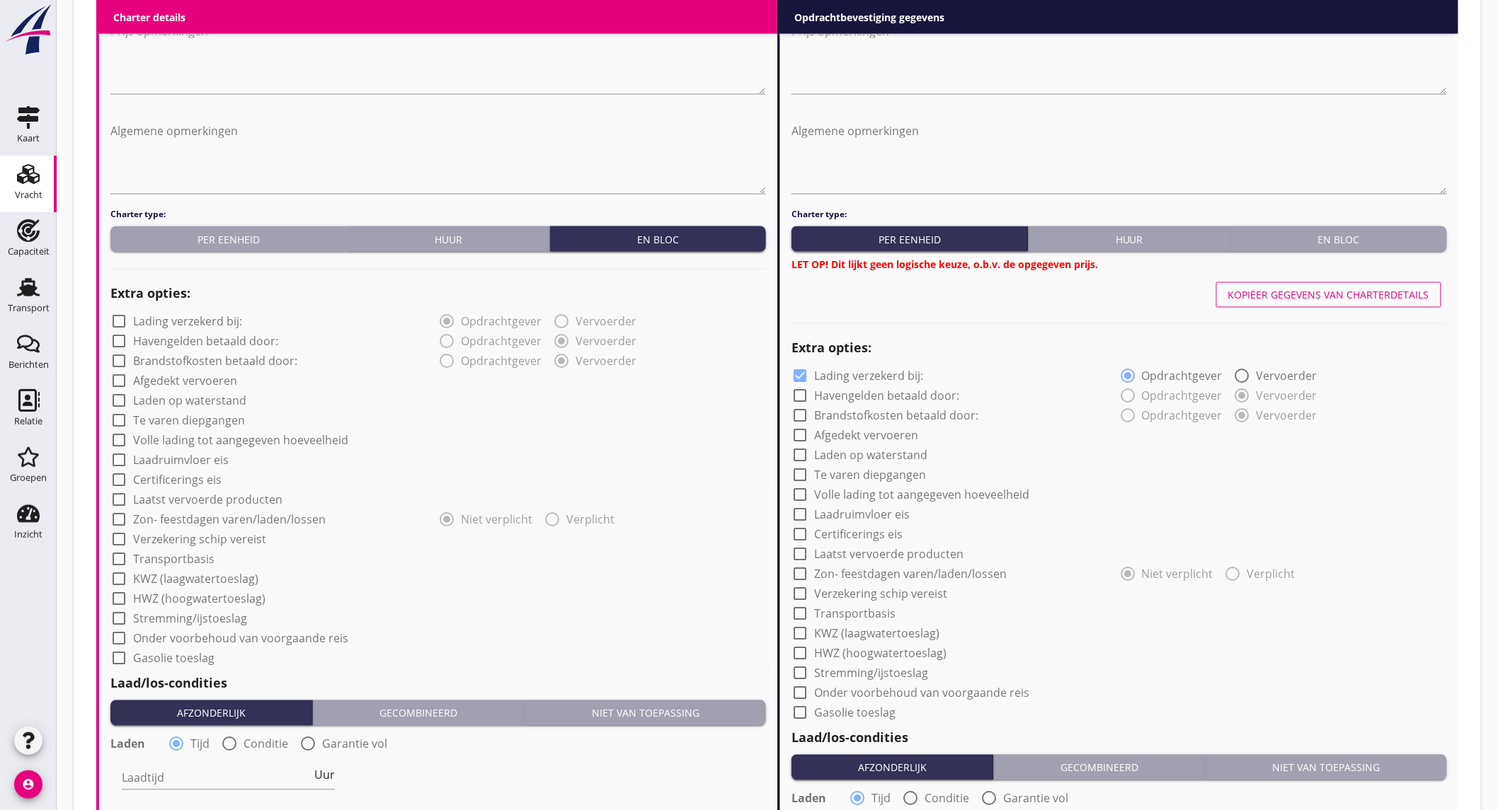
click at [1339, 245] on div "En bloc" at bounding box center [1338, 239] width 205 height 15
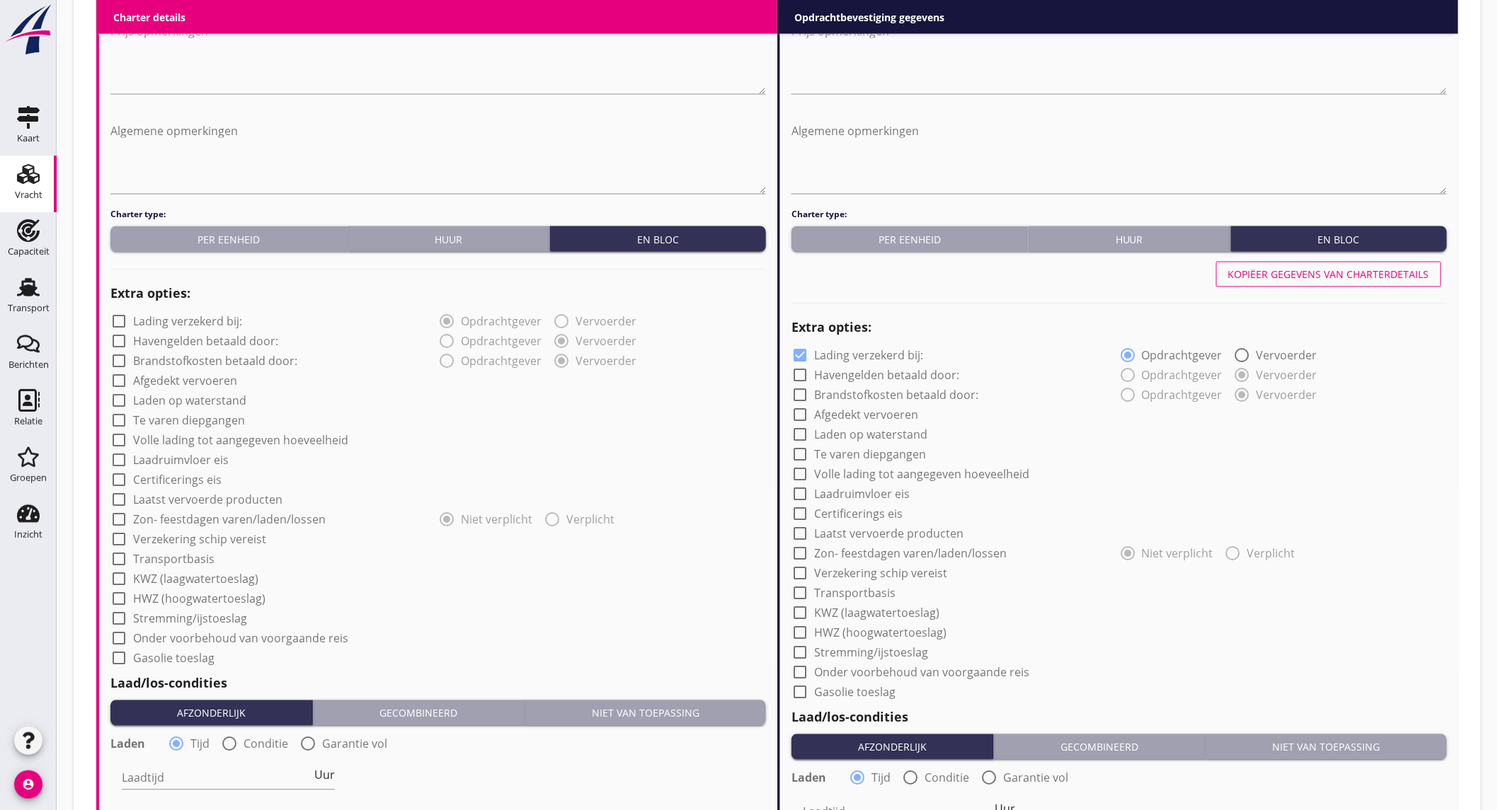
scroll to position [1336, 0]
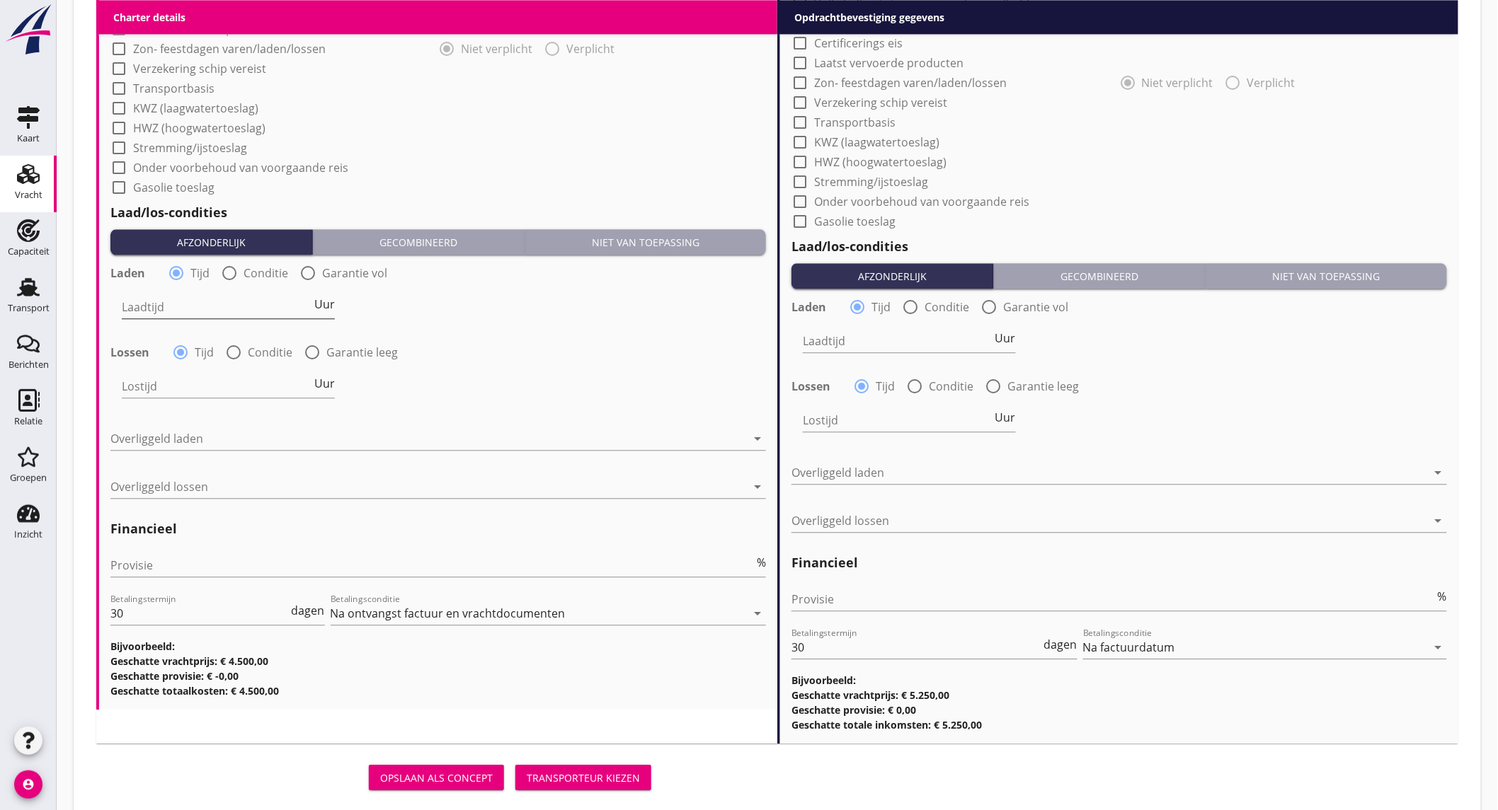
click at [243, 311] on input "Laadtijd" at bounding box center [217, 307] width 190 height 23
type input "12"
click at [222, 378] on input "Lostijd" at bounding box center [217, 386] width 190 height 23
type input "12"
click at [216, 432] on div at bounding box center [428, 438] width 636 height 23
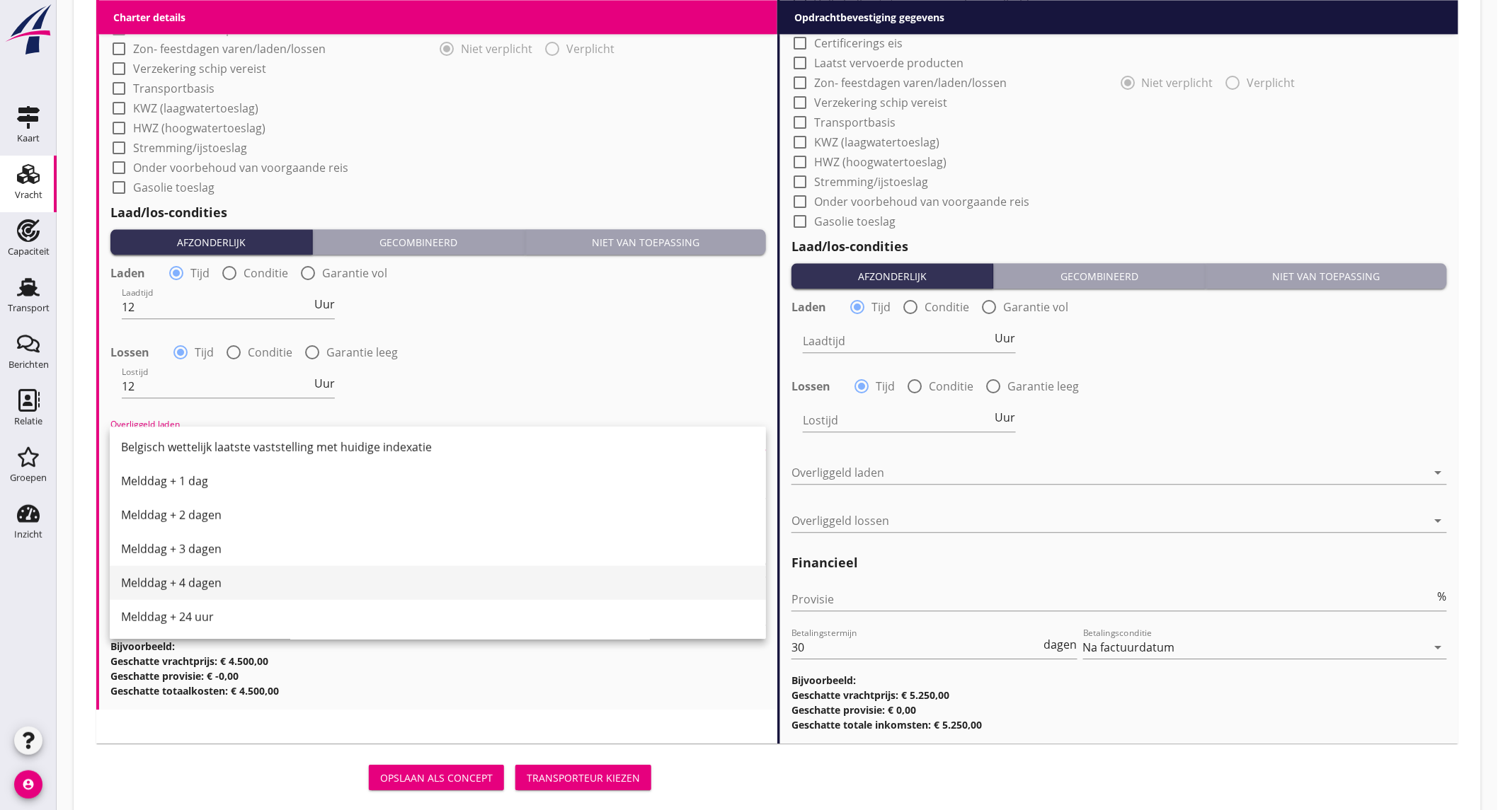
scroll to position [716, 0]
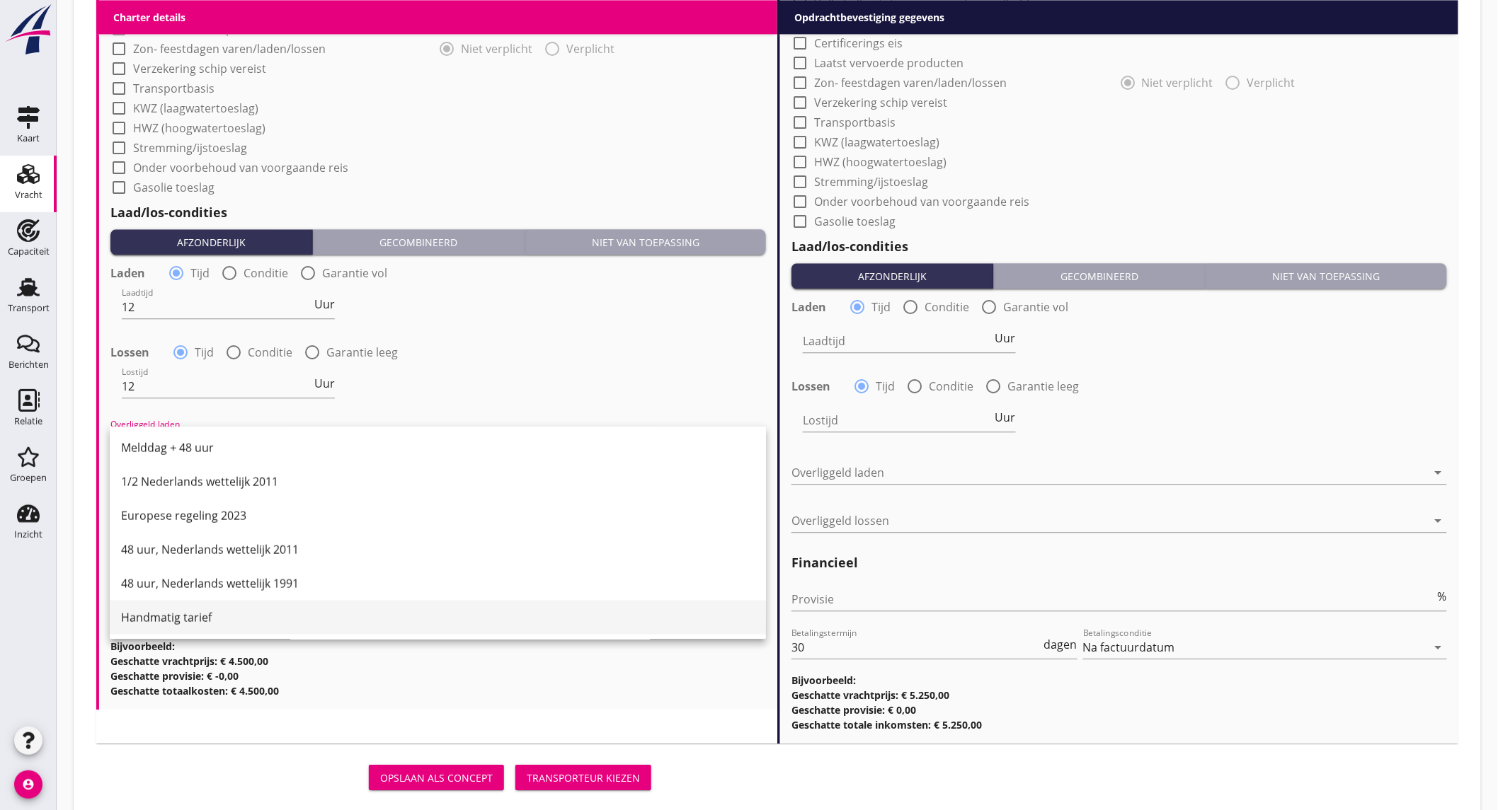
click at [241, 605] on div "Handmatig tarief" at bounding box center [437, 617] width 633 height 34
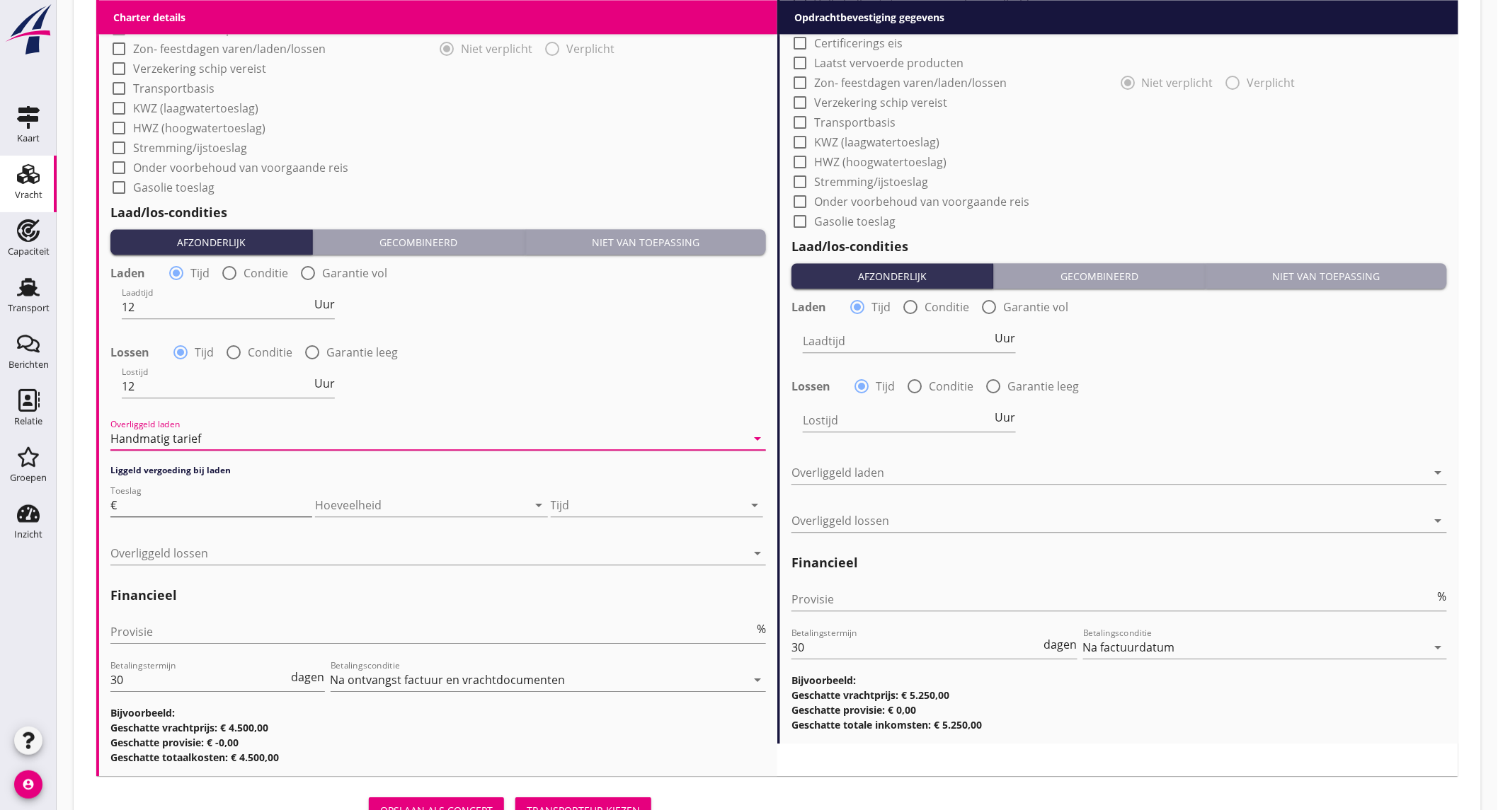
click at [170, 495] on input "Toeslag" at bounding box center [216, 505] width 193 height 23
type input "50"
click at [413, 546] on div at bounding box center [428, 553] width 636 height 23
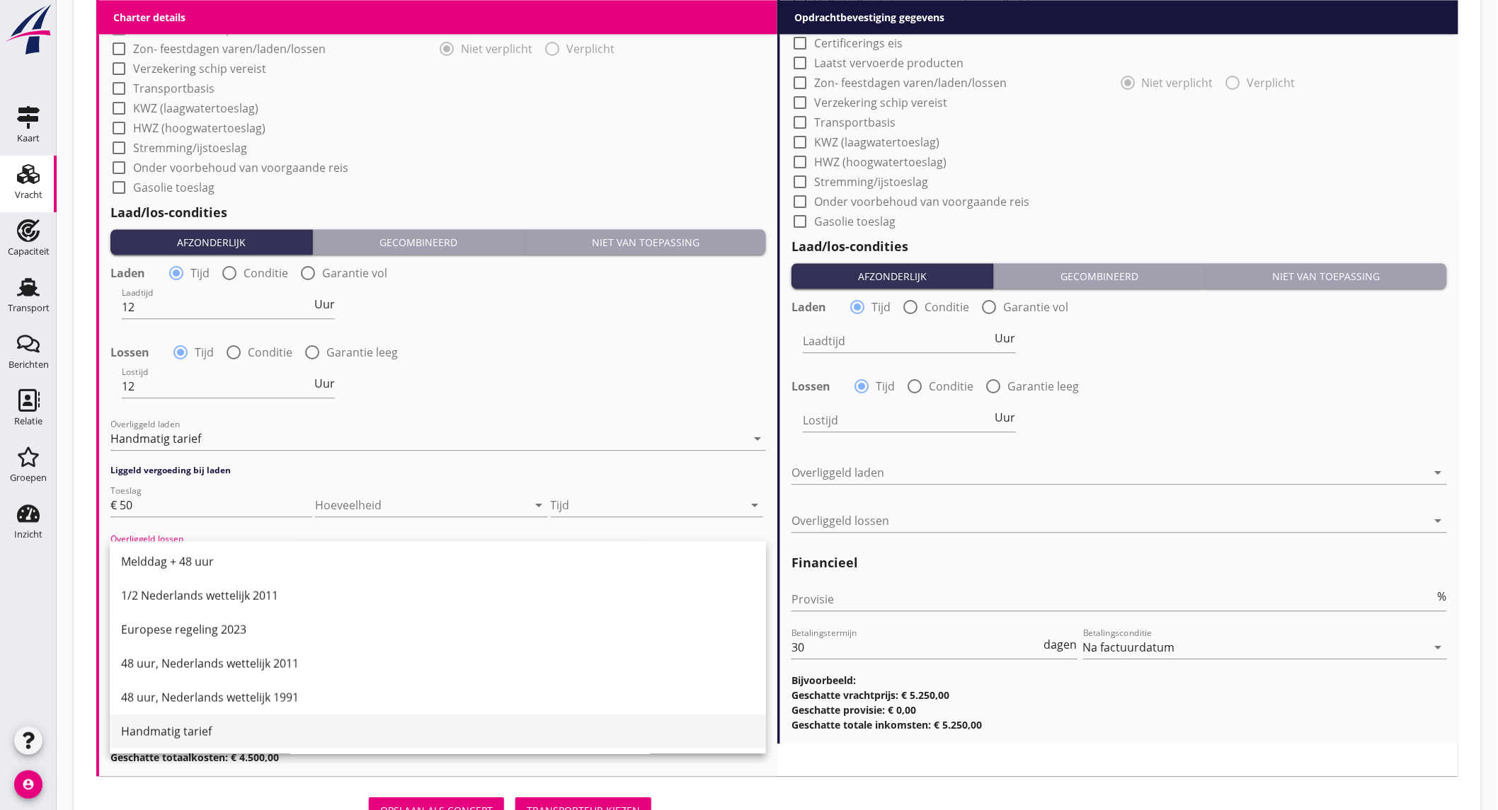
click at [214, 739] on div "Handmatig tarief" at bounding box center [437, 731] width 633 height 17
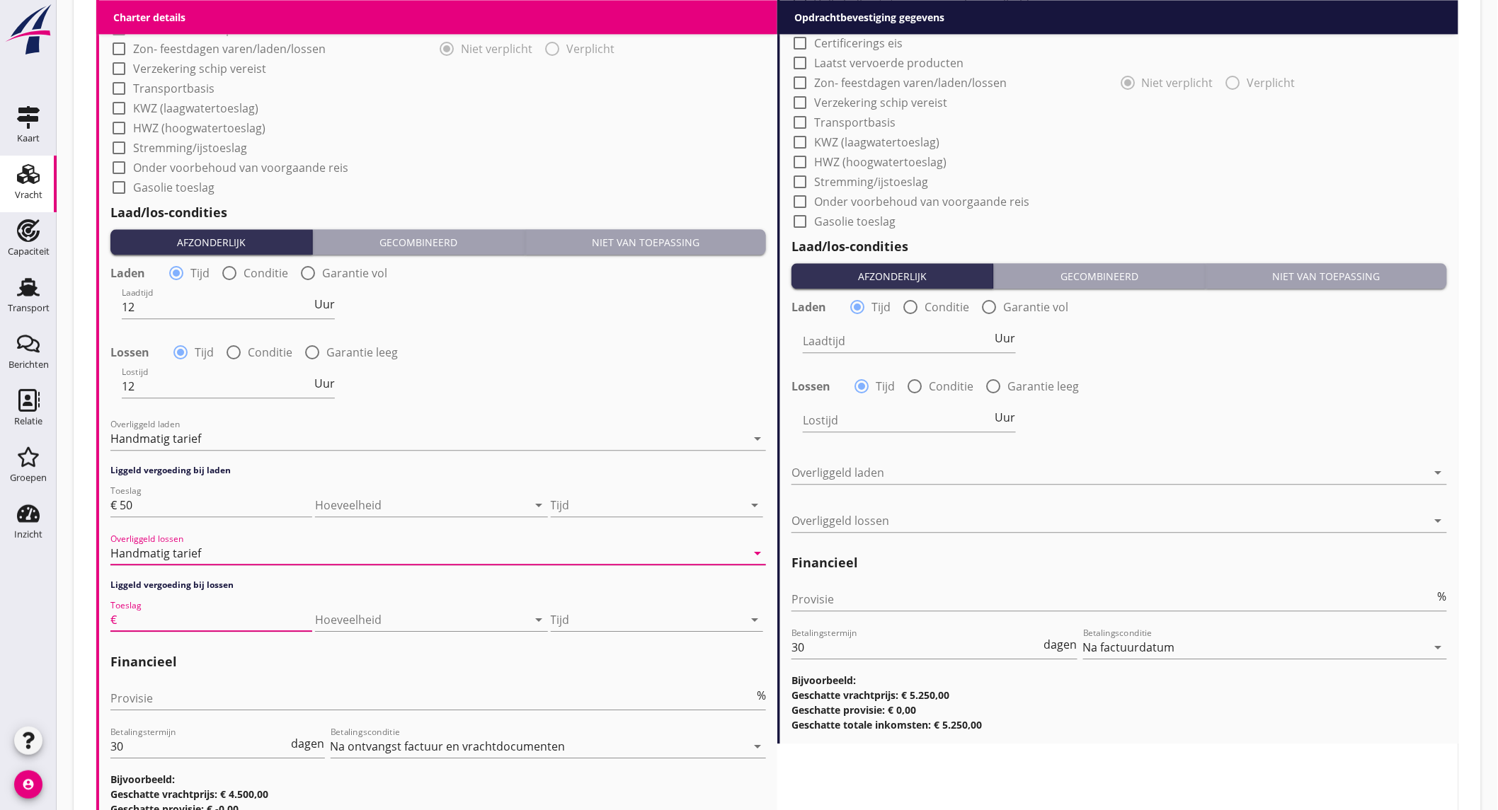
click at [159, 612] on input "Toeslag" at bounding box center [216, 620] width 193 height 23
type input "50"
click at [253, 691] on input "Provisie" at bounding box center [431, 698] width 643 height 23
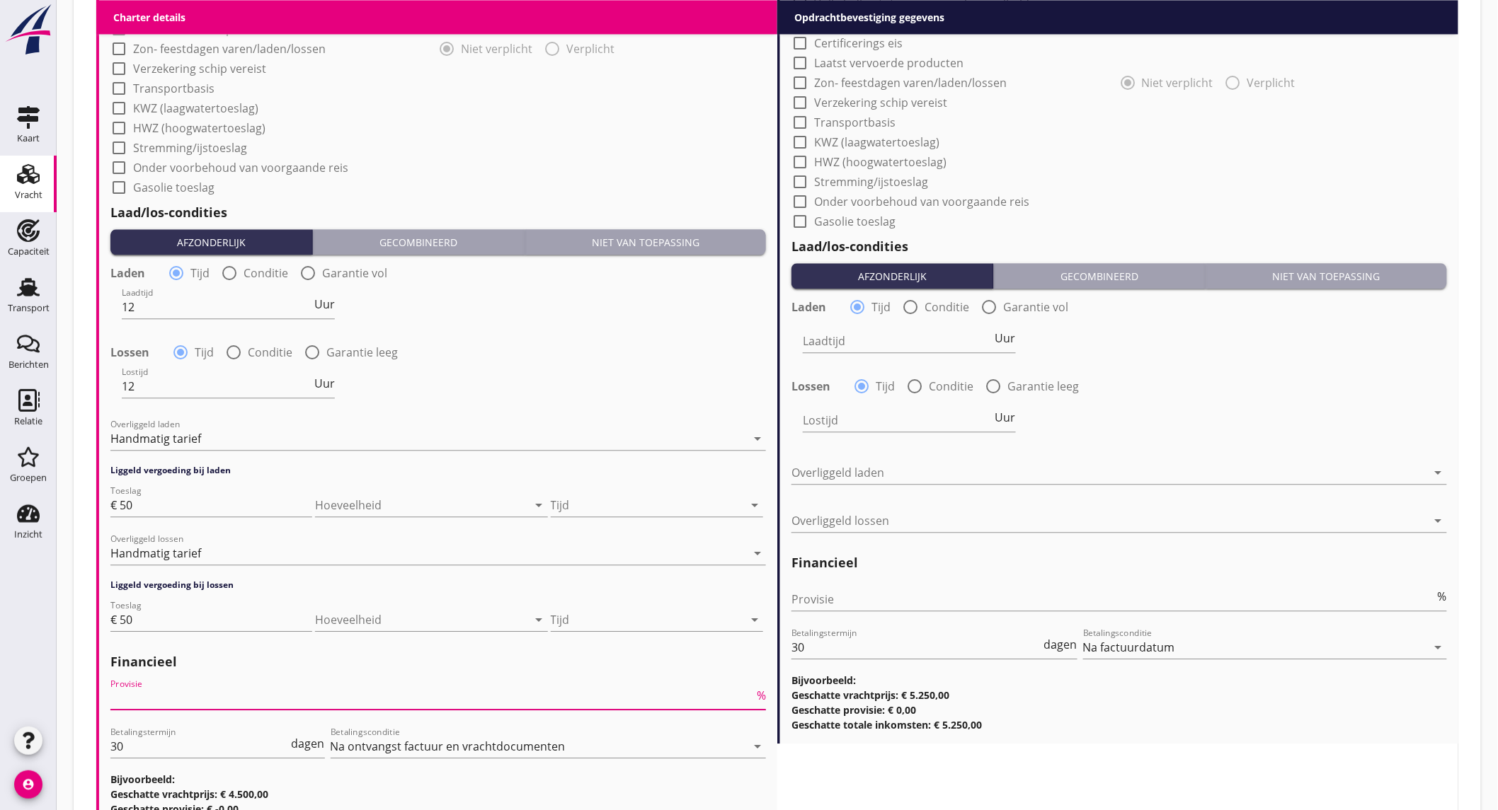
click at [529, 699] on input "Provisie" at bounding box center [431, 698] width 643 height 23
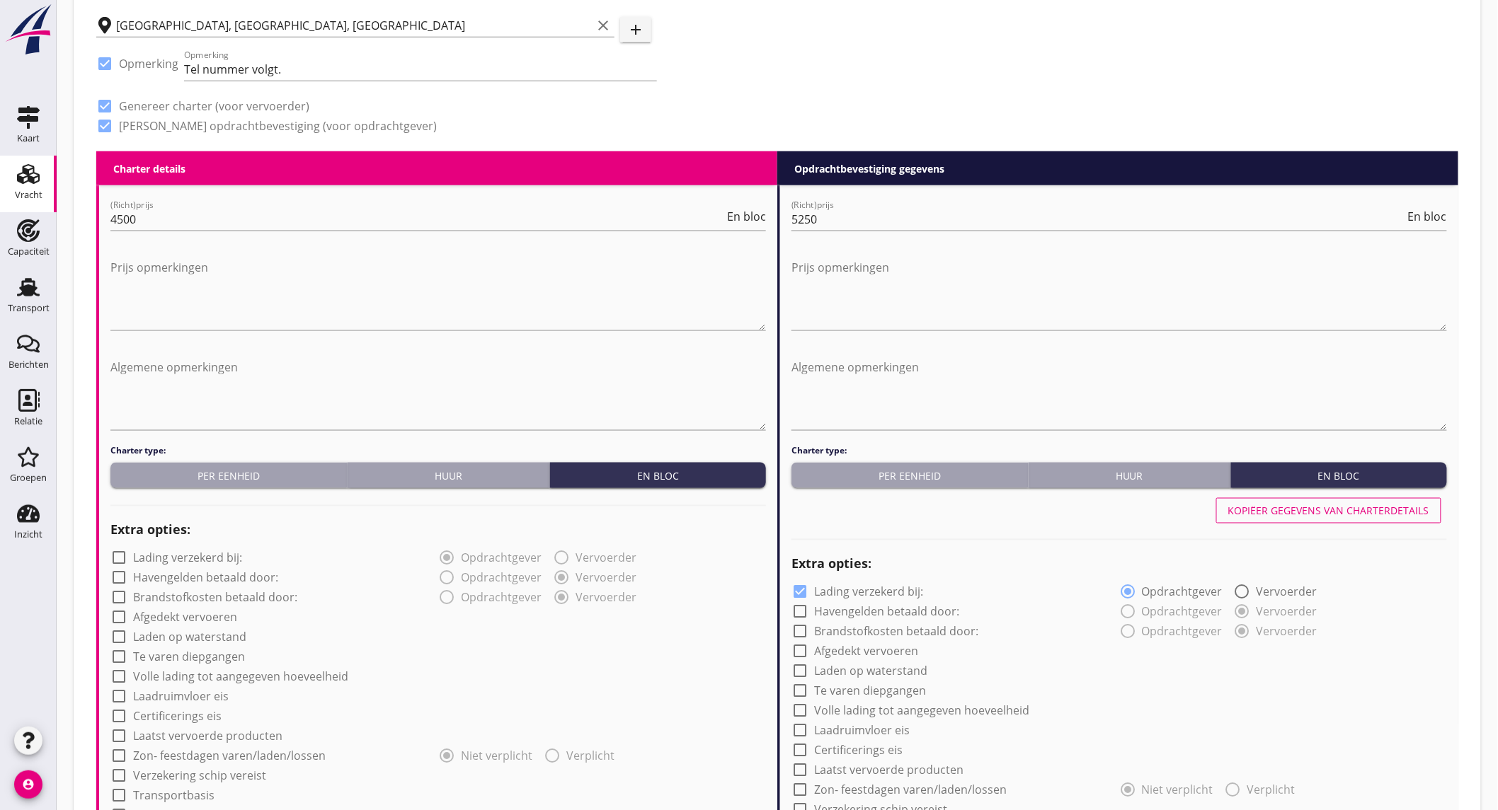
type input "5"
click at [1326, 504] on div "Kopiëer gegevens van charterdetails" at bounding box center [1328, 511] width 201 height 15
checkbox input "false"
type input "12"
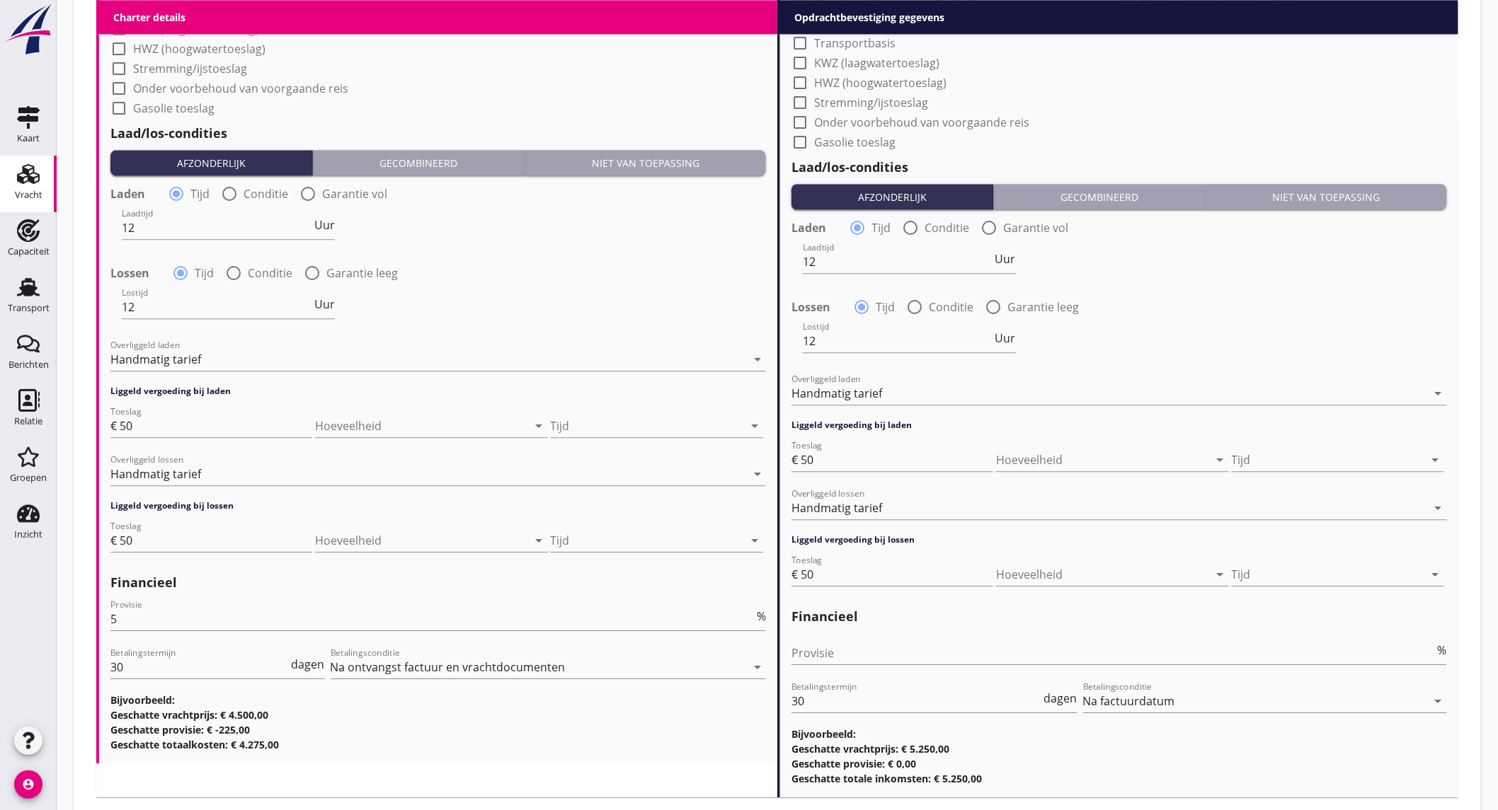
scroll to position [1498, 0]
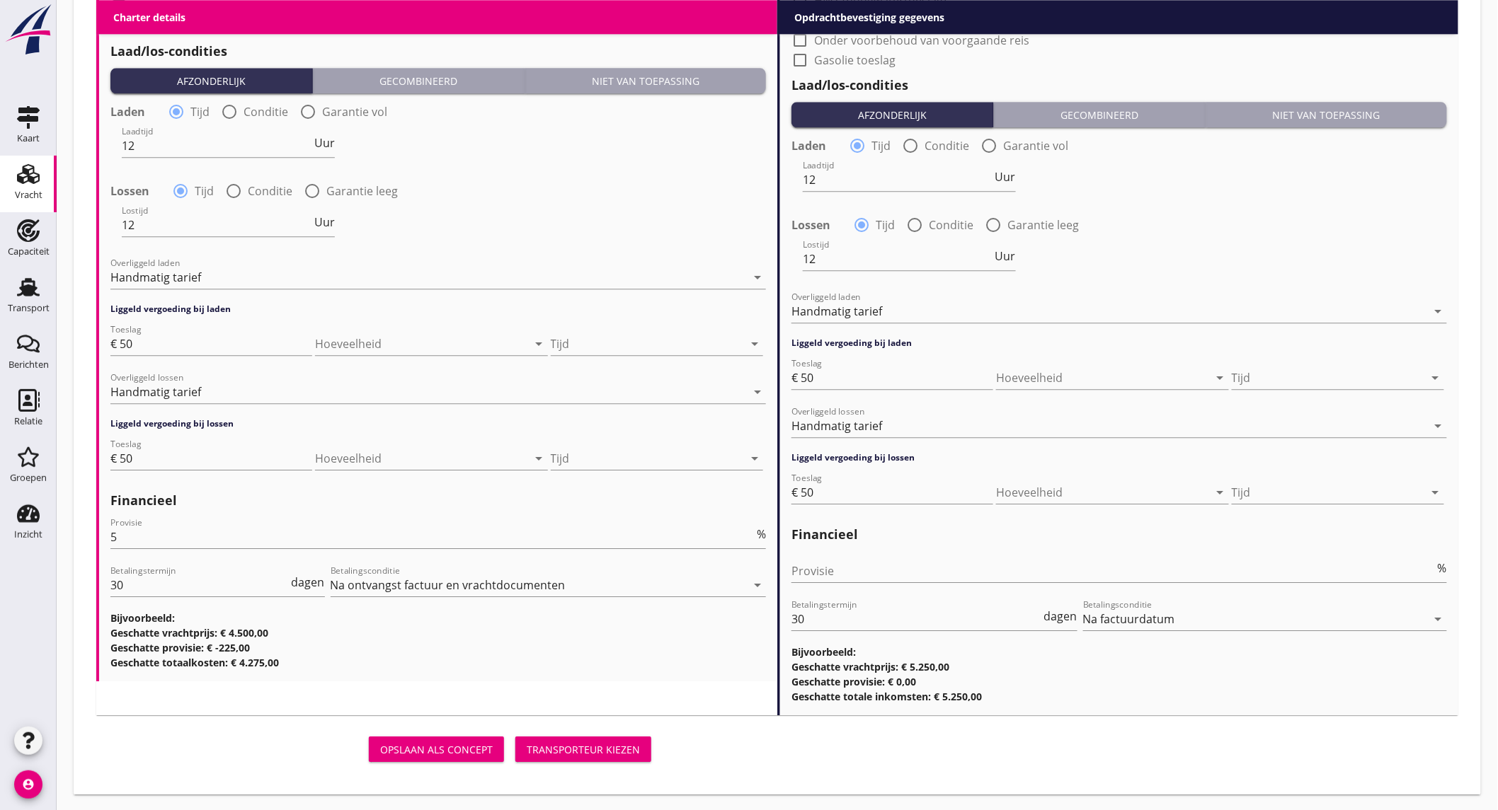
click at [590, 749] on div "Transporteur kiezen" at bounding box center [583, 749] width 113 height 15
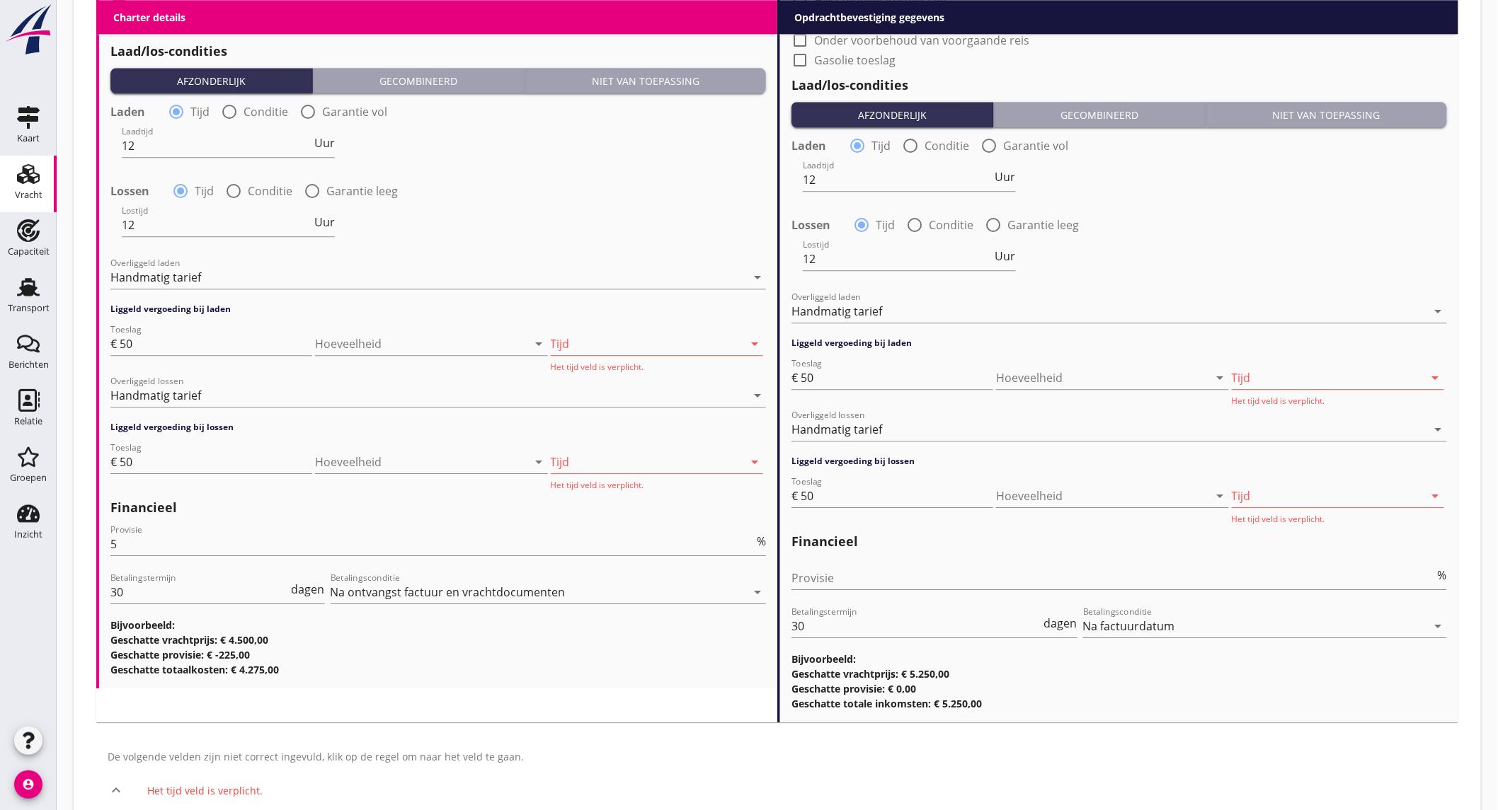
click at [602, 344] on div at bounding box center [647, 344] width 193 height 23
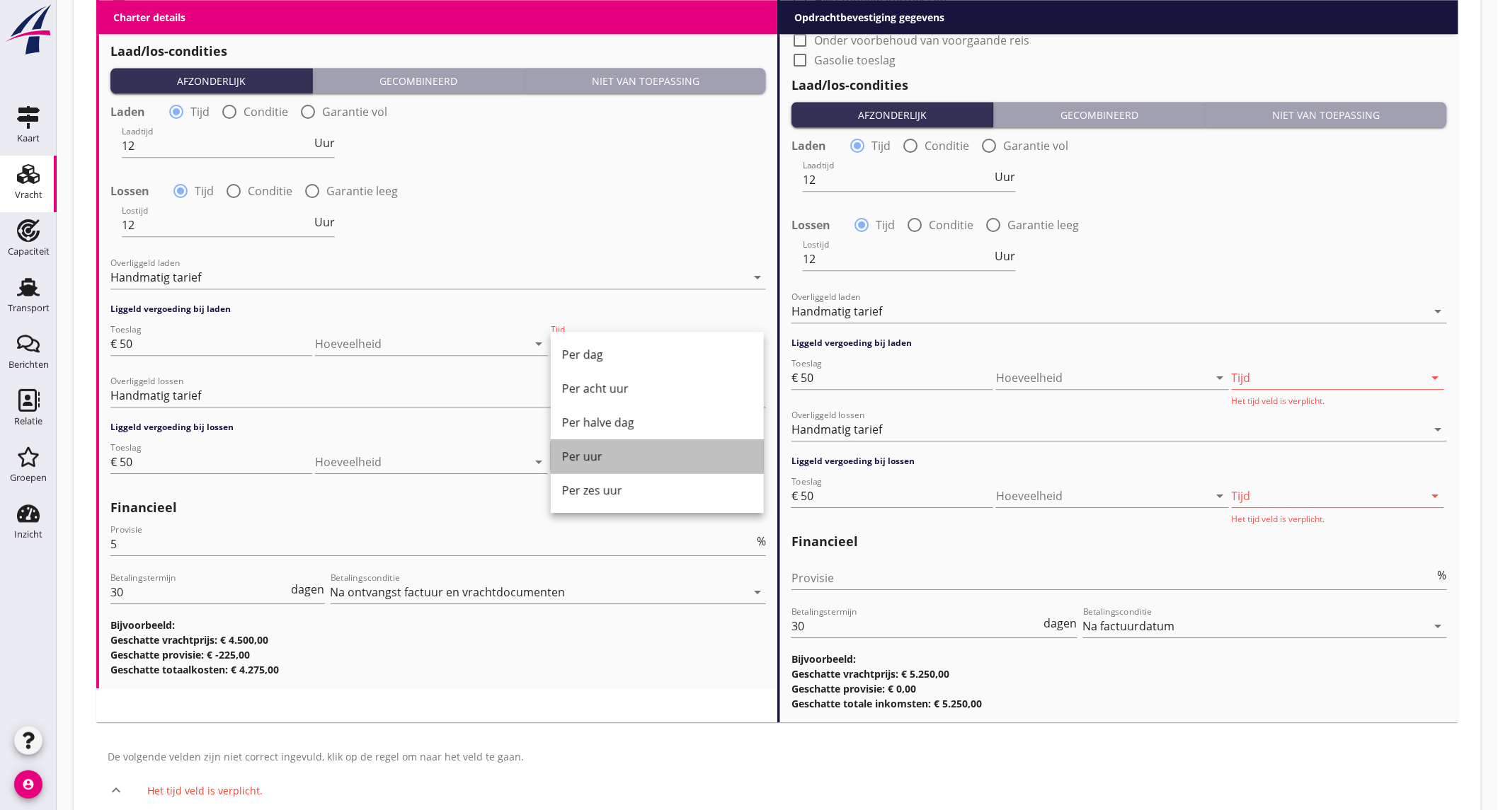
click at [614, 457] on div "Per uur" at bounding box center [657, 456] width 190 height 17
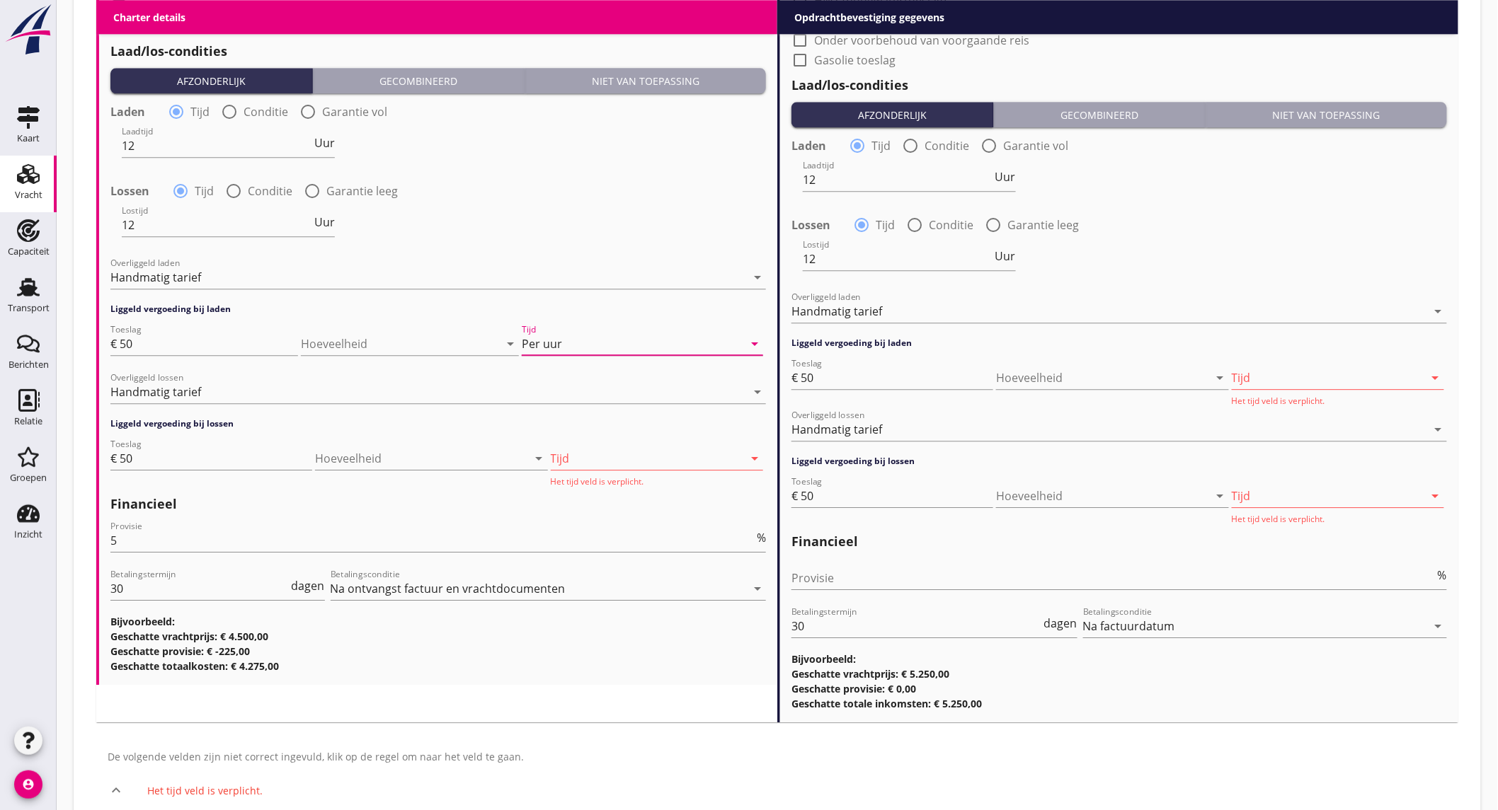
click at [607, 463] on div at bounding box center [647, 458] width 193 height 23
click at [596, 572] on div "Per uur" at bounding box center [657, 571] width 190 height 17
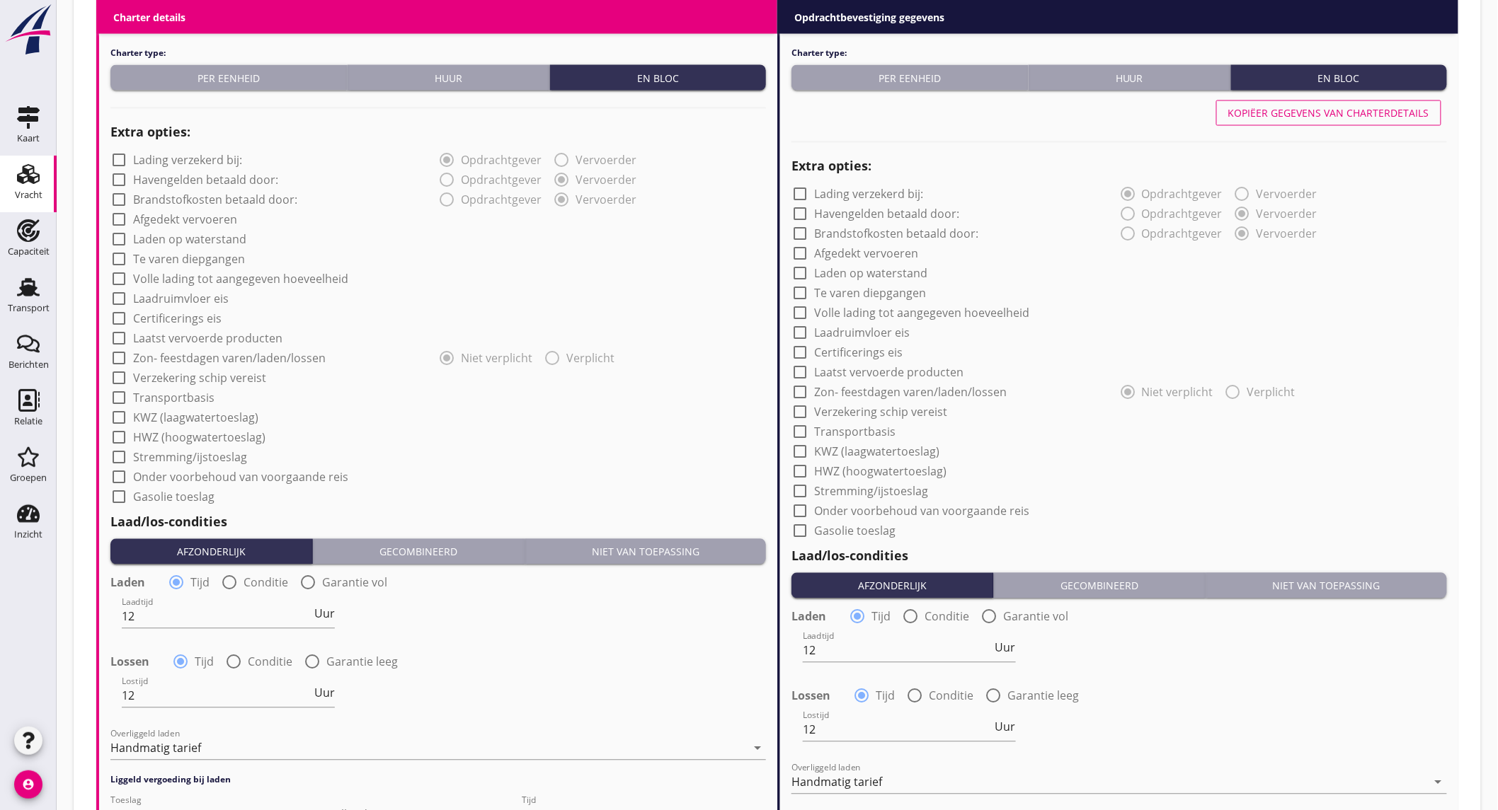
click at [1355, 118] on div "Kopiëer gegevens van charterdetails" at bounding box center [1328, 113] width 201 height 15
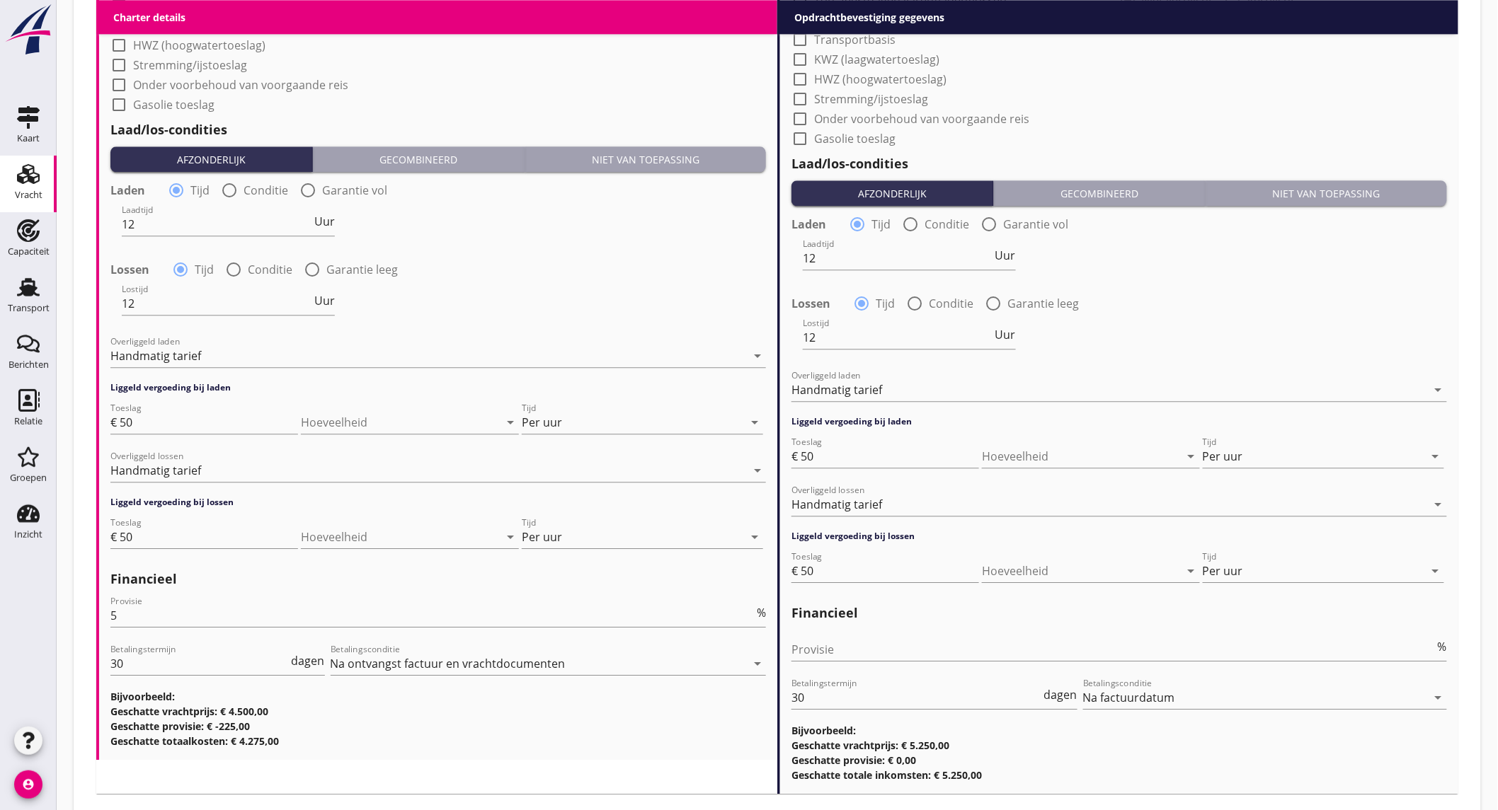
scroll to position [1498, 0]
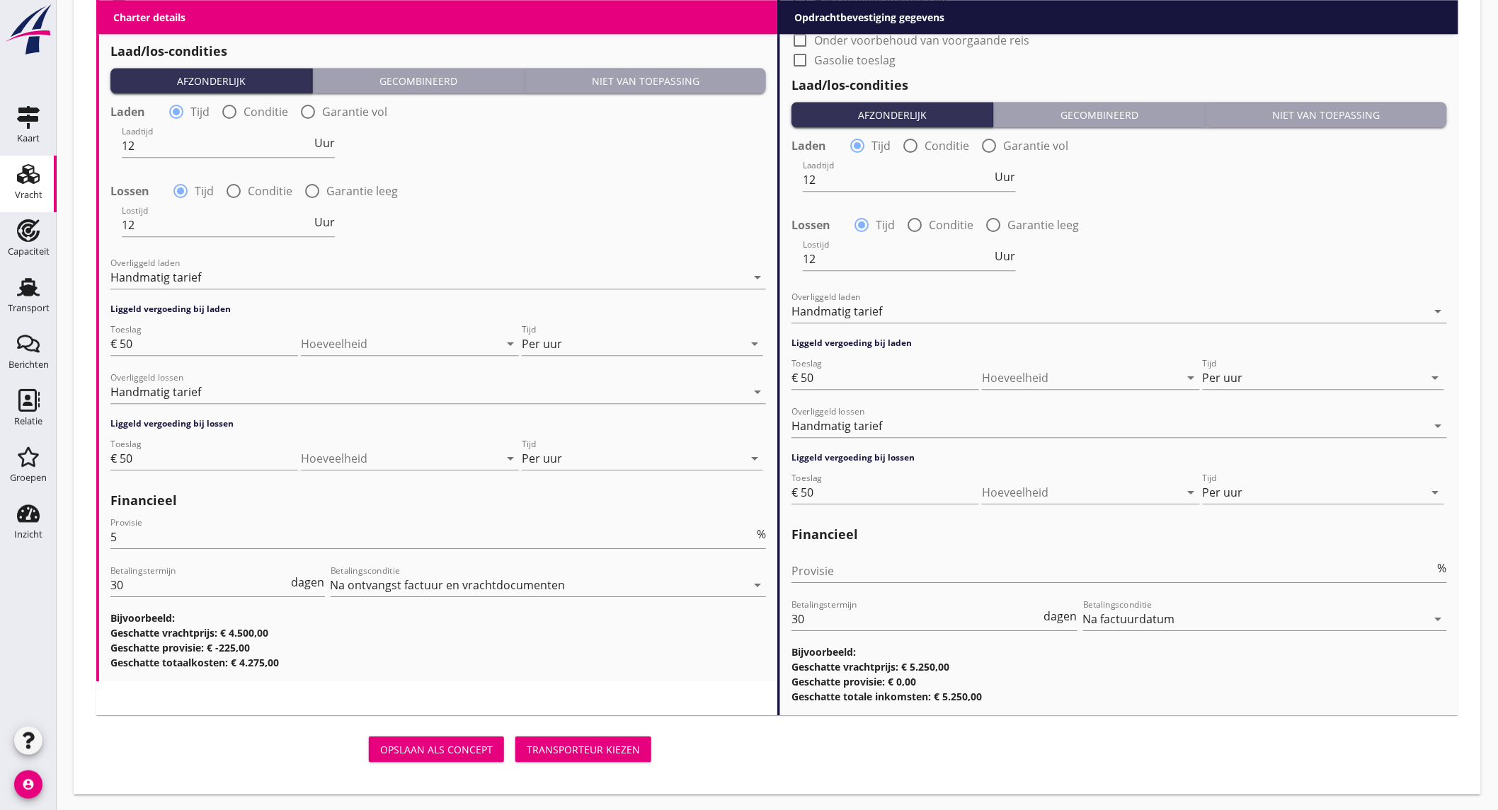
click at [585, 750] on div "Transporteur kiezen" at bounding box center [583, 749] width 113 height 15
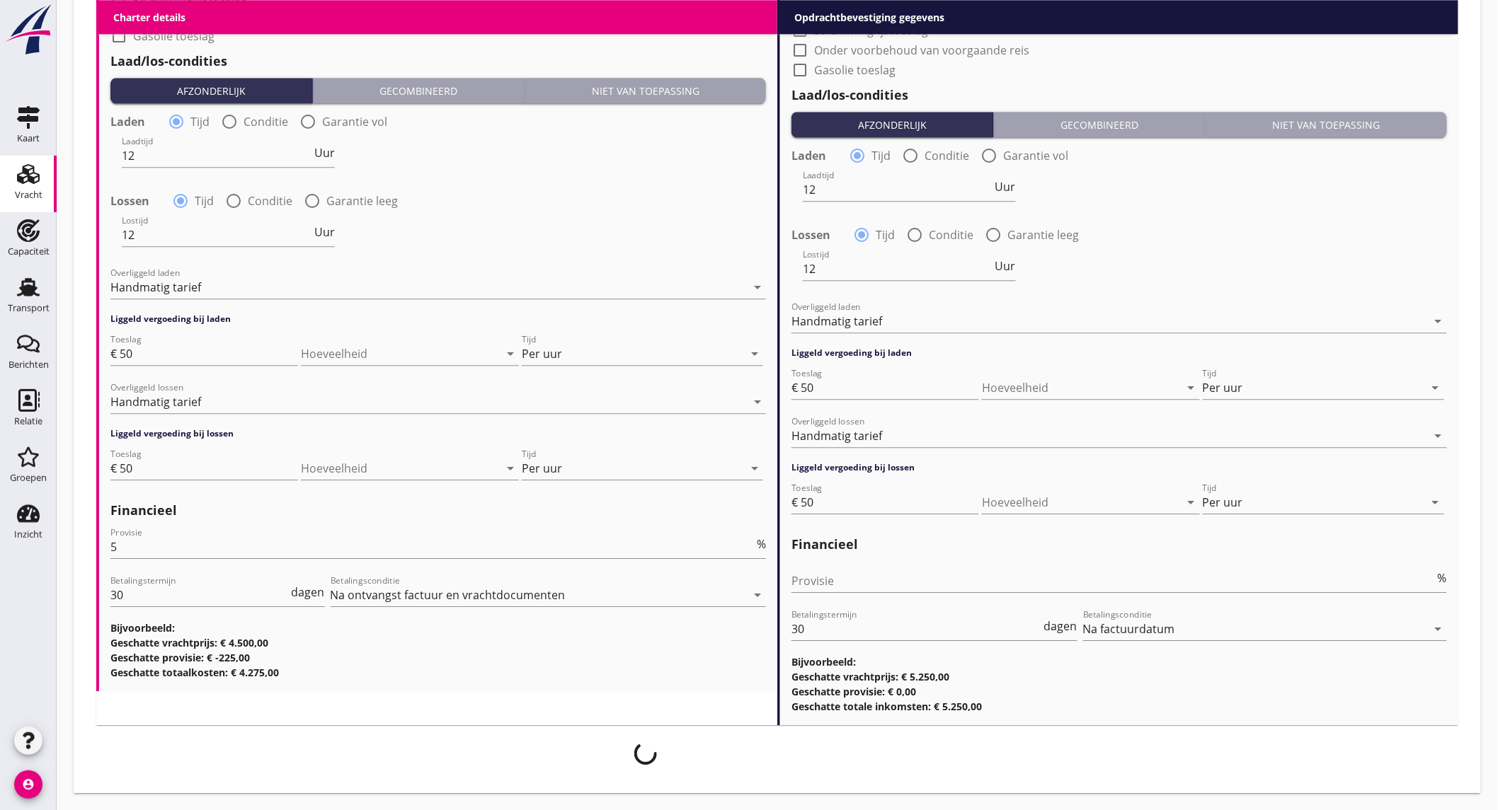
scroll to position [1486, 0]
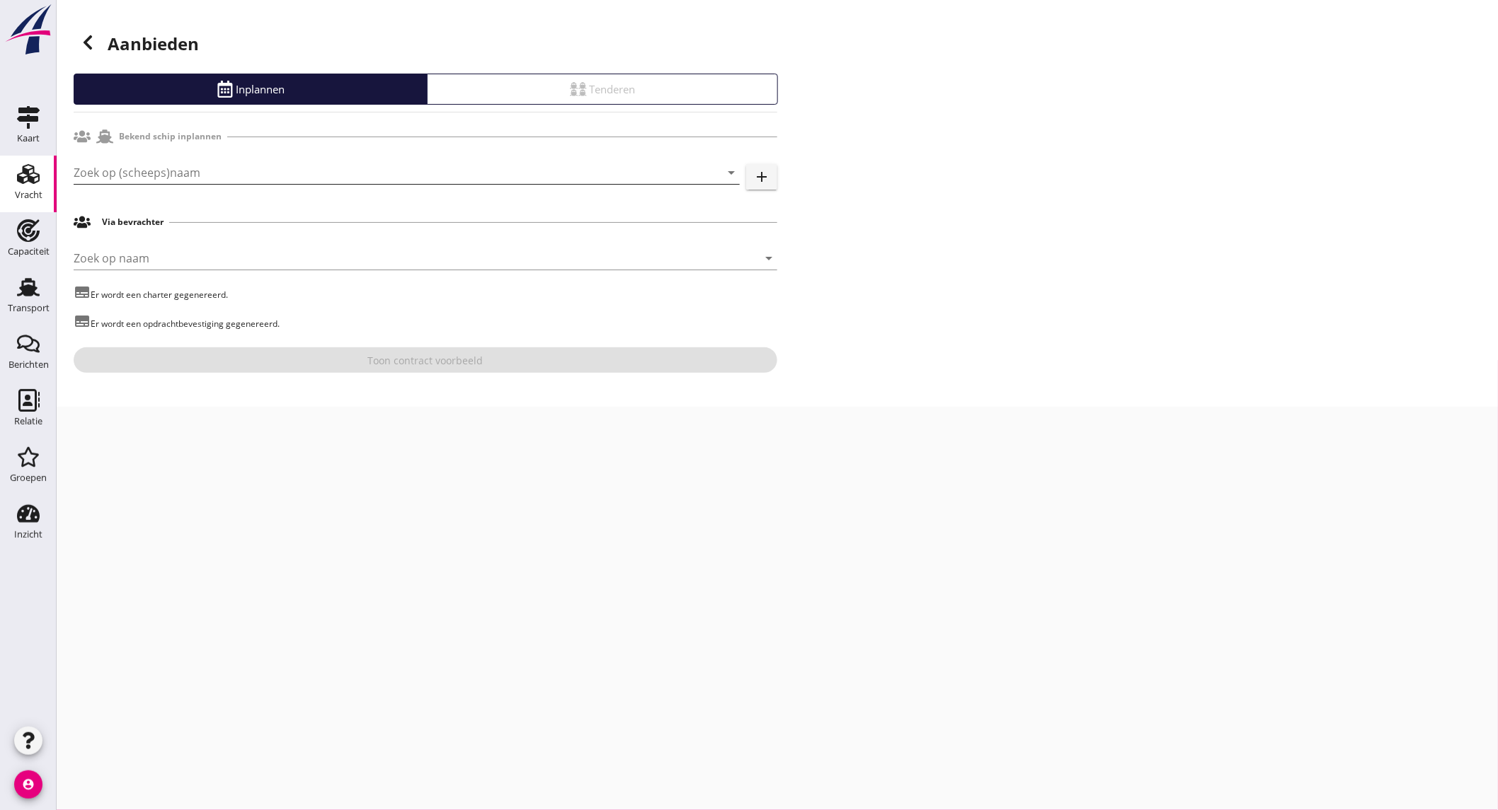
click at [171, 178] on input "Zoek op (scheeps)naam" at bounding box center [387, 172] width 626 height 23
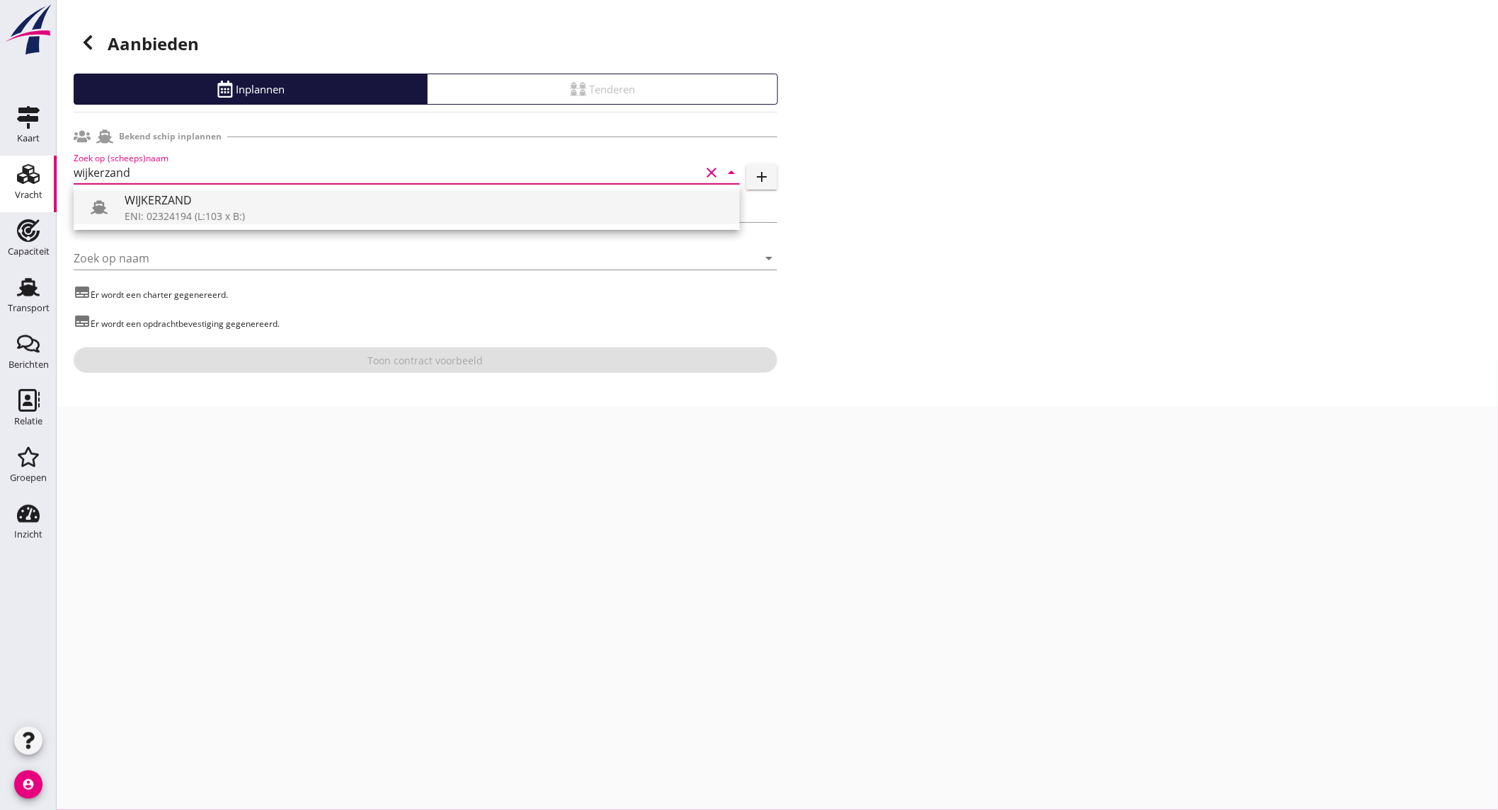
click at [266, 206] on div "WIJKERZAND" at bounding box center [427, 200] width 604 height 17
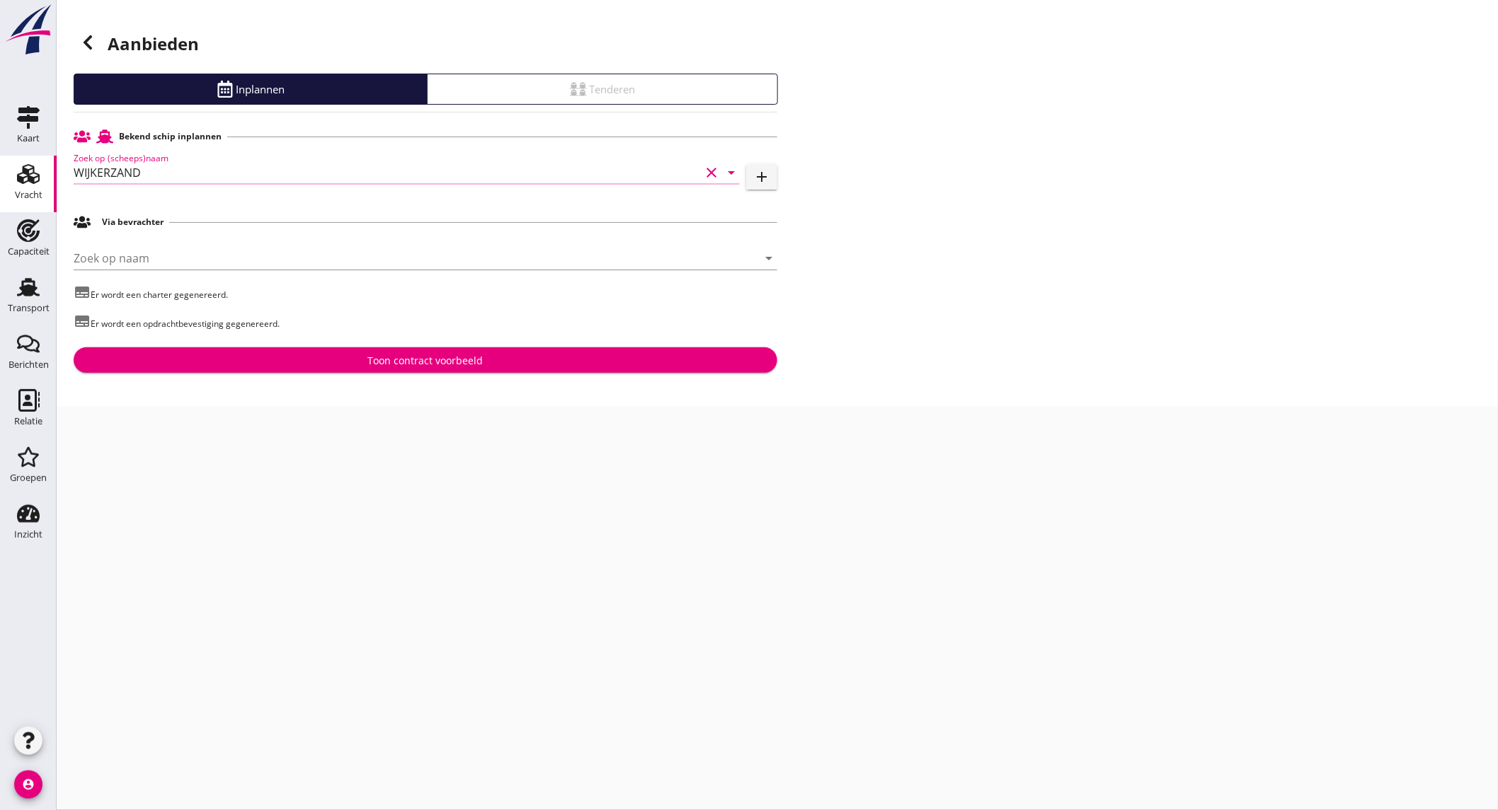
type input "WIJKERZAND"
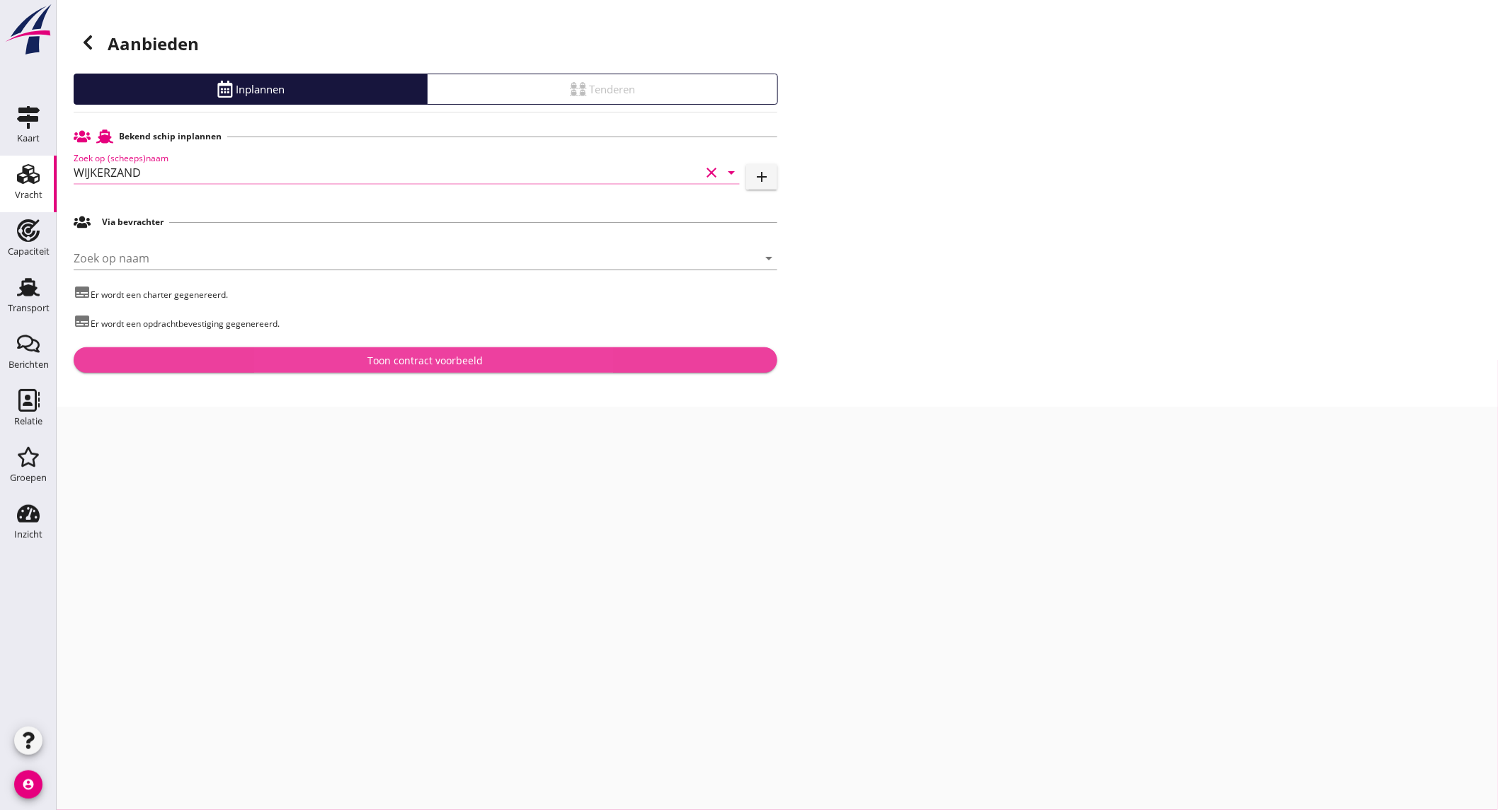
click at [432, 365] on div "Toon contract voorbeeld" at bounding box center [425, 360] width 115 height 15
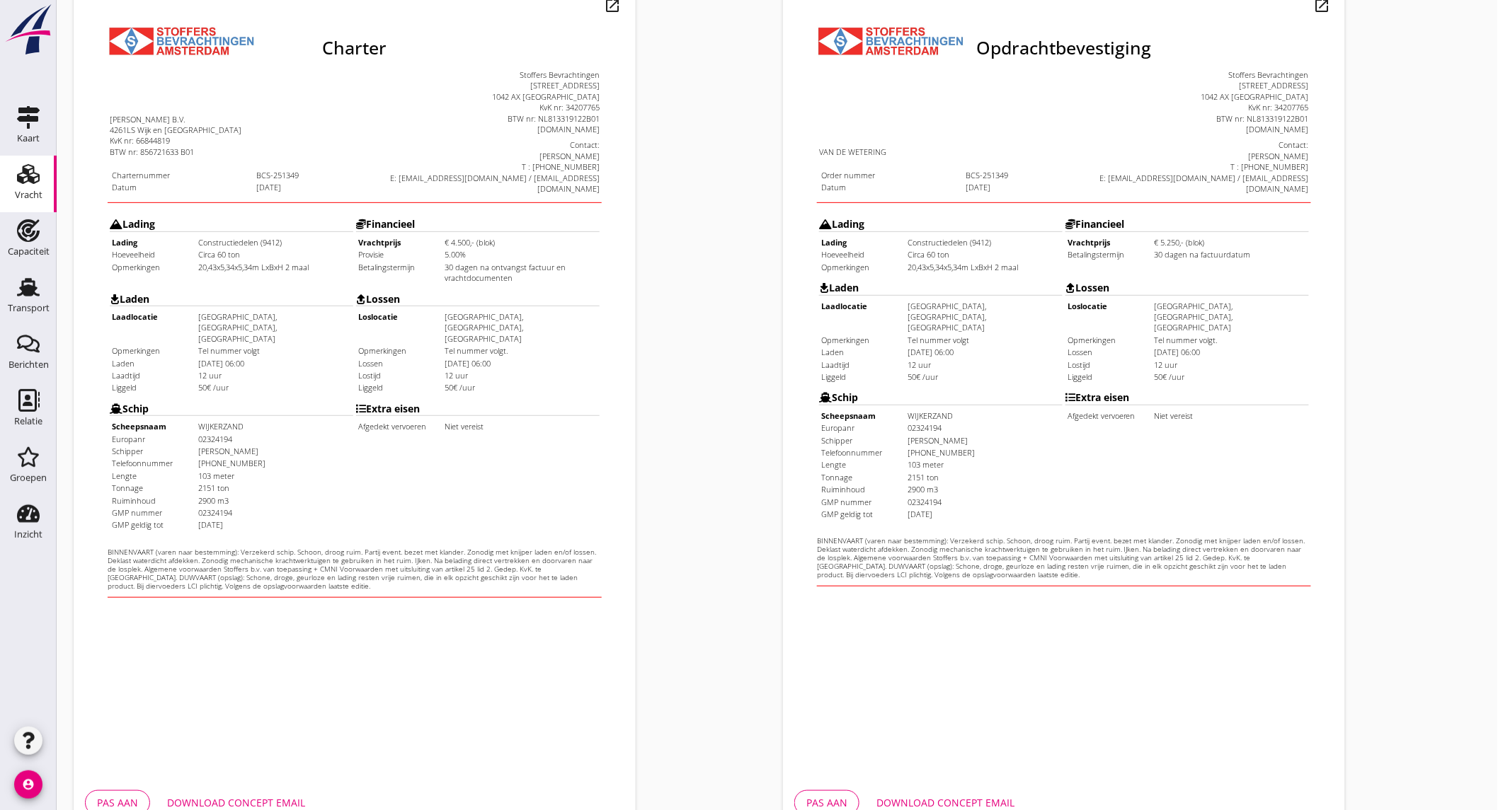
scroll to position [236, 0]
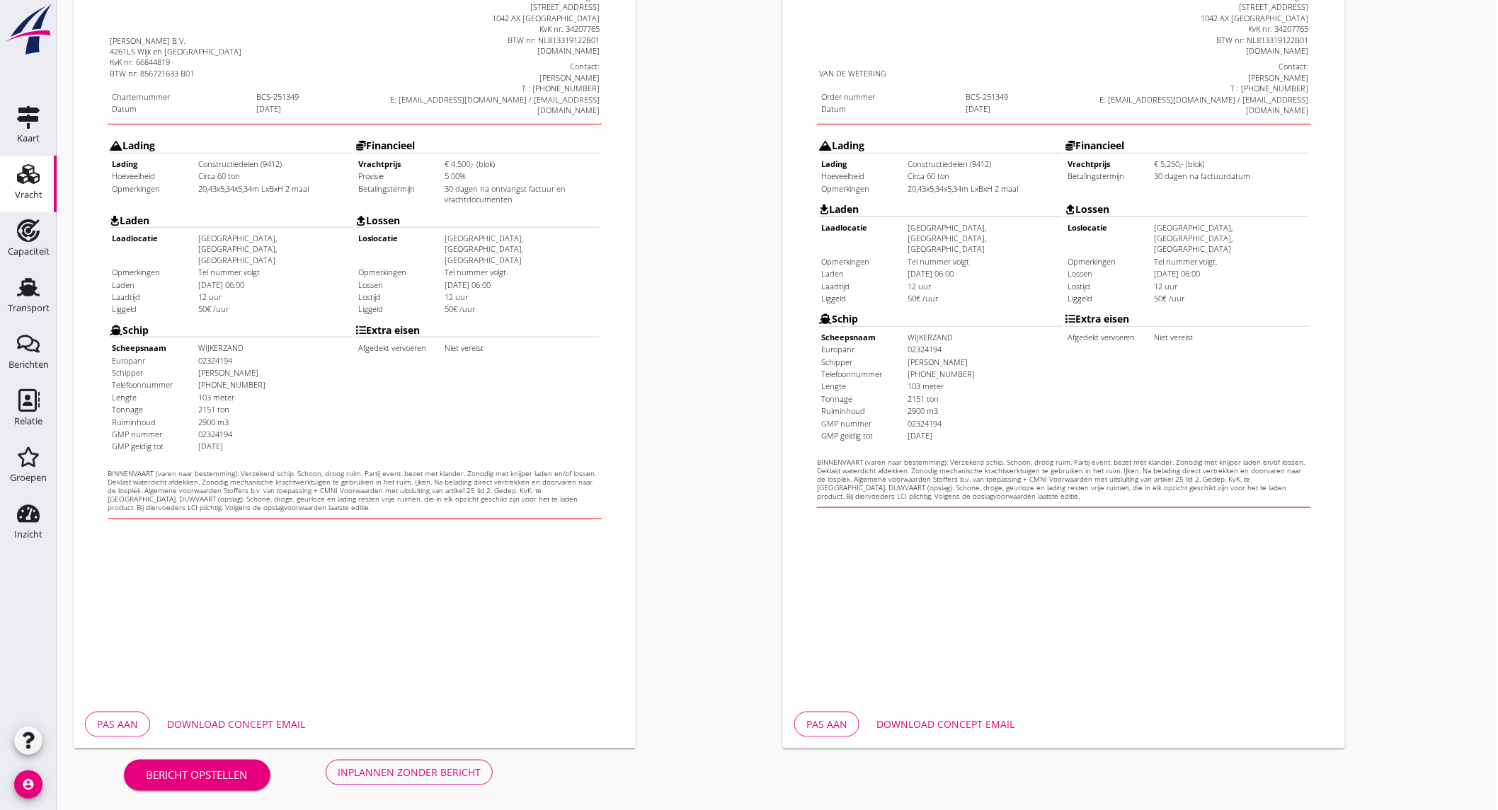
click at [251, 717] on div "Download concept email" at bounding box center [236, 724] width 138 height 15
click at [957, 723] on div "Download concept email" at bounding box center [945, 724] width 138 height 15
click at [391, 774] on div "Inplannen zonder bericht" at bounding box center [409, 772] width 143 height 15
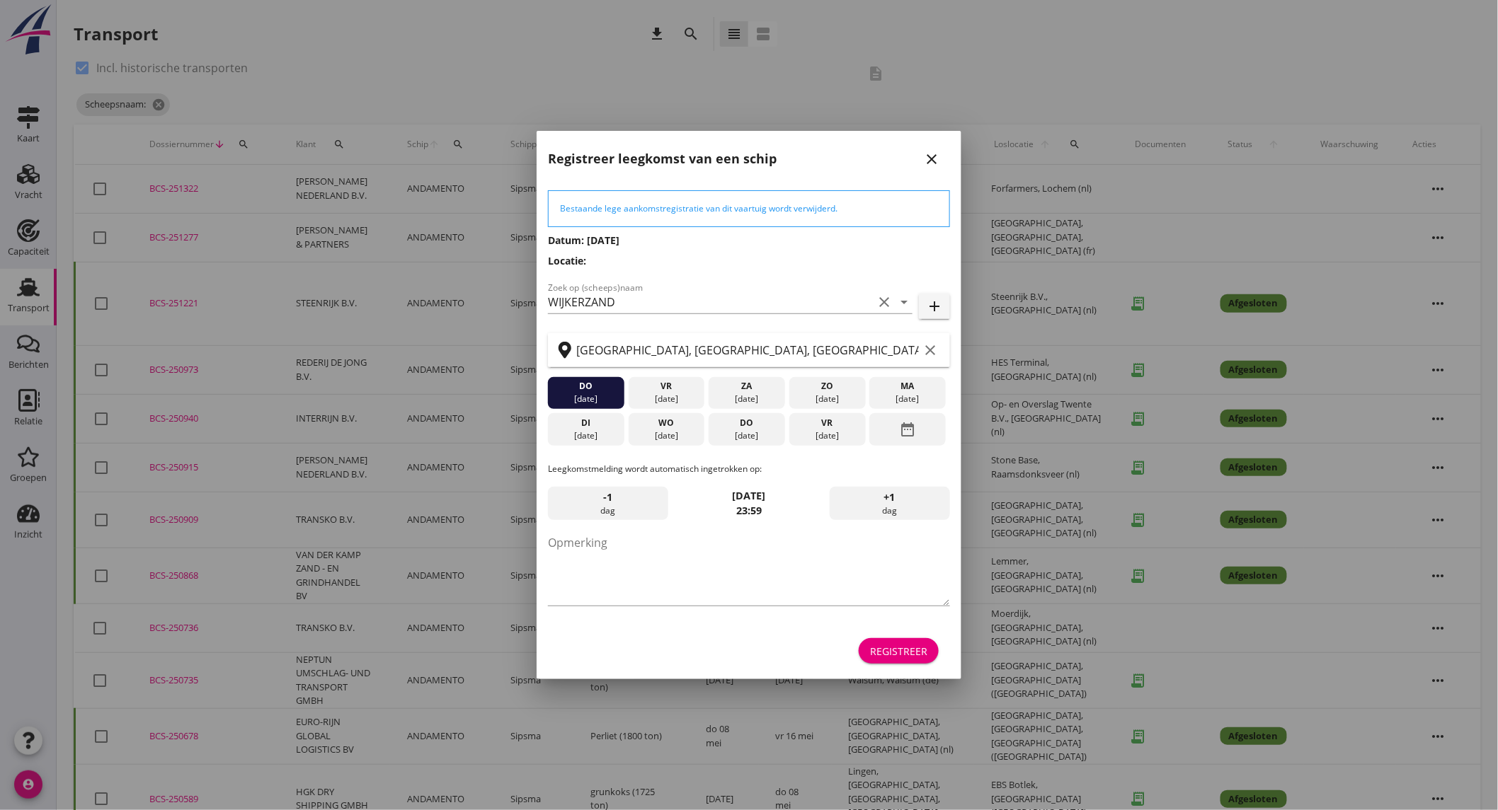
click at [890, 652] on div "Registreer" at bounding box center [898, 651] width 57 height 15
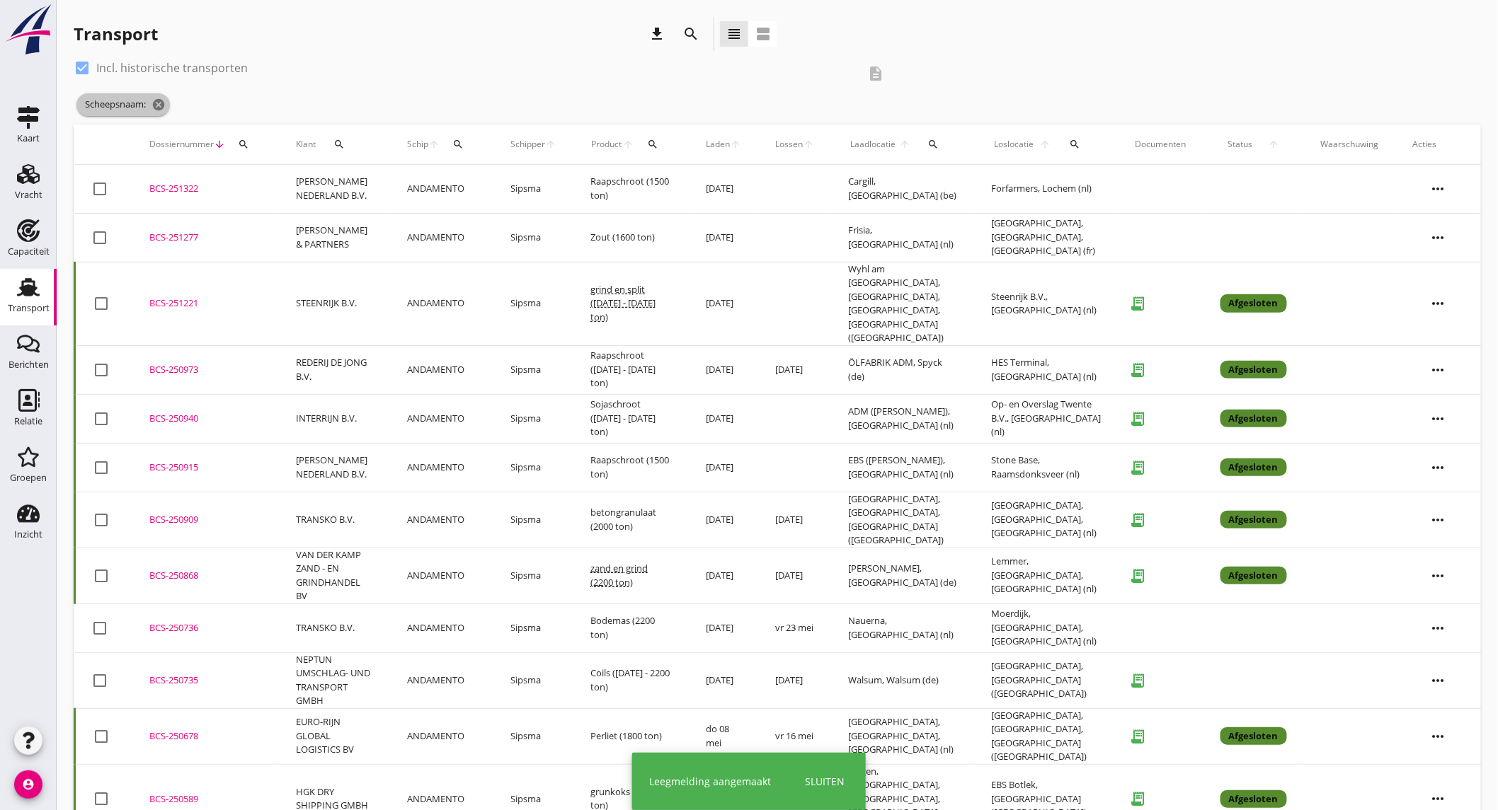
click at [154, 101] on icon "cancel" at bounding box center [158, 105] width 14 height 14
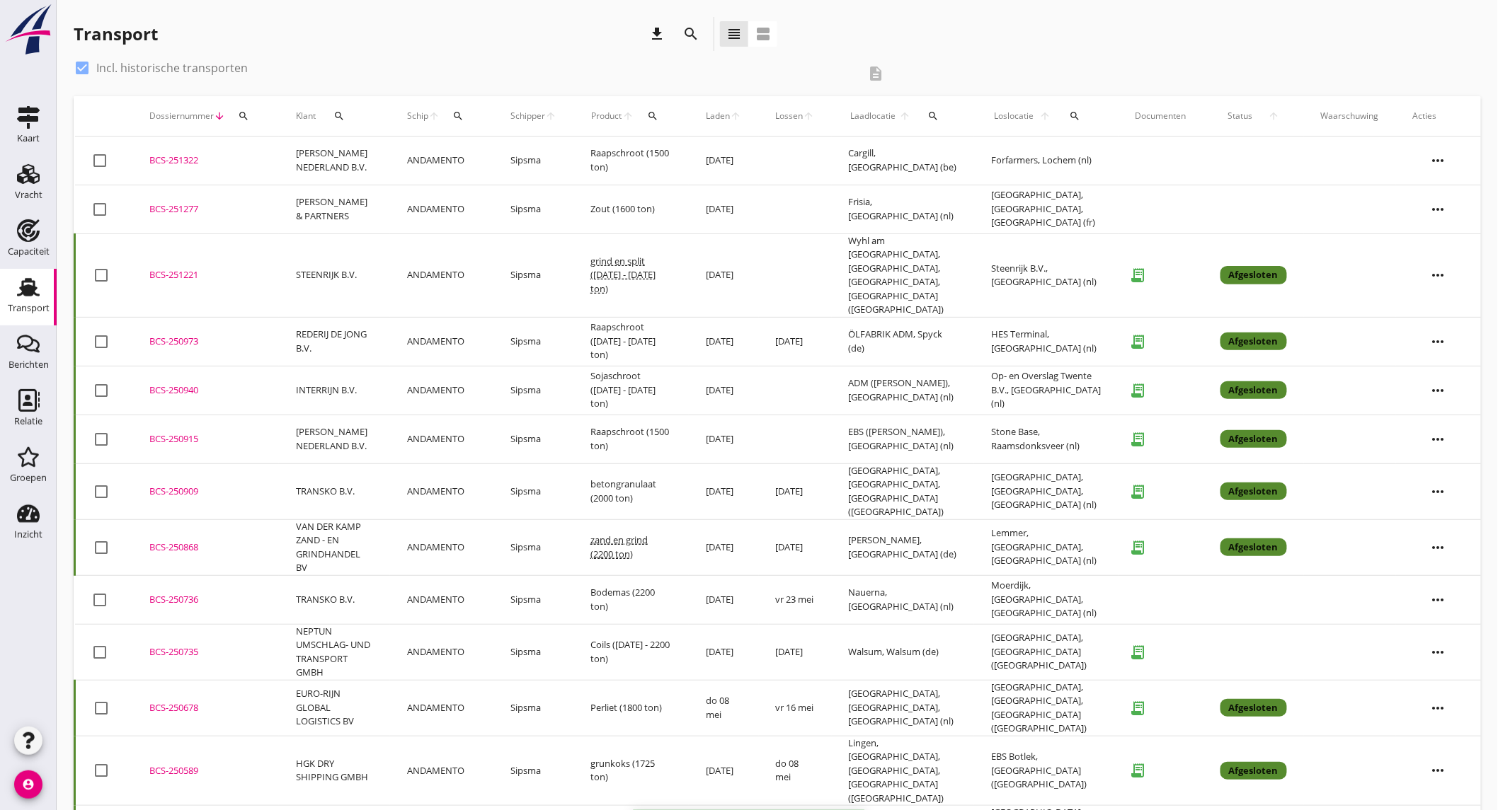
click at [128, 67] on label "Incl. historische transporten" at bounding box center [171, 68] width 151 height 14
checkbox input "false"
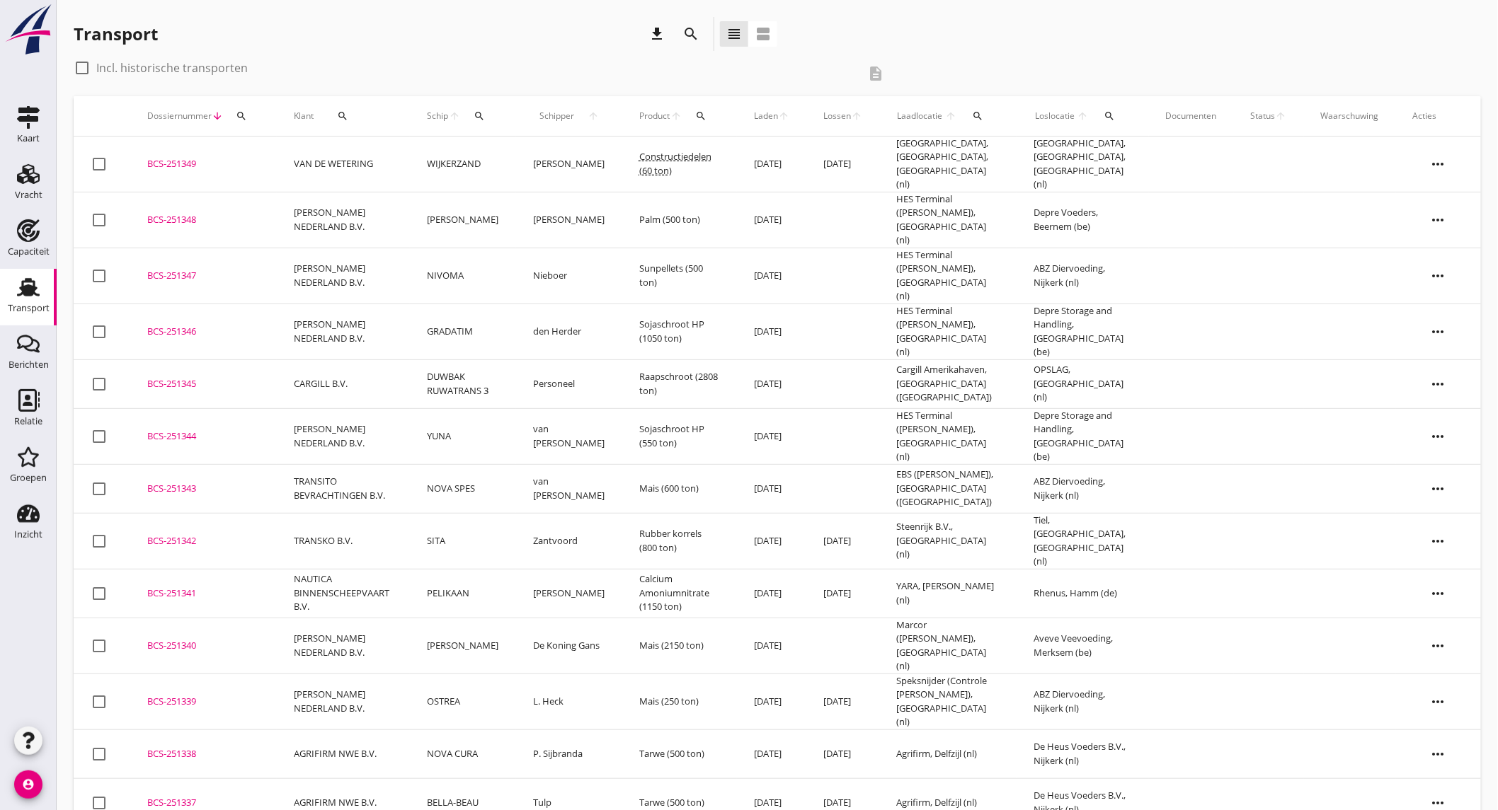
click at [322, 165] on td "VAN DE WETERING" at bounding box center [343, 165] width 133 height 56
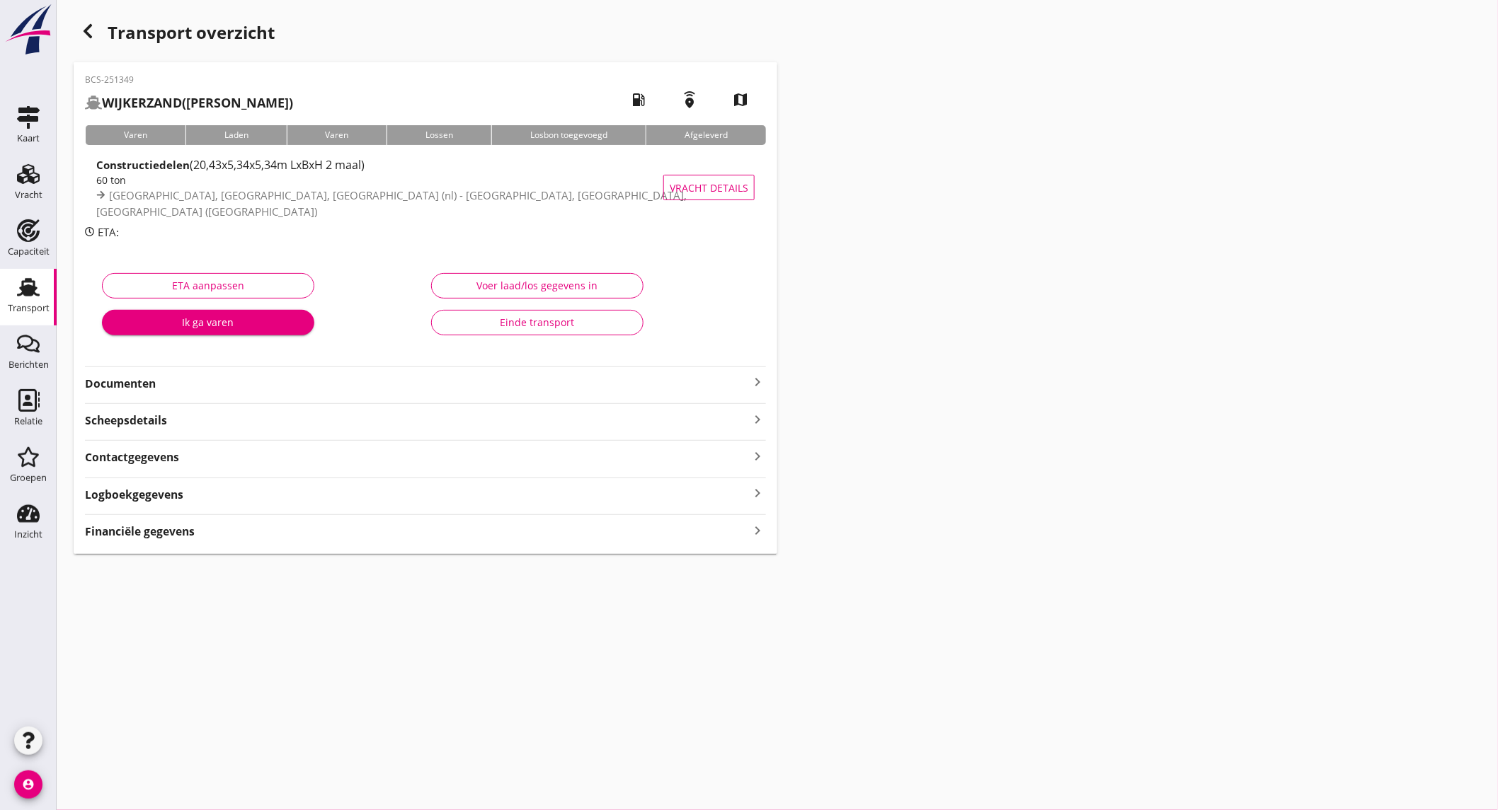
click at [289, 390] on strong "Documenten" at bounding box center [417, 384] width 664 height 16
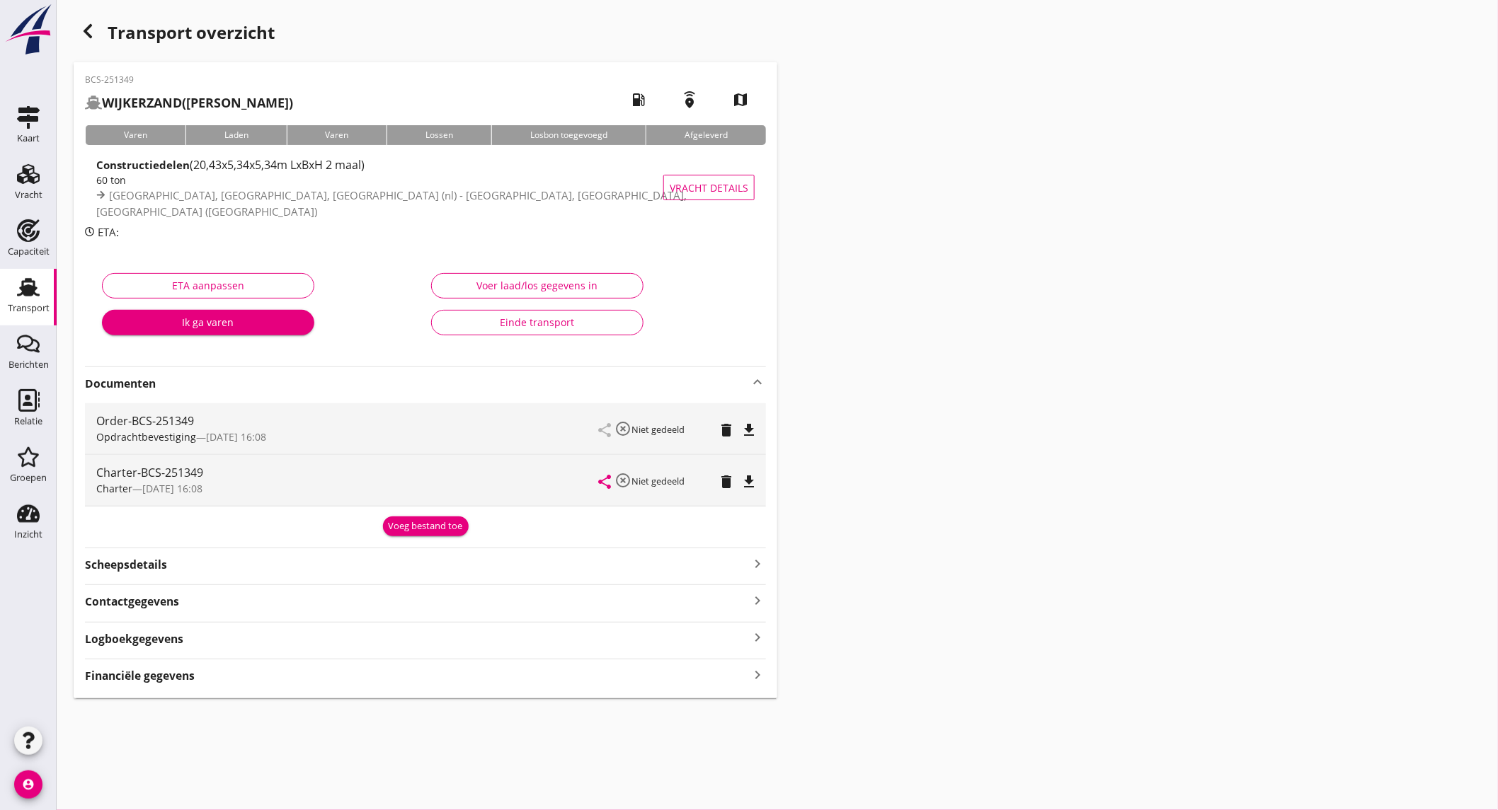
click at [755, 418] on div "Order-BCS-251349 Opdrachtbevestiging — 01/09 16:08 share highlight_off Niet ged…" at bounding box center [425, 428] width 681 height 51
click at [751, 423] on icon "file_download" at bounding box center [748, 430] width 17 height 17
click at [752, 471] on div "share highlight_off Niet gedeeld delete file_download" at bounding box center [677, 480] width 156 height 51
click at [748, 478] on icon "file_download" at bounding box center [748, 482] width 17 height 17
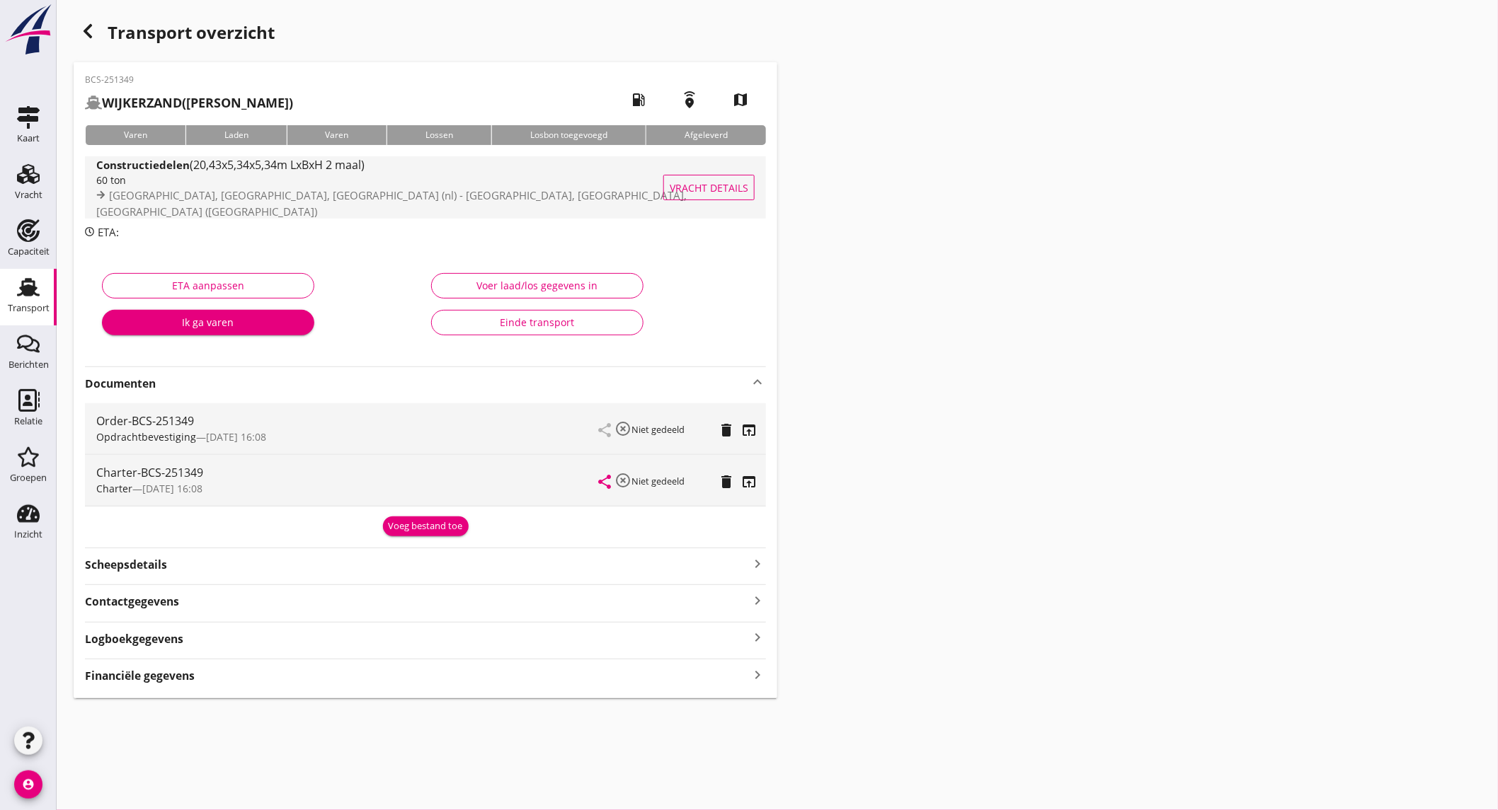
click at [365, 187] on div "60 ton" at bounding box center [392, 180] width 592 height 15
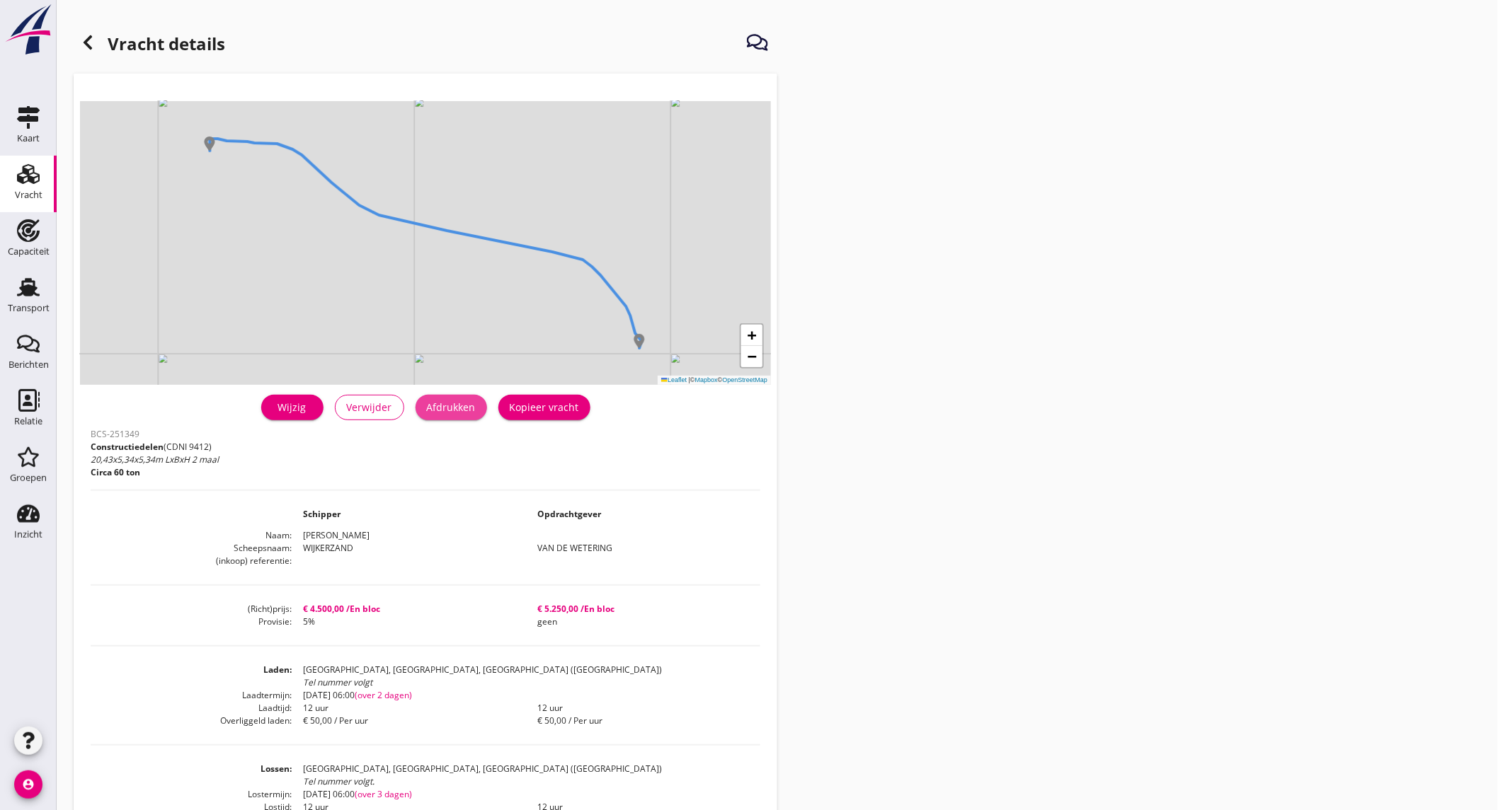
click at [430, 401] on div "Afdrukken" at bounding box center [451, 407] width 49 height 15
click at [93, 41] on icon at bounding box center [87, 42] width 17 height 17
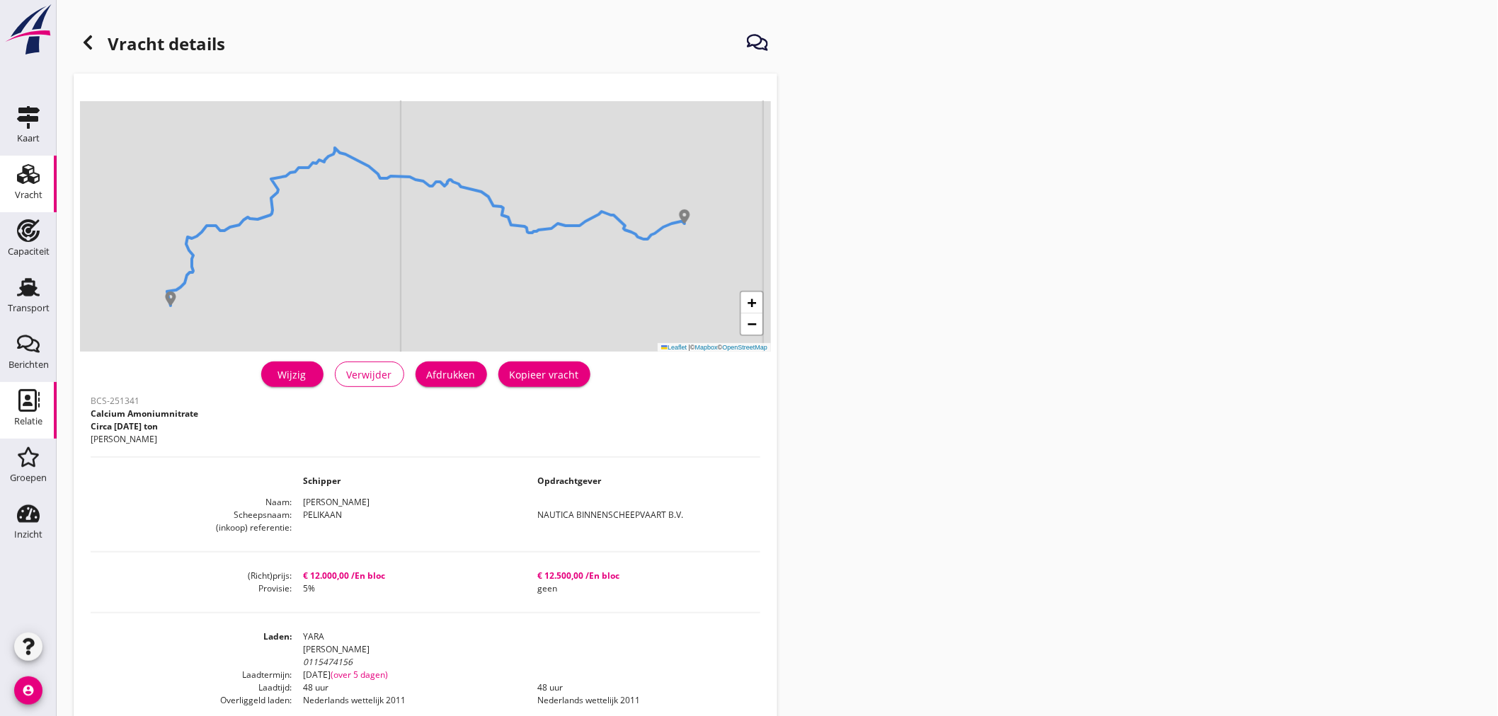
click at [19, 420] on div "Relatie" at bounding box center [28, 421] width 28 height 9
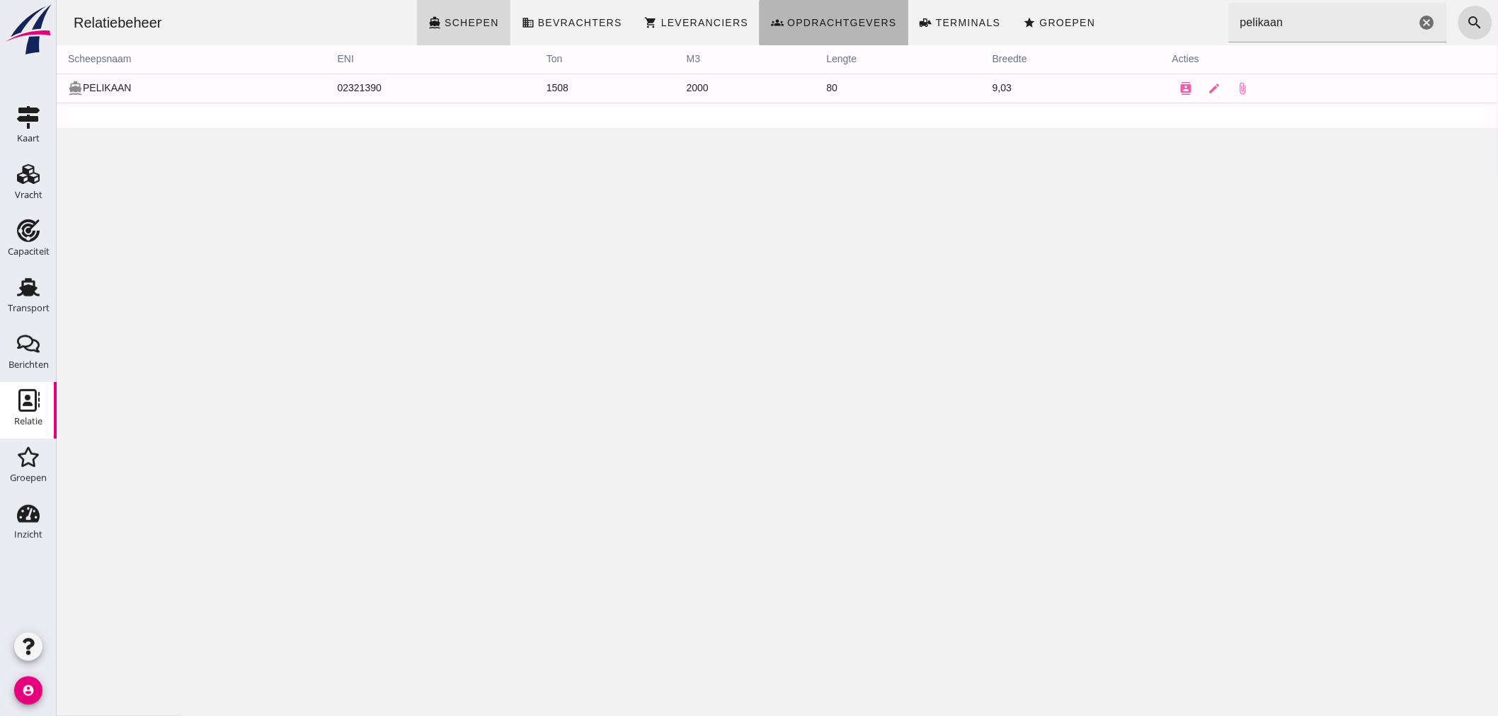
click span "Opdrachtgevers"
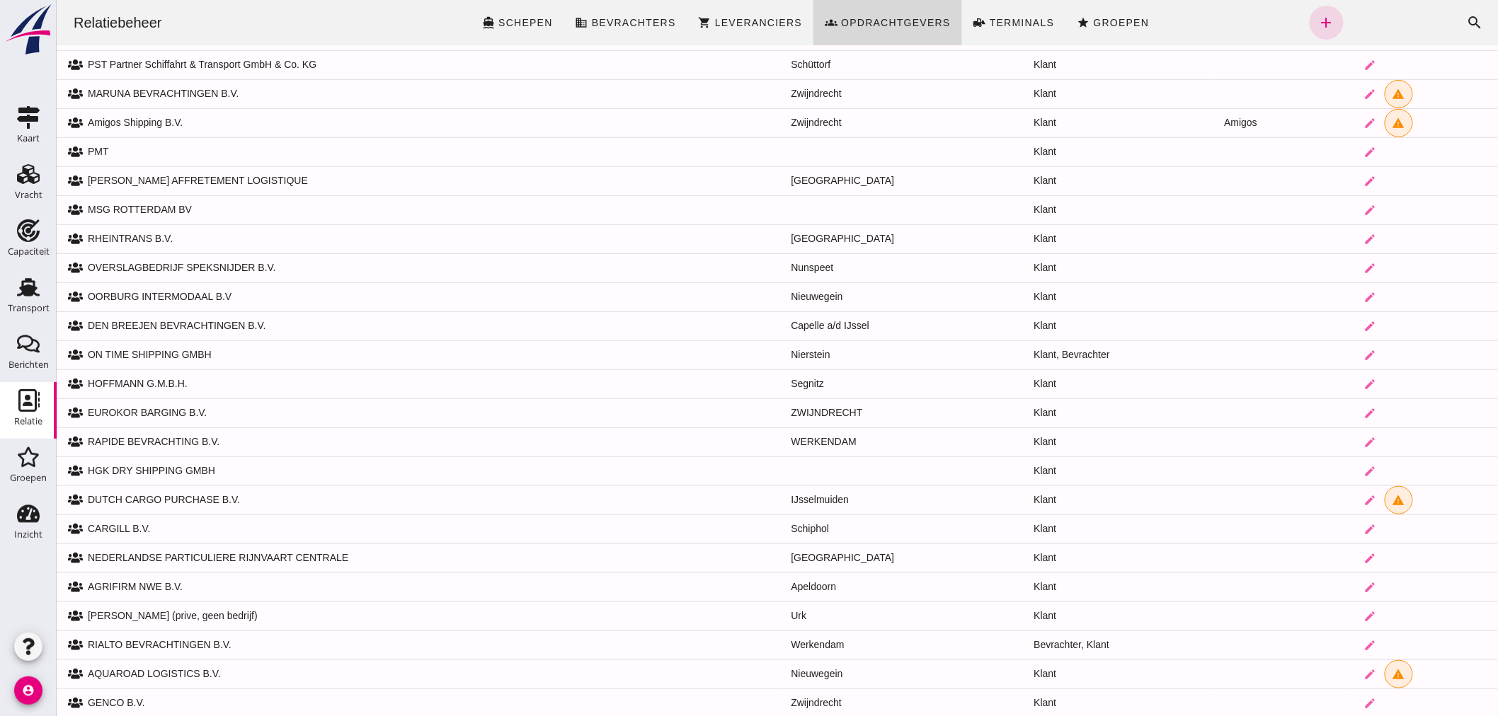
scroll to position [546, 0]
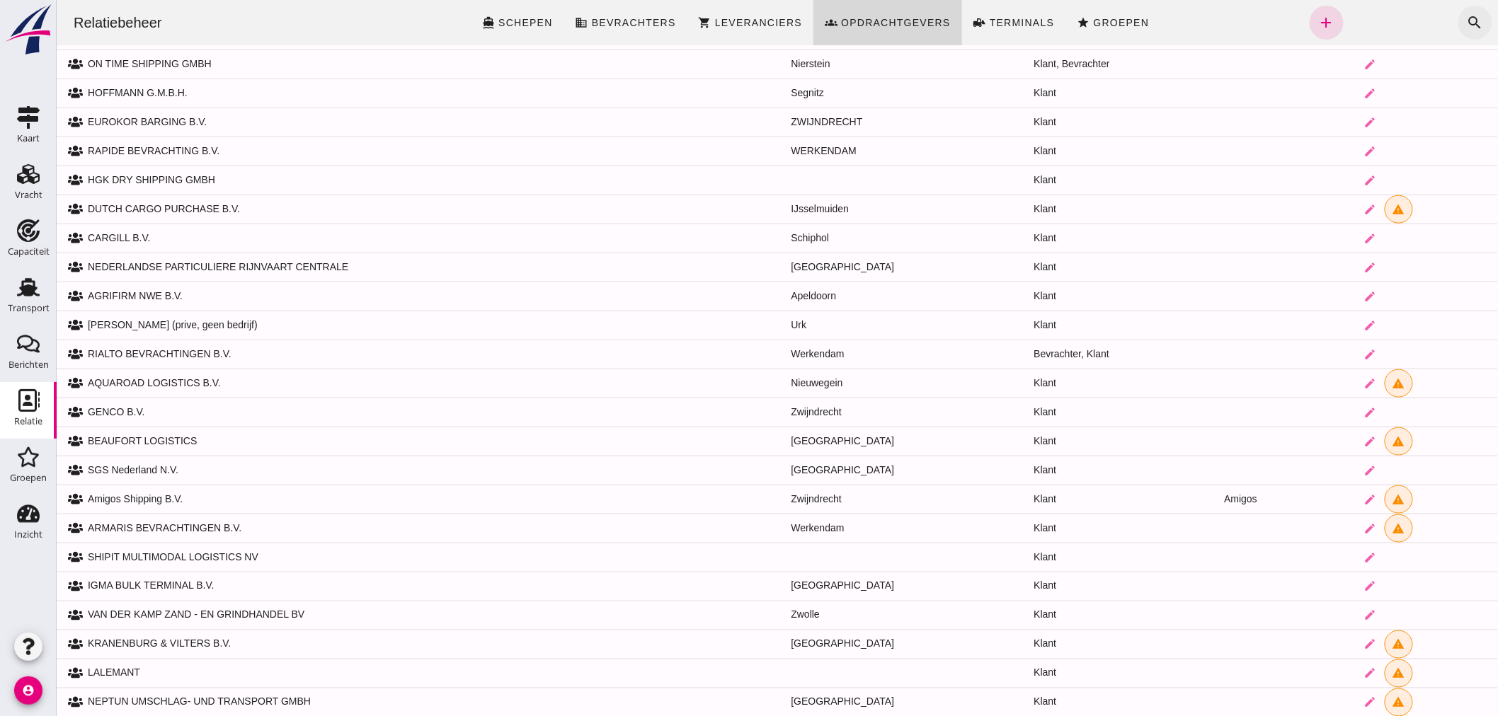
click at [1466, 19] on icon "search" at bounding box center [1474, 22] width 17 height 17
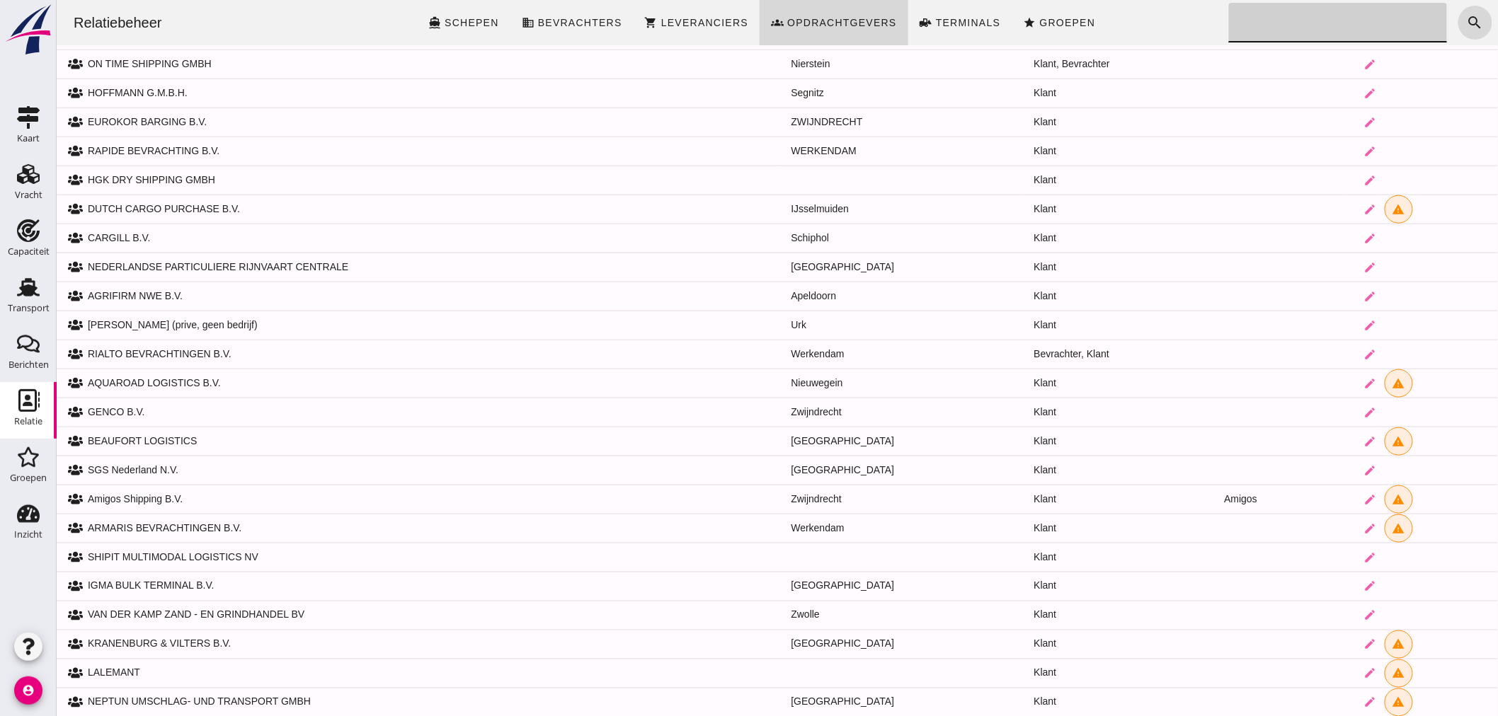
click input "Zoeken..."
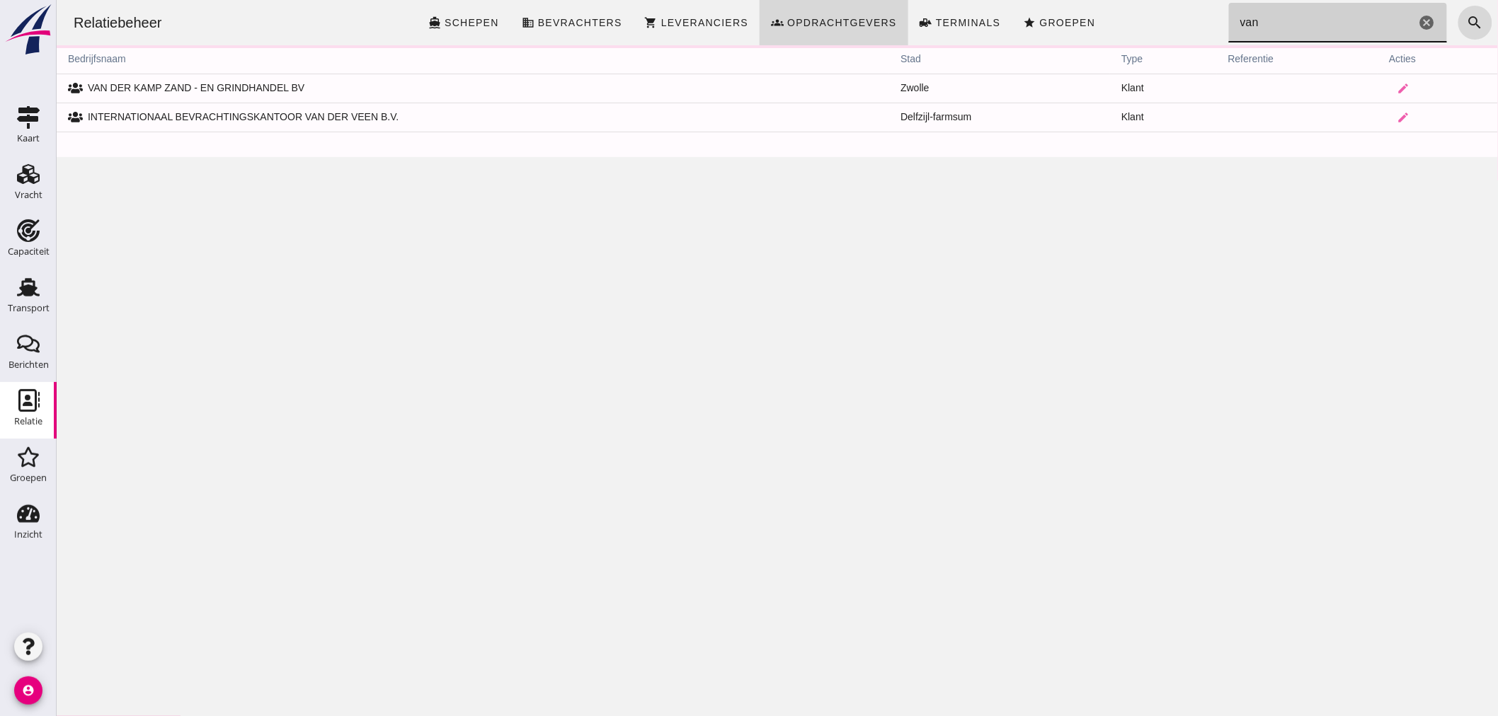
scroll to position [0, 0]
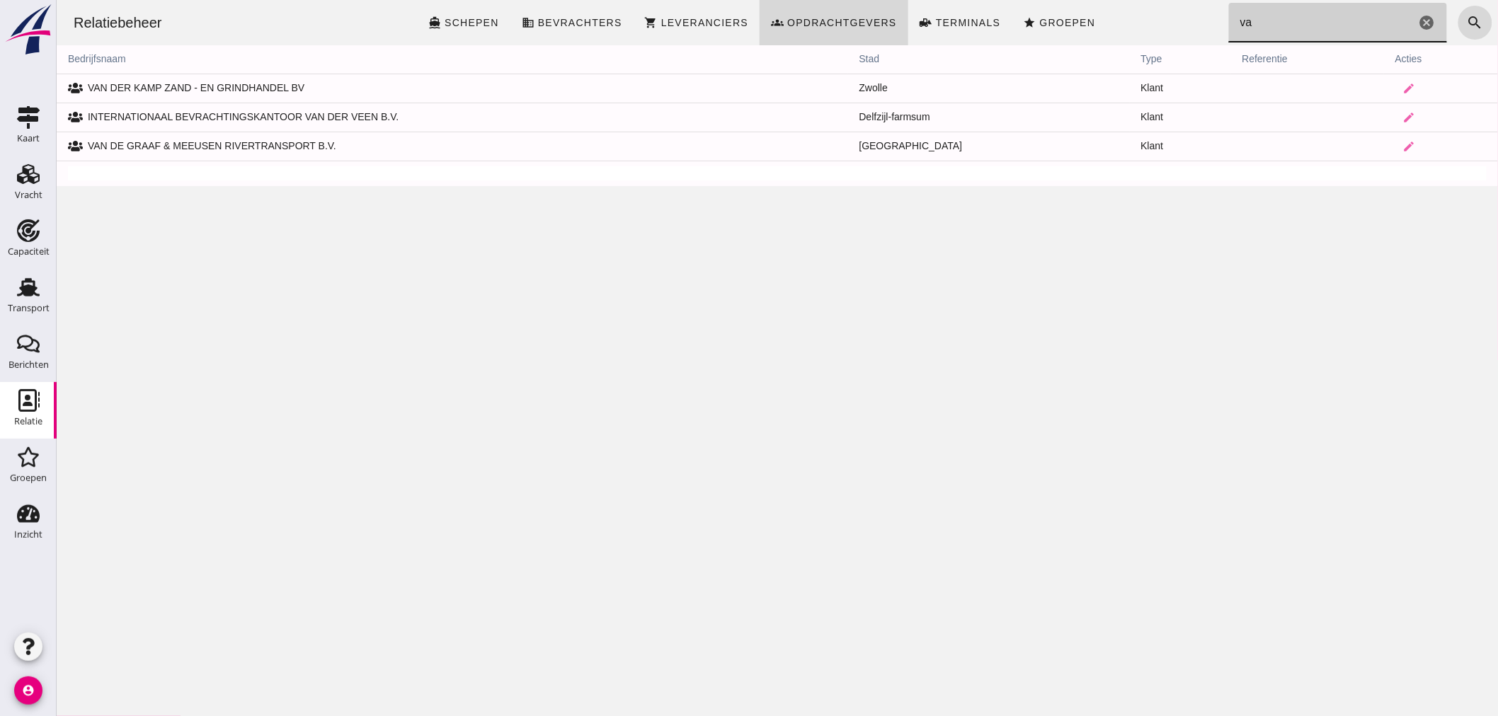
type input "v"
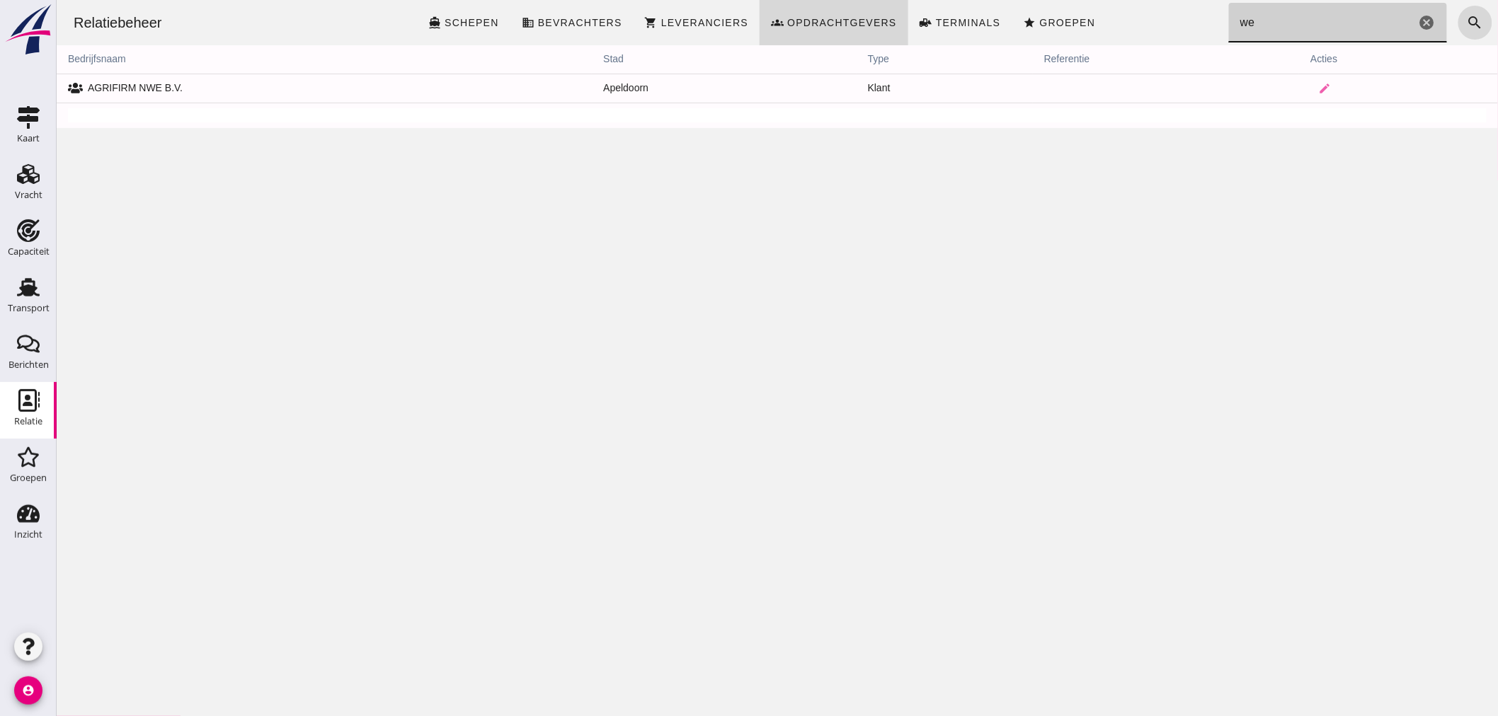
click input "we"
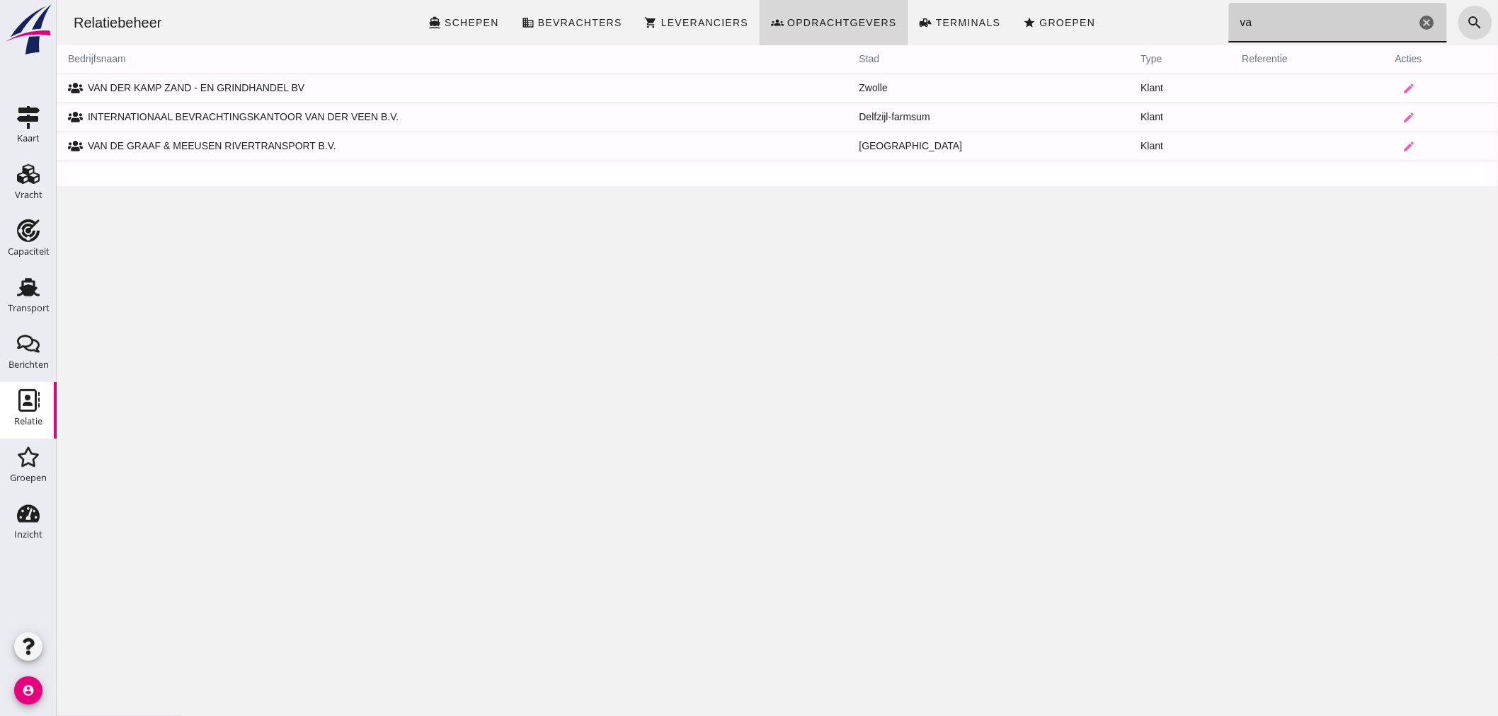
type input "v"
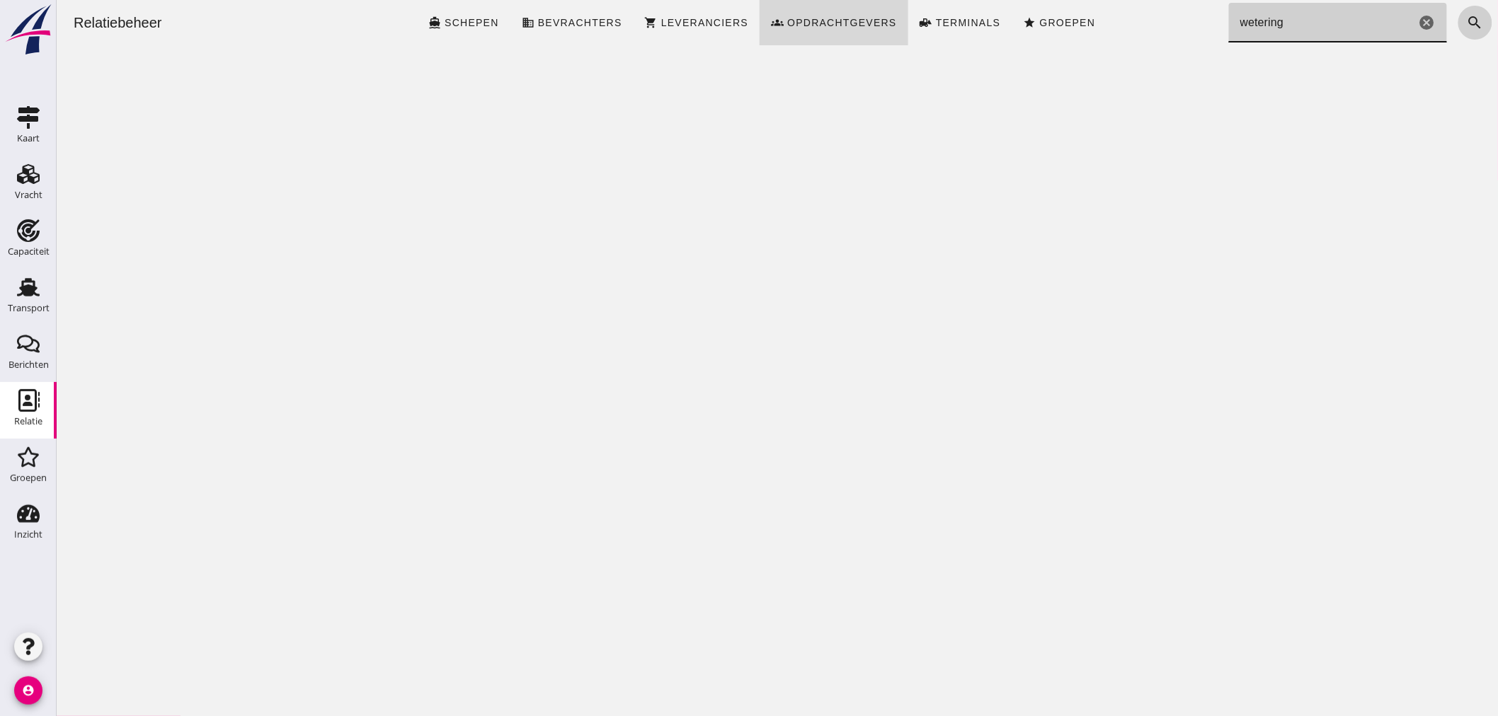
type input "wetering"
click at [1466, 25] on icon "search" at bounding box center [1474, 22] width 17 height 17
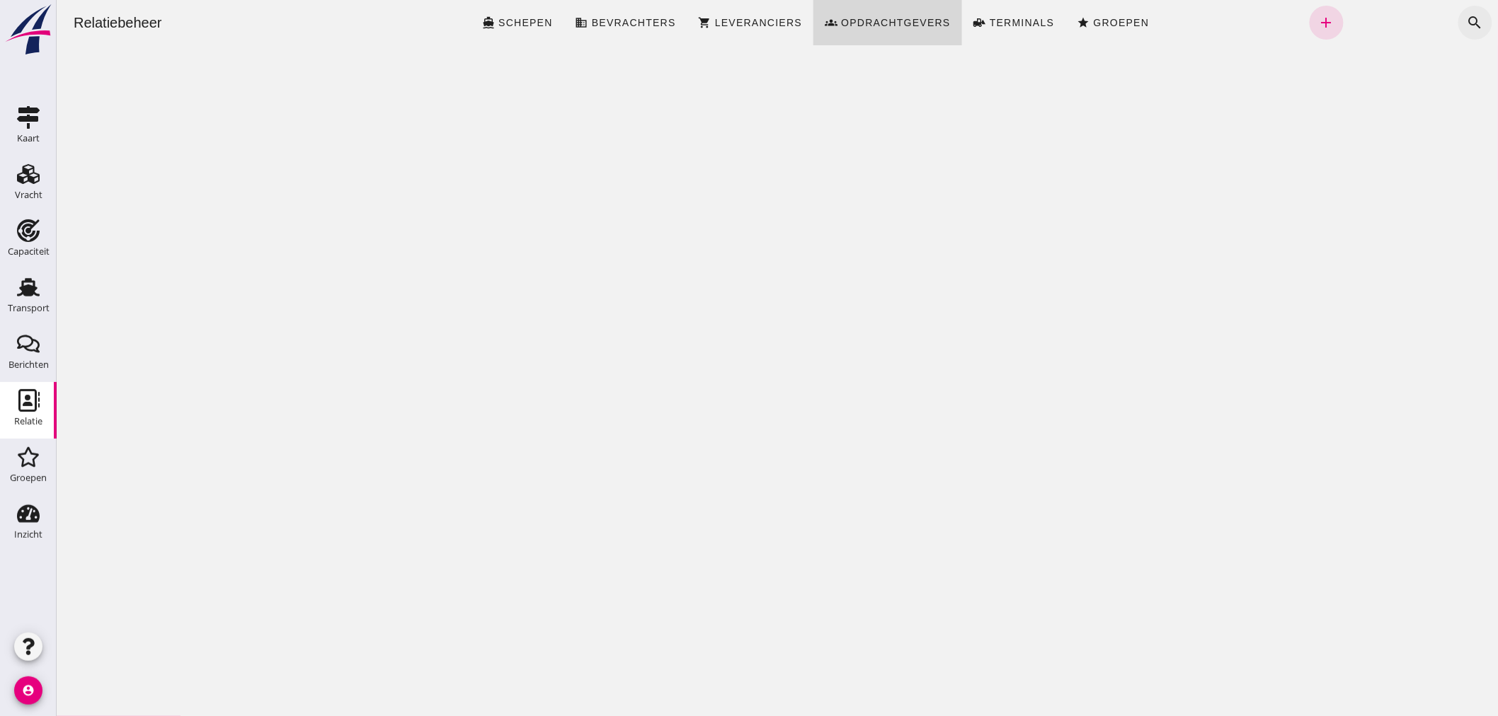
click at [1466, 18] on icon "search" at bounding box center [1474, 22] width 17 height 17
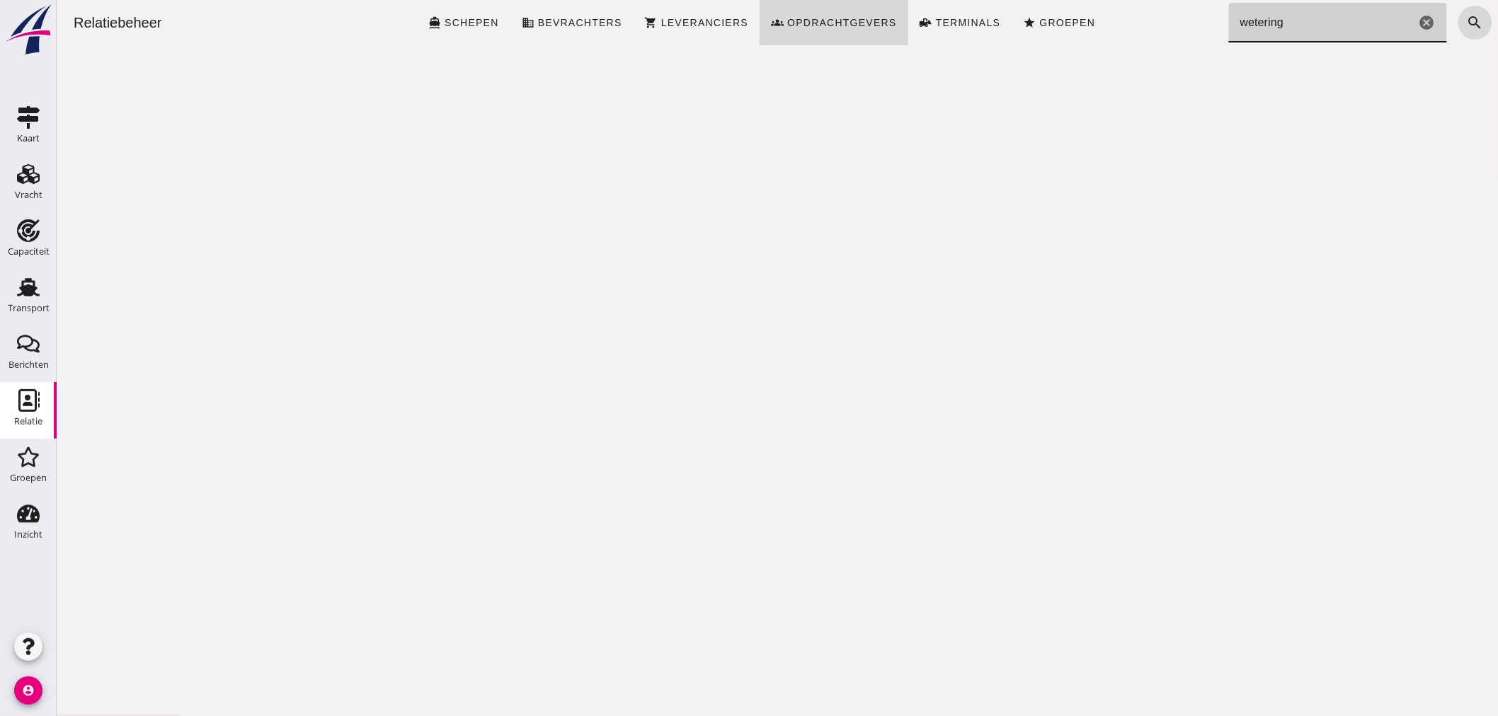
click icon "cancel"
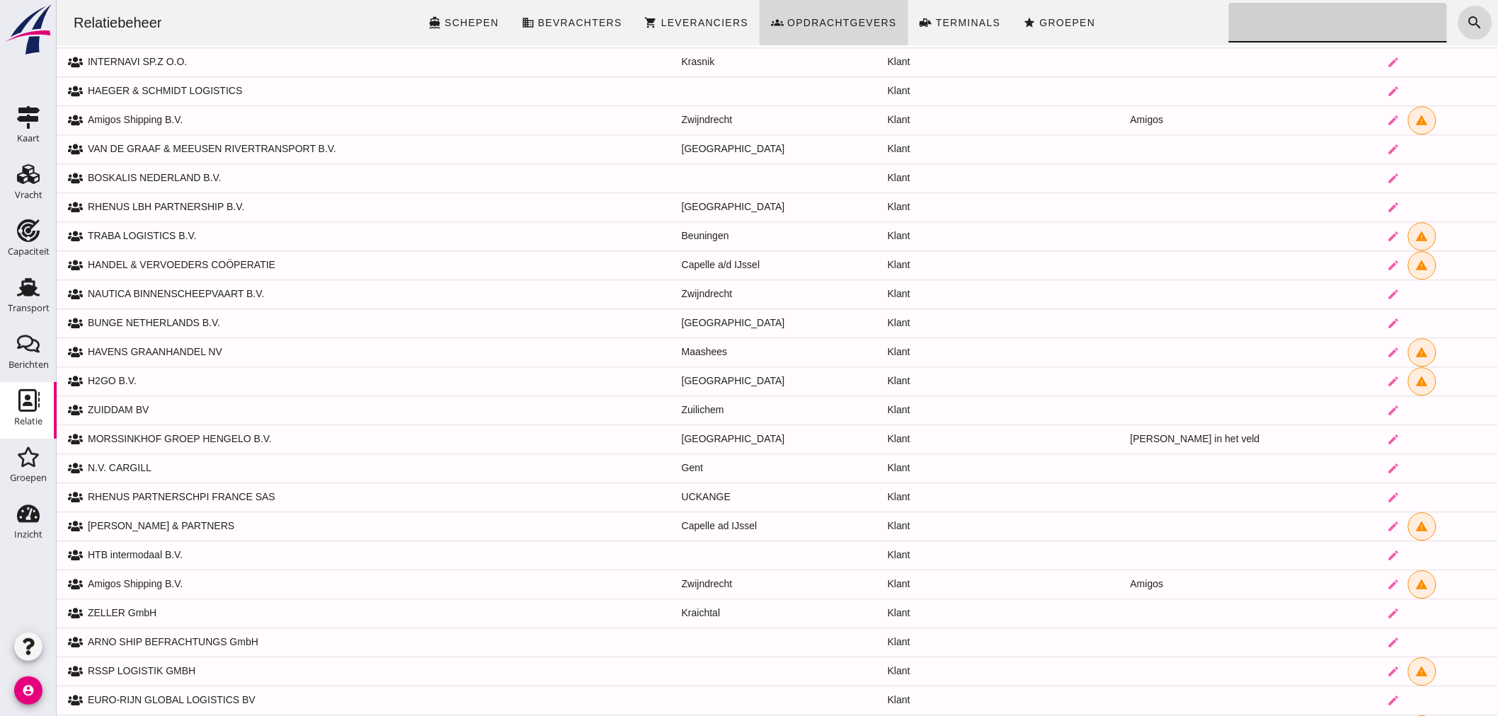
scroll to position [1710, 0]
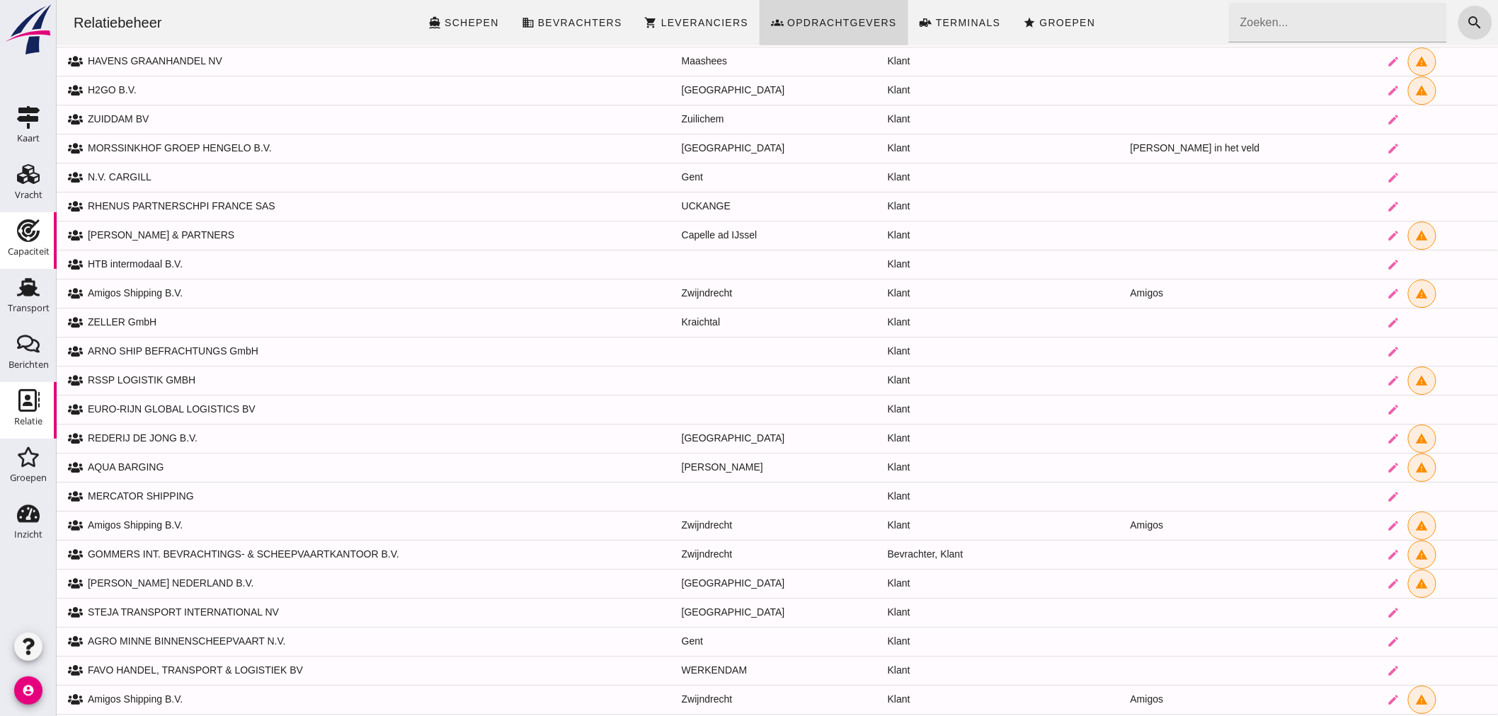
click at [26, 230] on use at bounding box center [28, 230] width 23 height 23
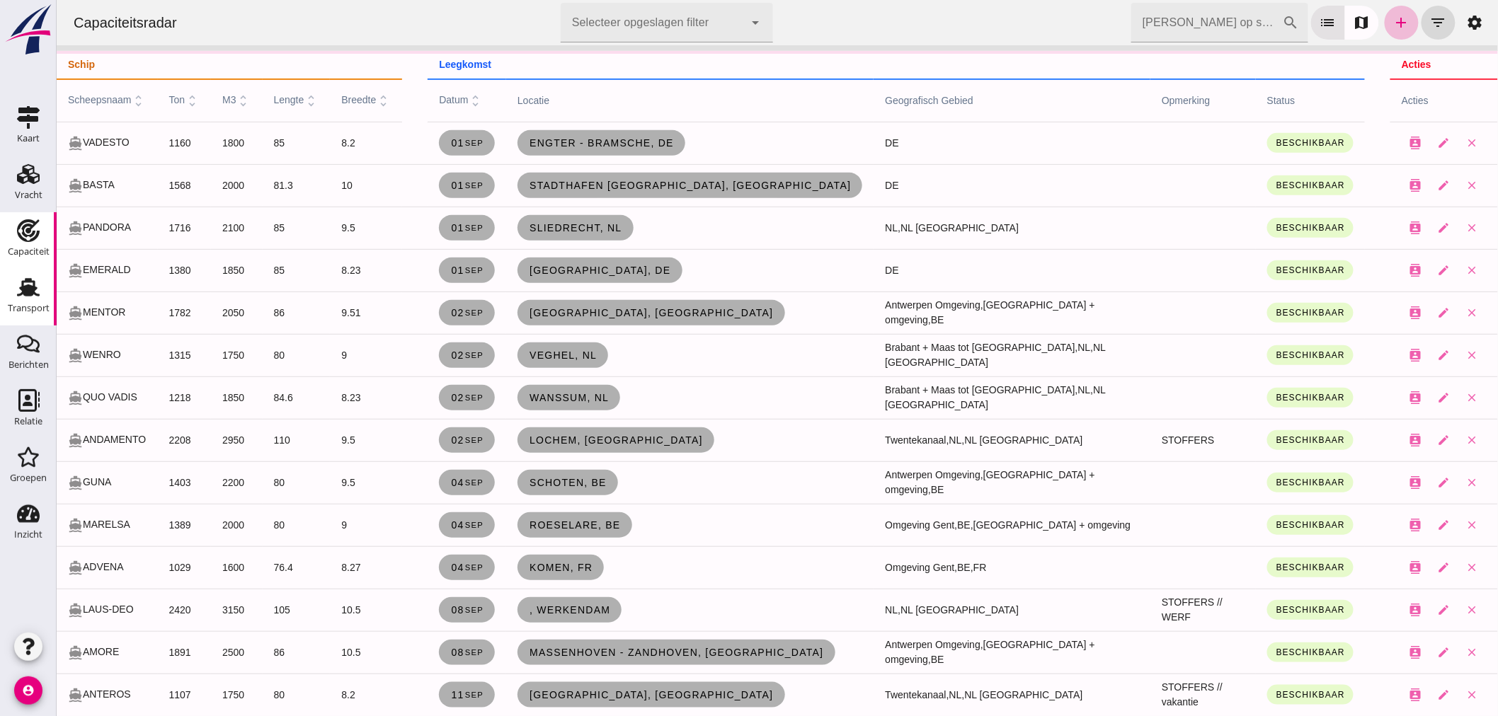
scroll to position [182, 0]
click at [19, 295] on use at bounding box center [28, 287] width 23 height 18
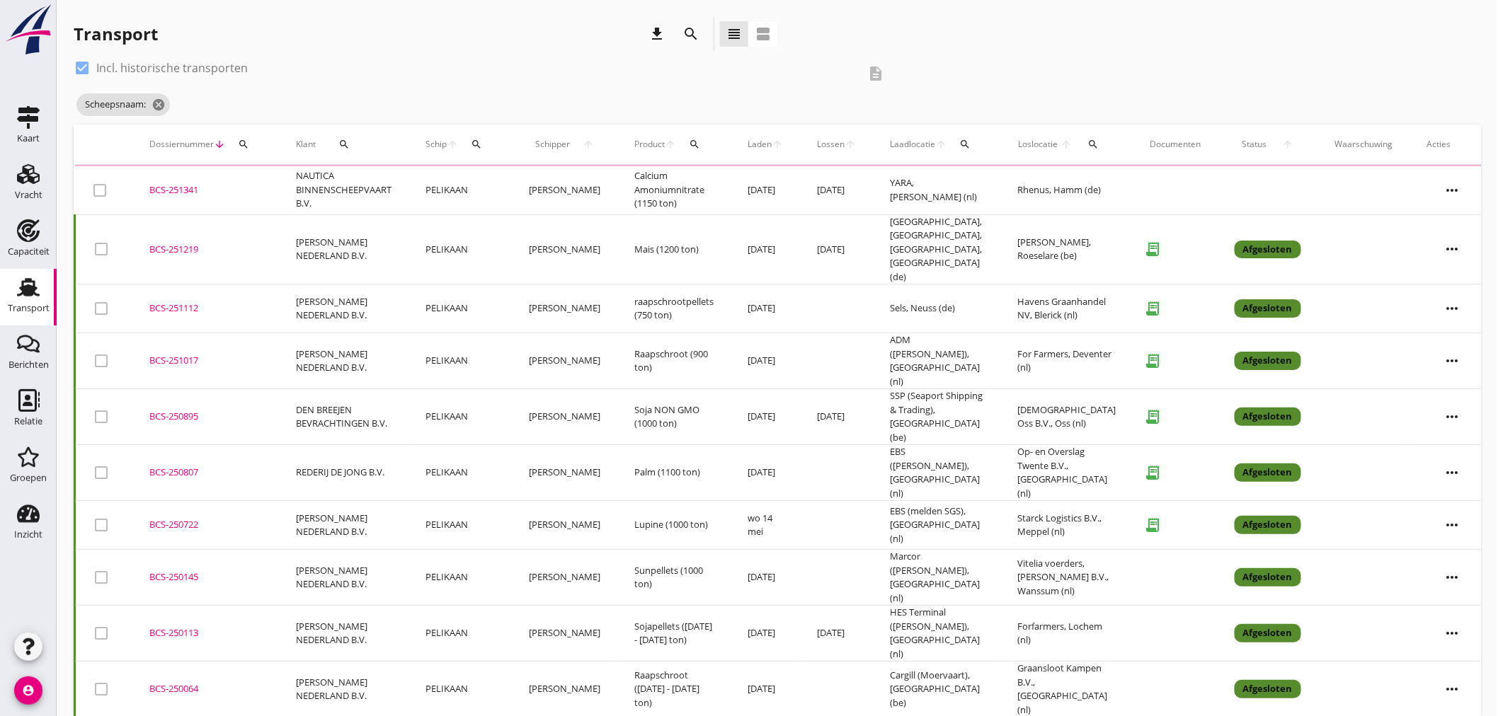
click at [696, 26] on icon "search" at bounding box center [690, 33] width 17 height 17
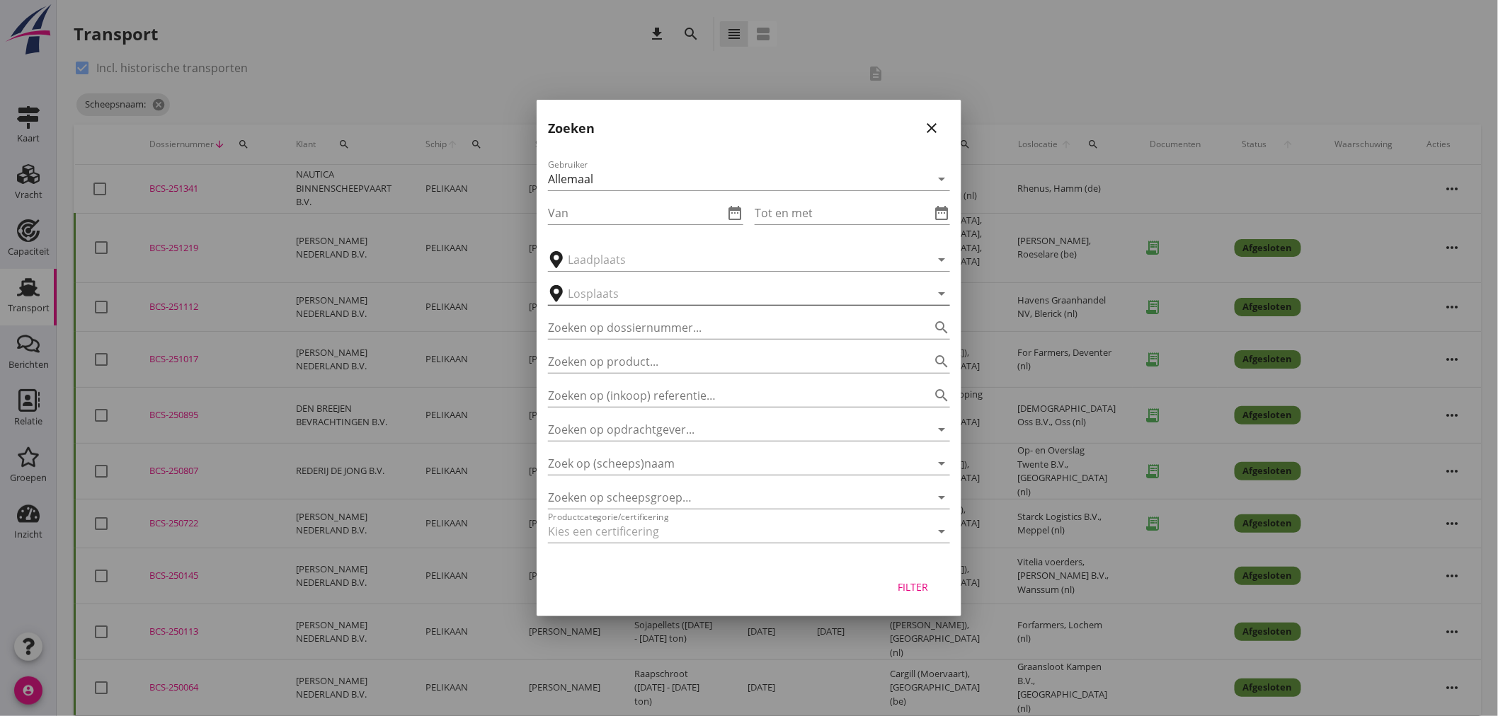
click at [645, 299] on input "text" at bounding box center [739, 293] width 343 height 23
type input "[GEOGRAPHIC_DATA]"
click at [938, 129] on icon "close" at bounding box center [931, 128] width 17 height 17
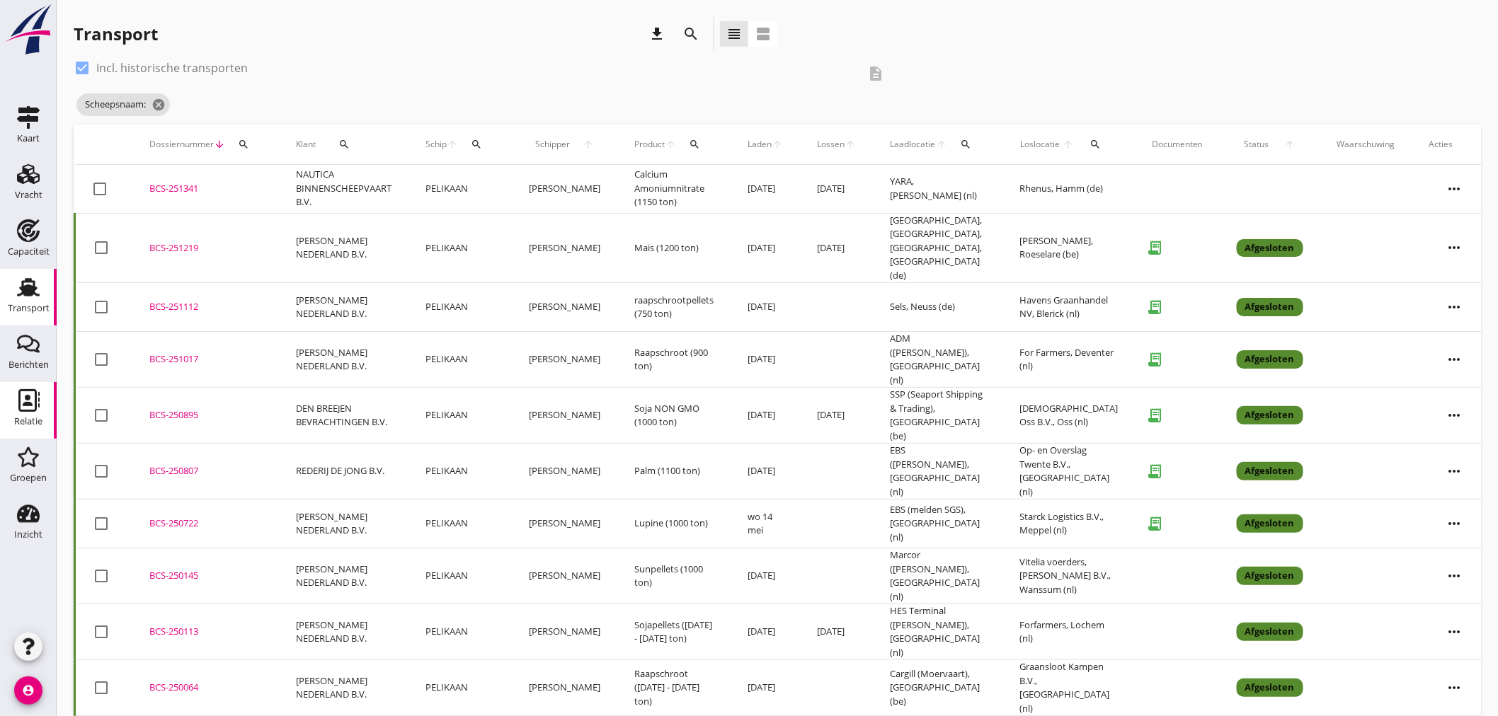
click at [33, 426] on div "Relatie" at bounding box center [28, 421] width 28 height 9
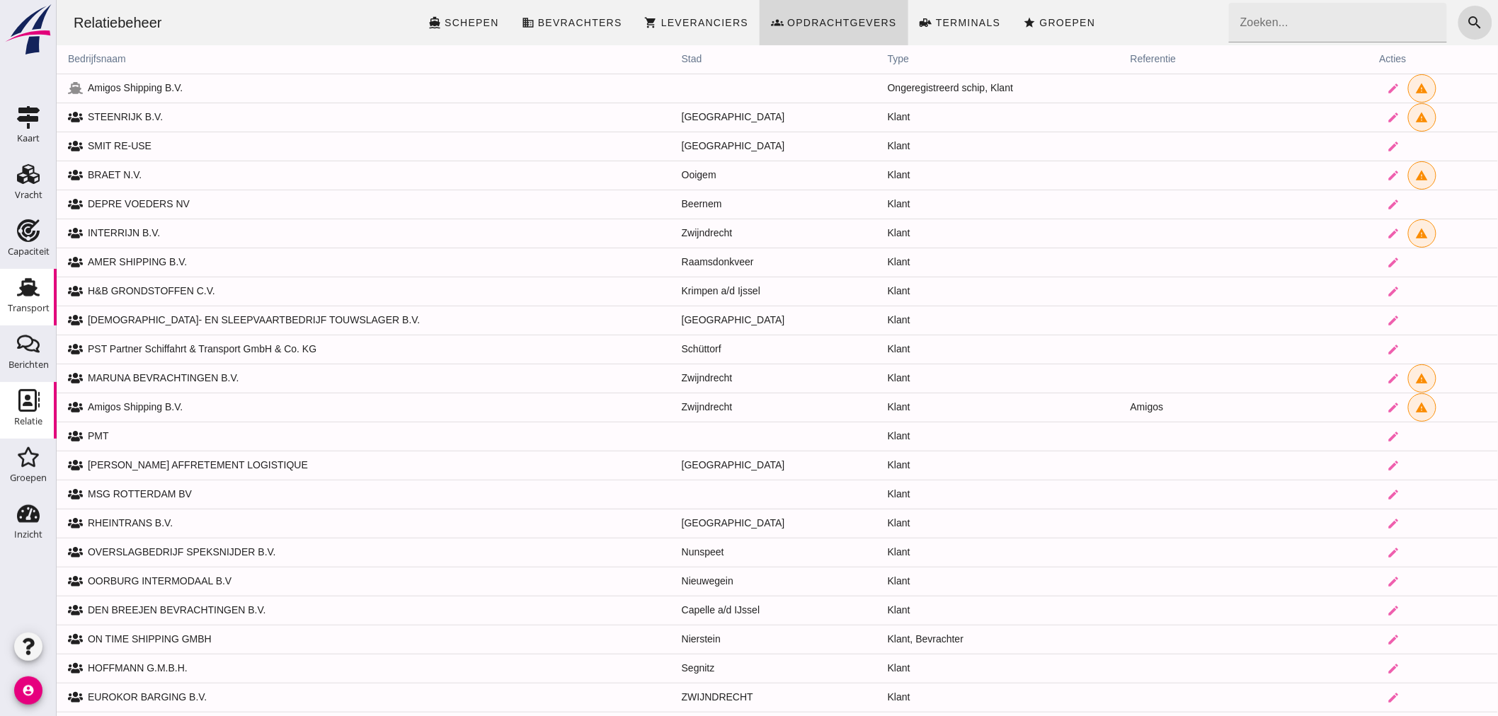
click at [20, 310] on div "Transport" at bounding box center [29, 308] width 42 height 9
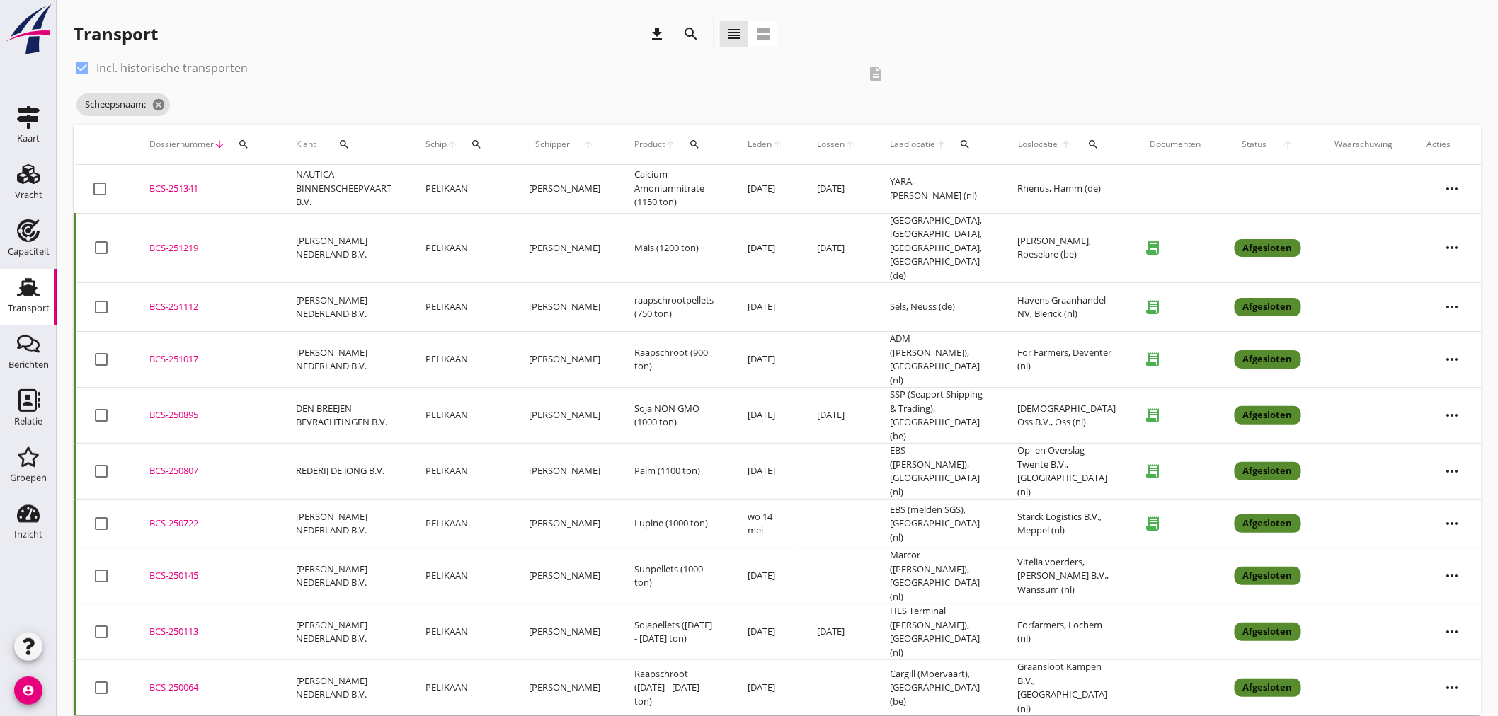
click at [694, 29] on icon "search" at bounding box center [690, 33] width 17 height 17
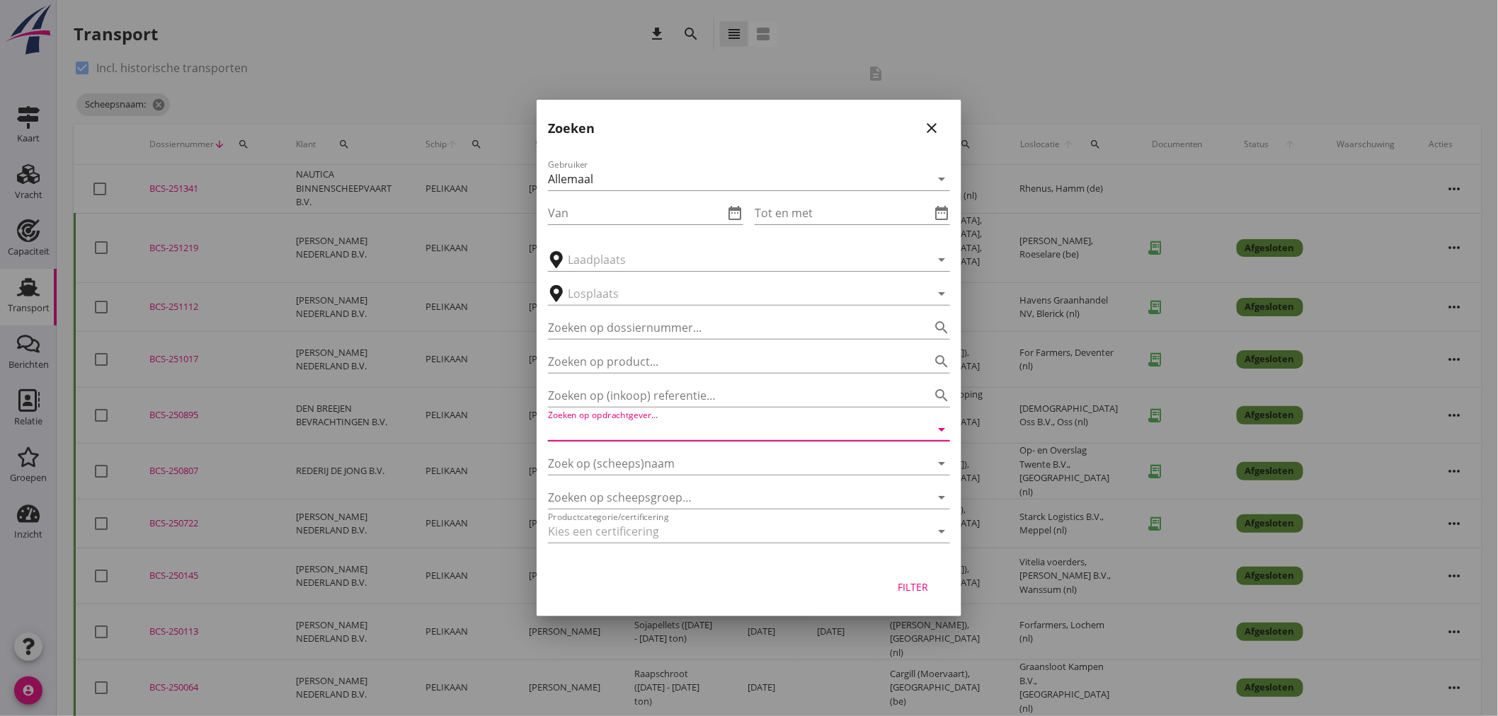
click at [679, 435] on input "Zoeken op opdrachtgever..." at bounding box center [729, 429] width 362 height 23
type input "van de"
click at [687, 297] on input "text" at bounding box center [739, 293] width 343 height 23
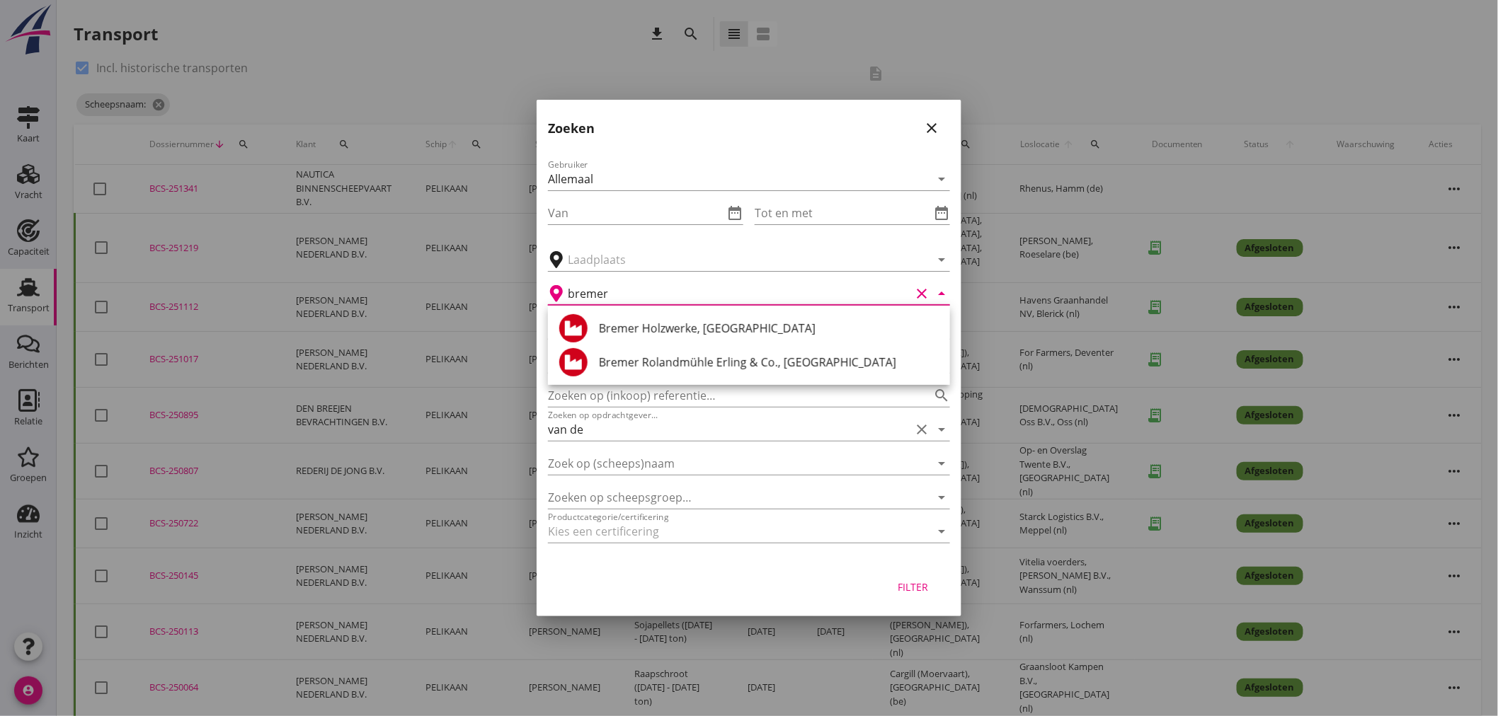
type input "bremer"
click at [930, 125] on icon "close" at bounding box center [931, 128] width 17 height 17
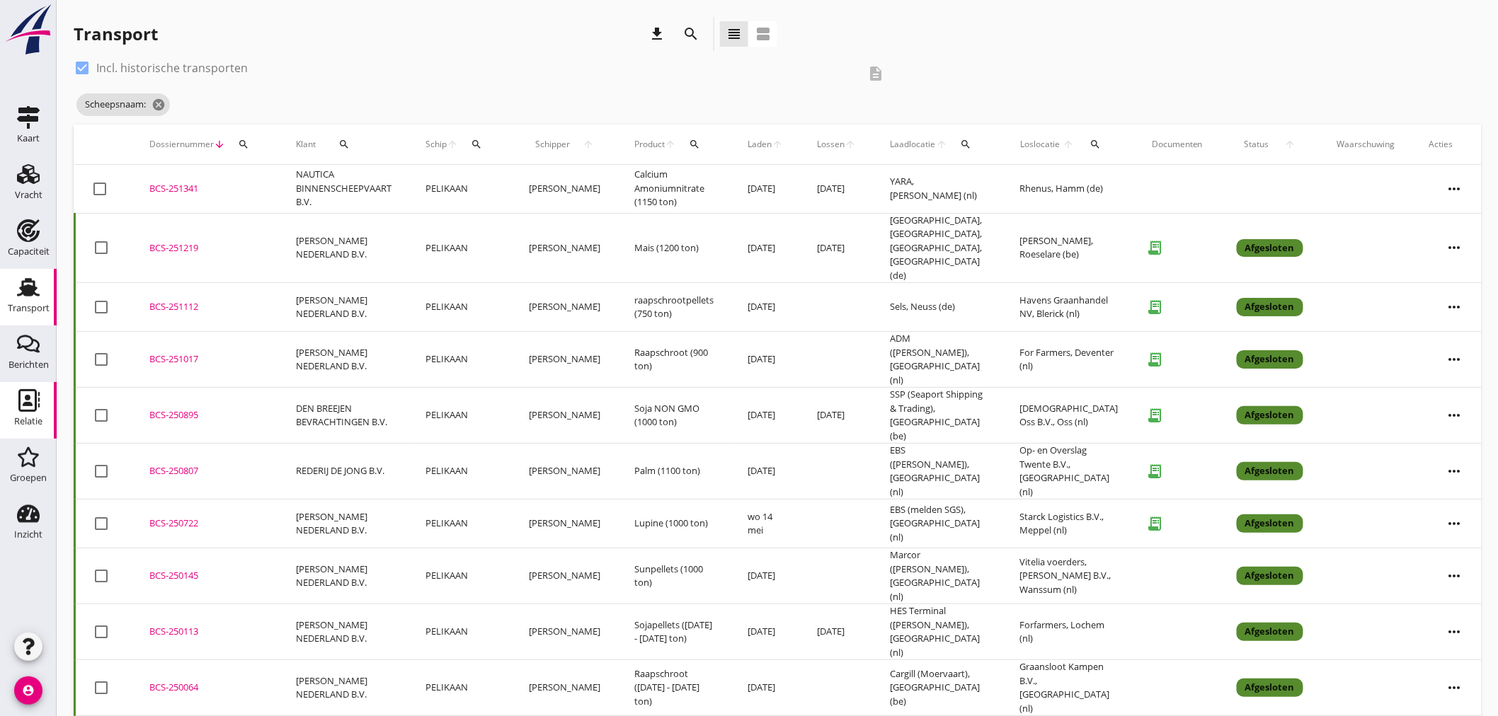
click at [22, 415] on div "Relatie" at bounding box center [28, 422] width 28 height 20
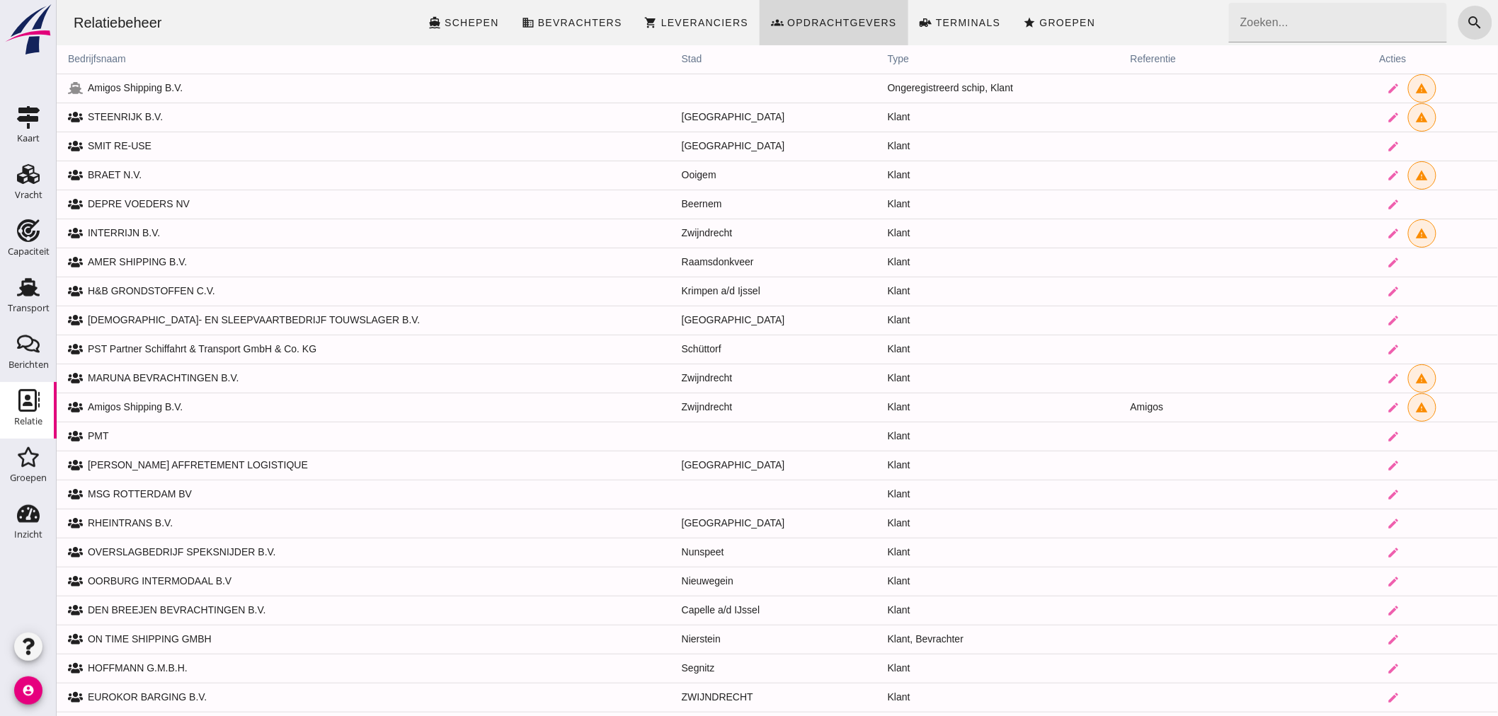
click input "Zoeken..."
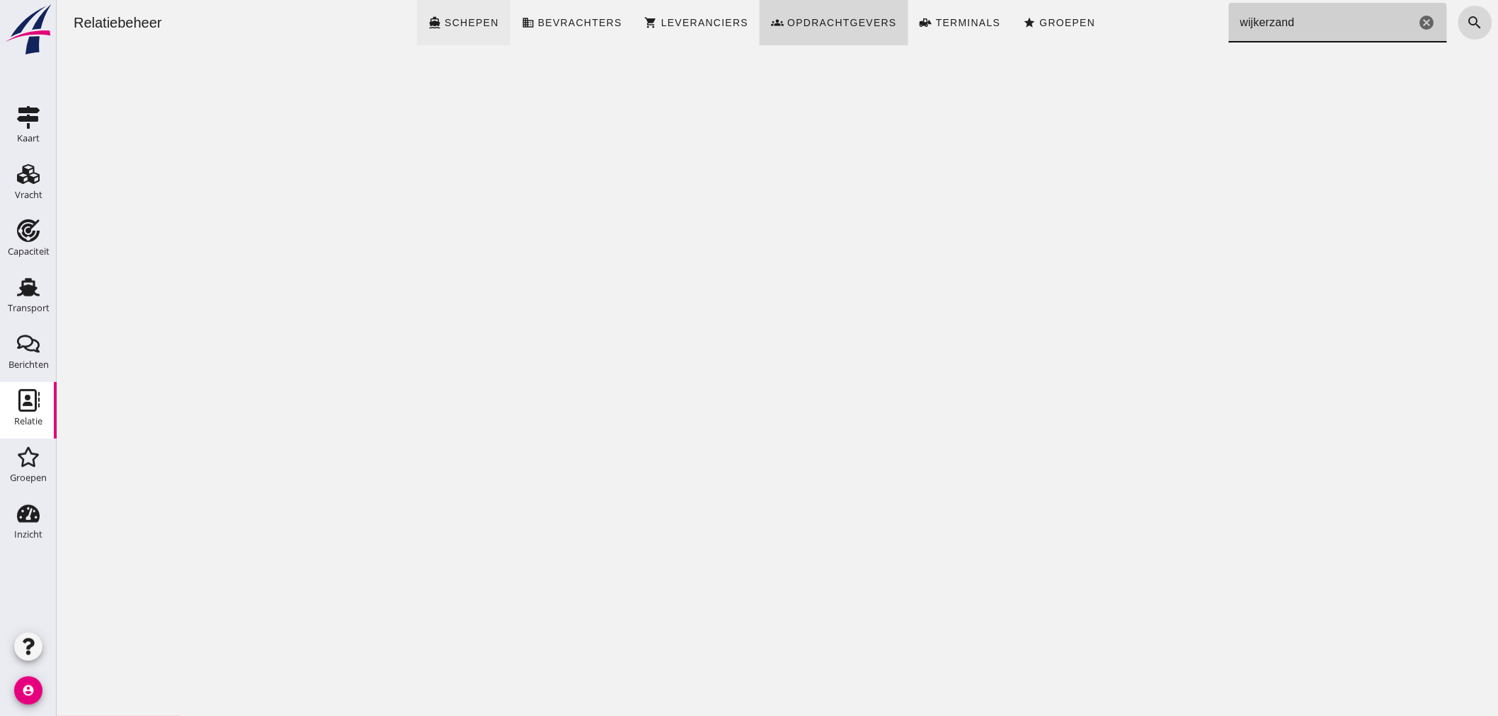
type input "wijkerzand"
click span "Schepen"
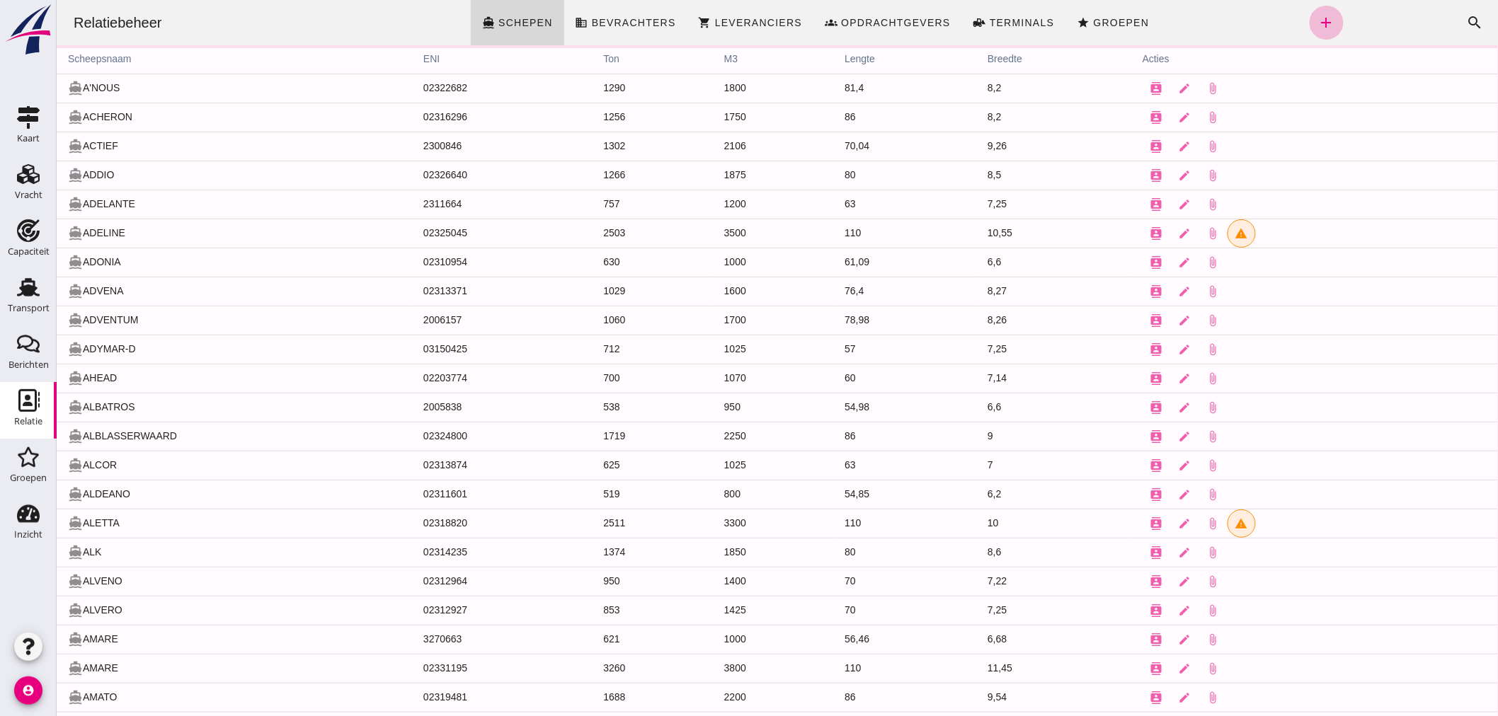
click at [1049, 696] on div at bounding box center [776, 358] width 1441 height 716
